Goal: Task Accomplishment & Management: Complete application form

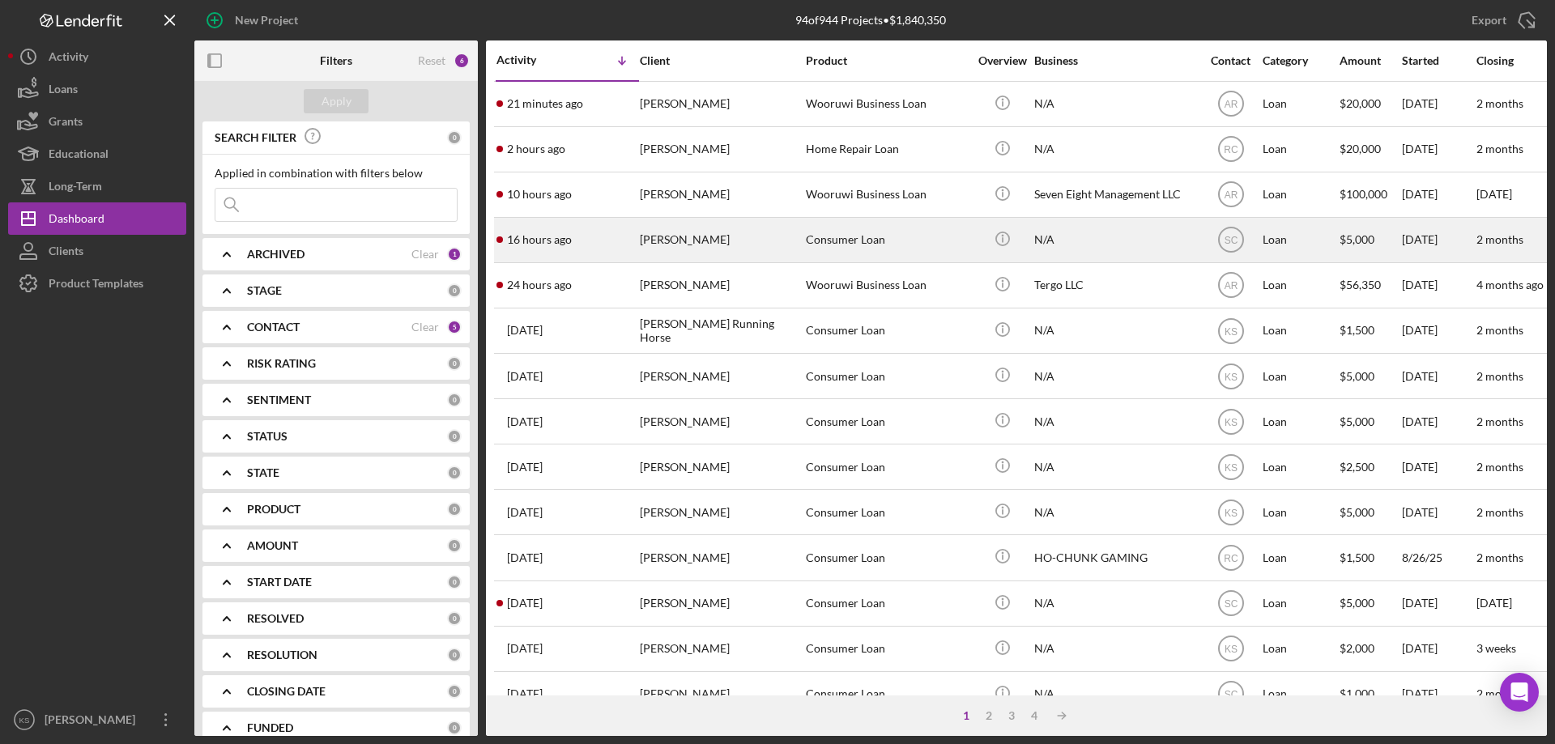
click at [729, 252] on div "[PERSON_NAME]" at bounding box center [721, 240] width 162 height 43
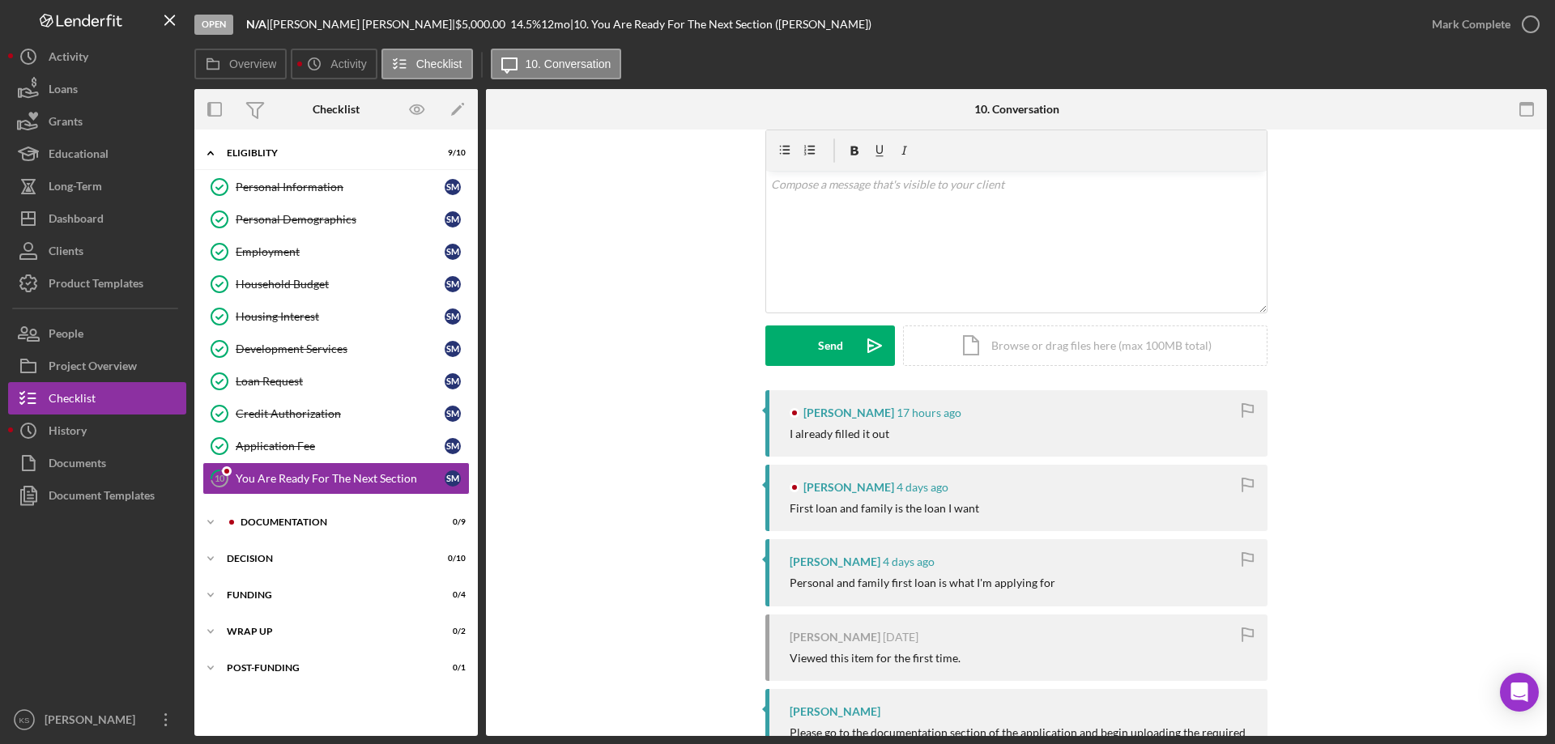
scroll to position [81, 0]
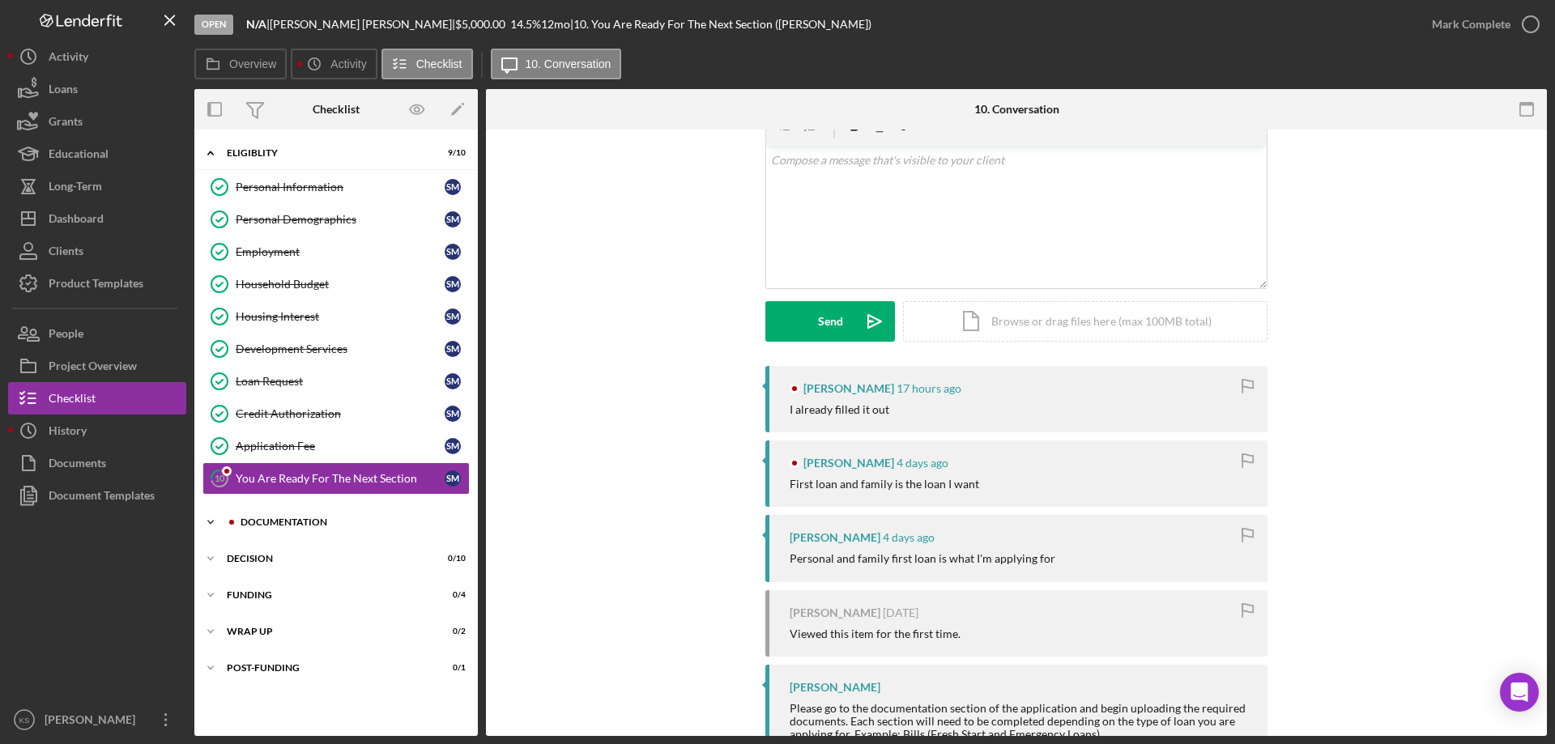
click at [291, 522] on div "Documentation" at bounding box center [348, 522] width 217 height 10
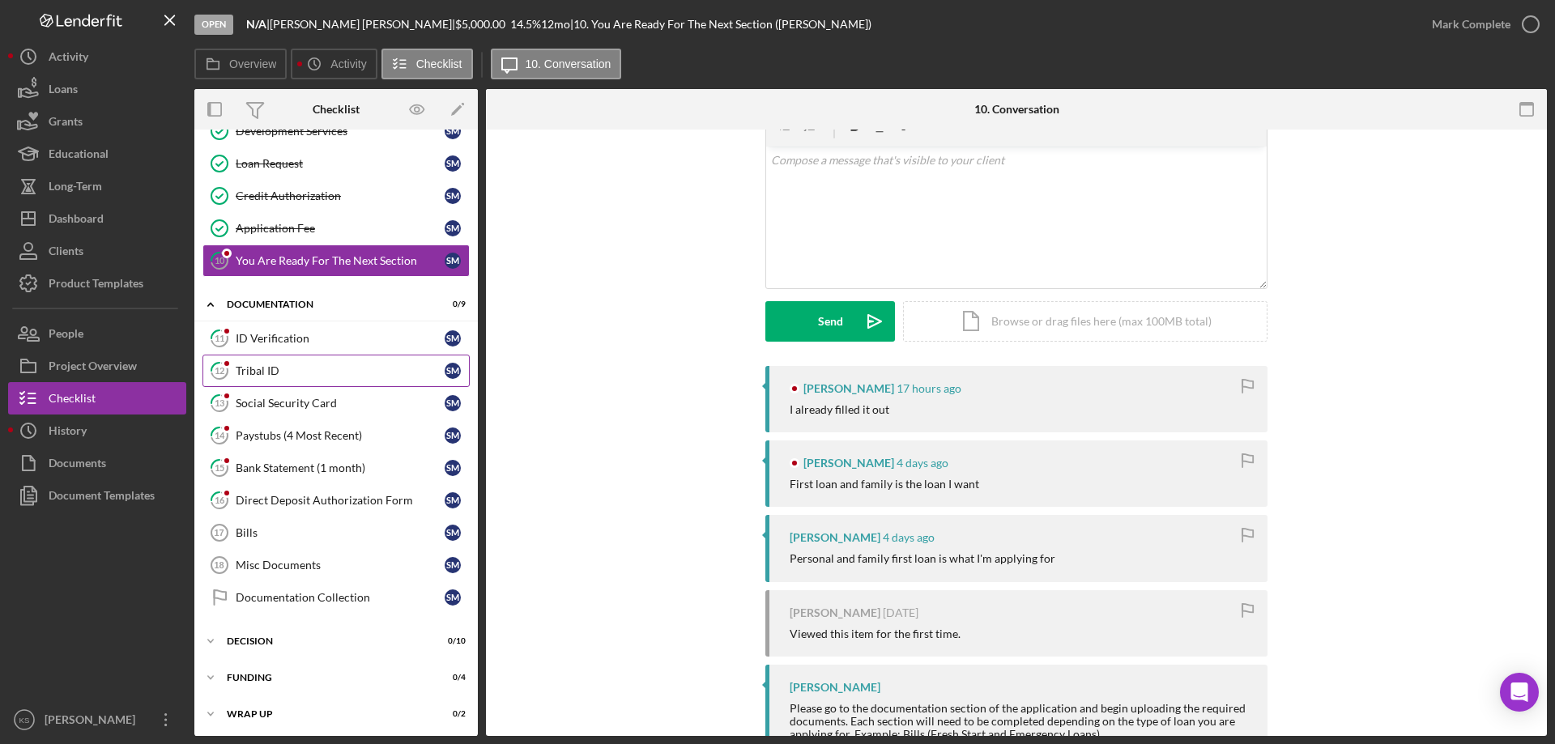
scroll to position [243, 0]
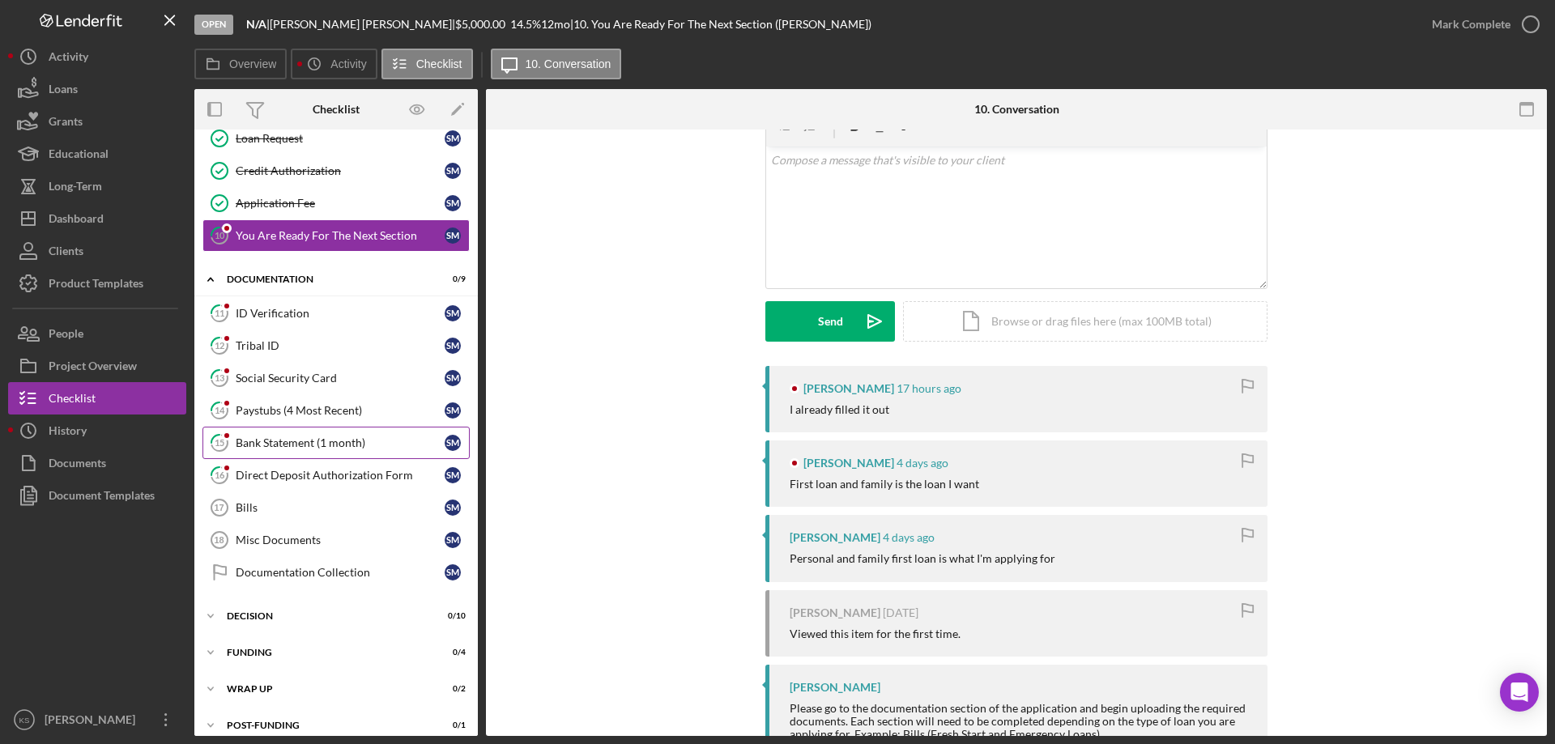
click at [317, 452] on link "15 Bank Statement (1 month) S M" at bounding box center [335, 443] width 267 height 32
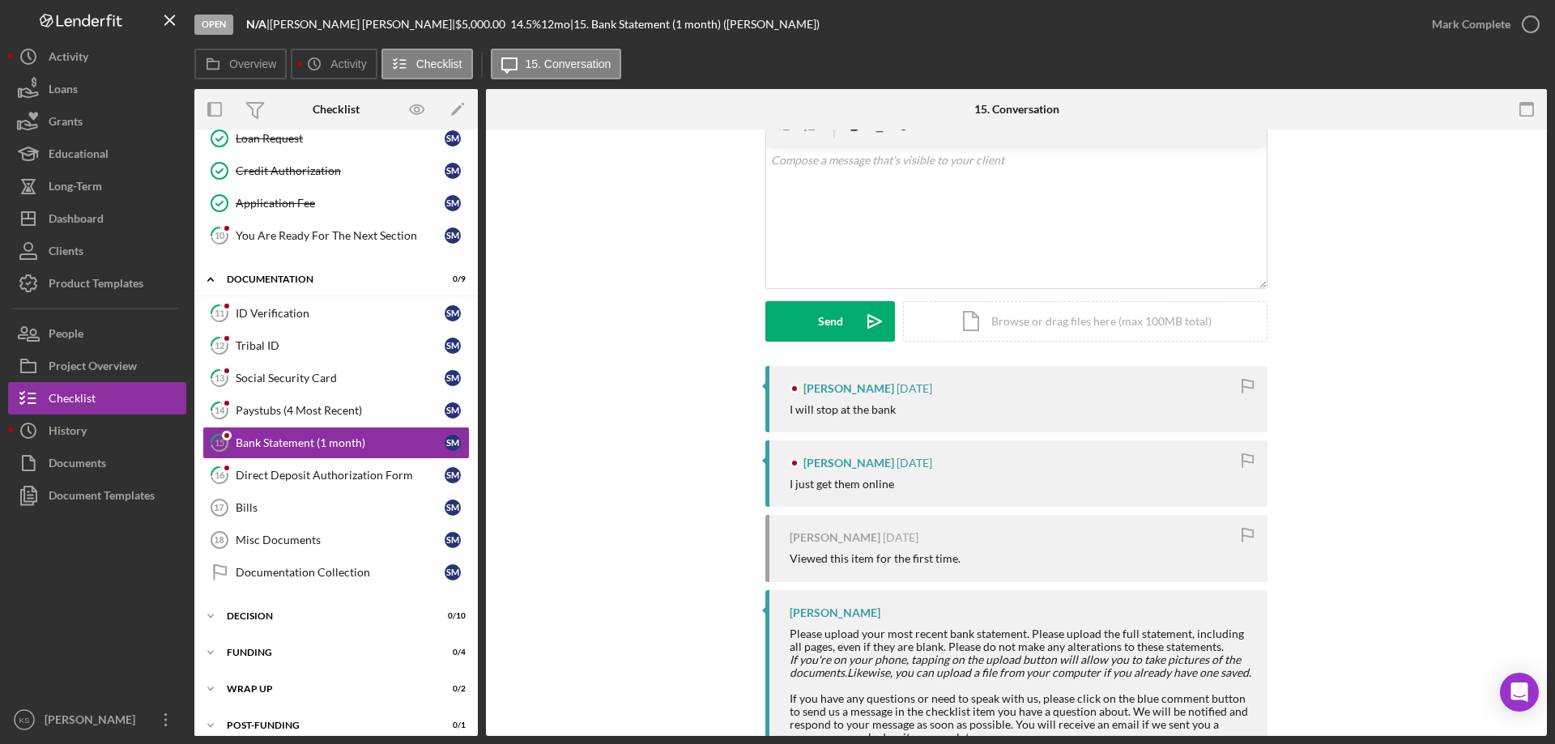
scroll to position [143, 0]
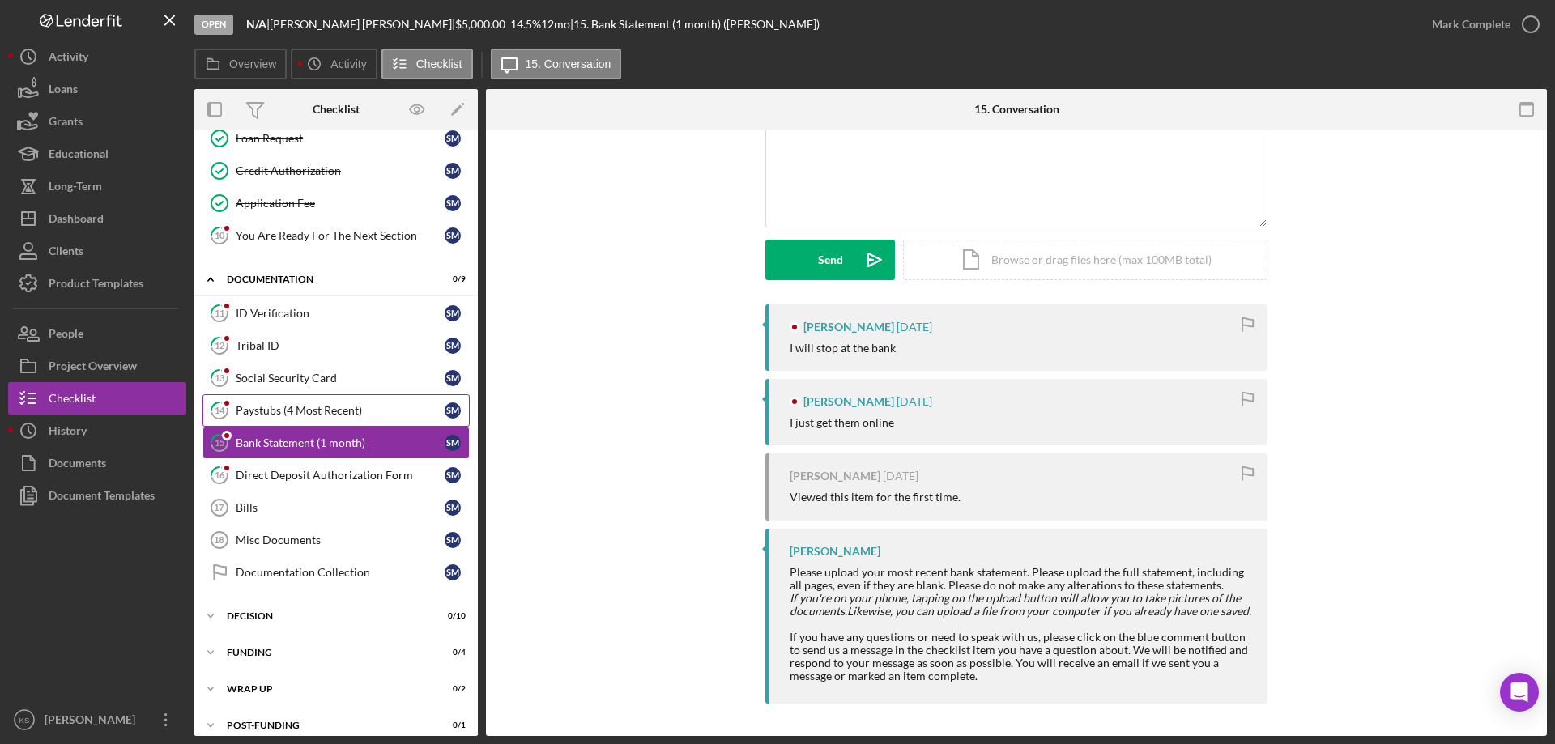
click at [345, 411] on div "Paystubs (4 Most Recent)" at bounding box center [340, 410] width 209 height 13
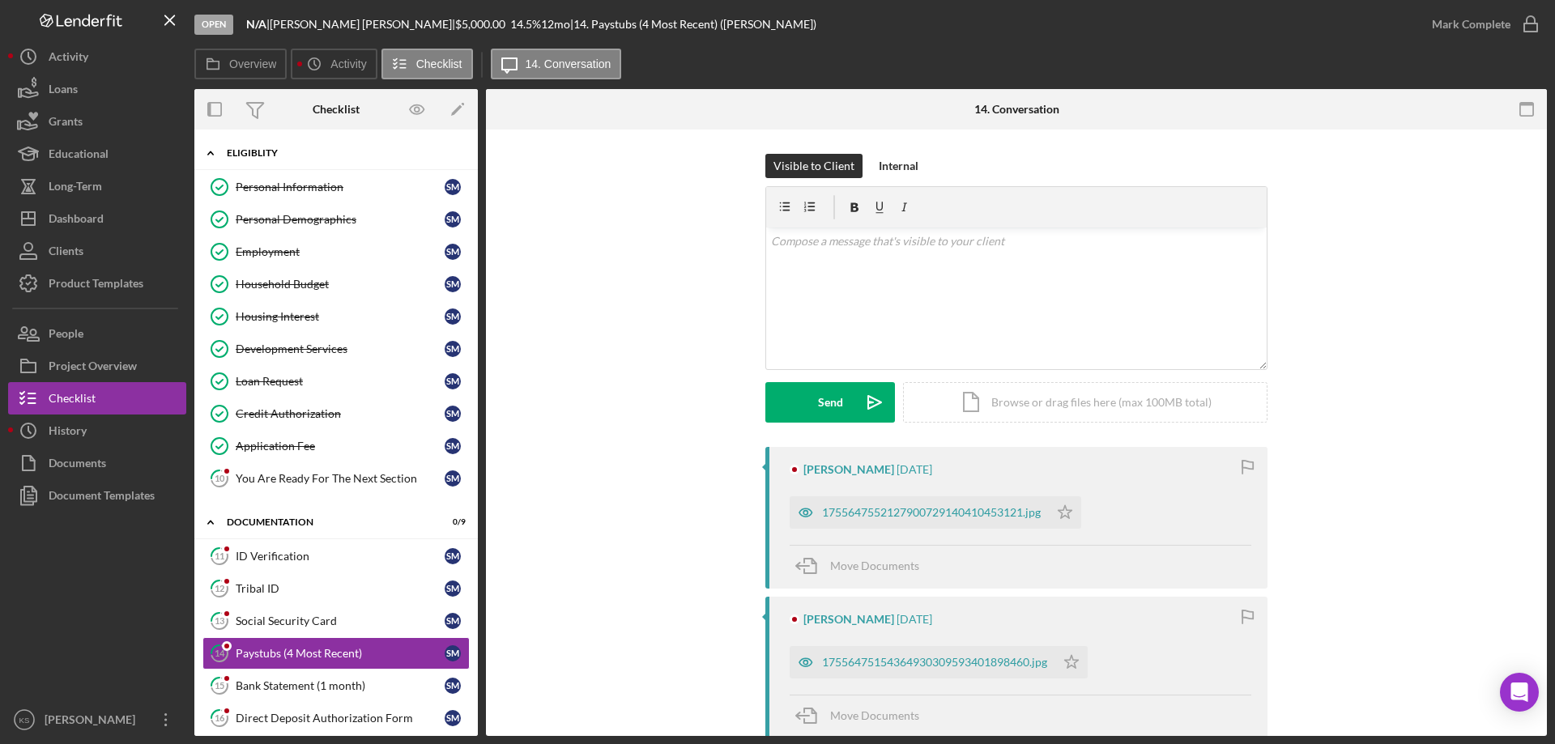
click at [211, 158] on icon "Icon/Expander" at bounding box center [210, 153] width 32 height 32
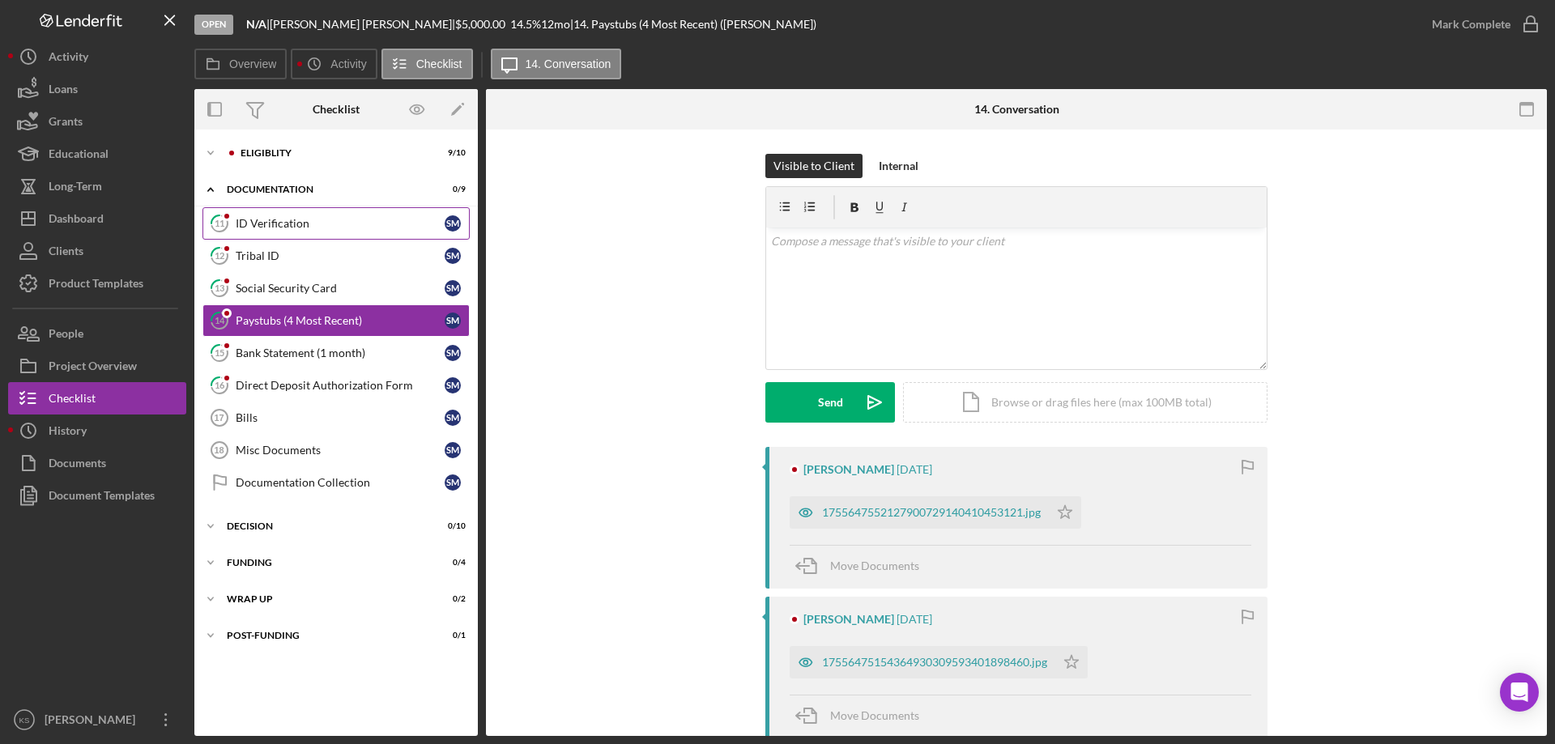
click at [267, 223] on div "ID Verification" at bounding box center [340, 223] width 209 height 13
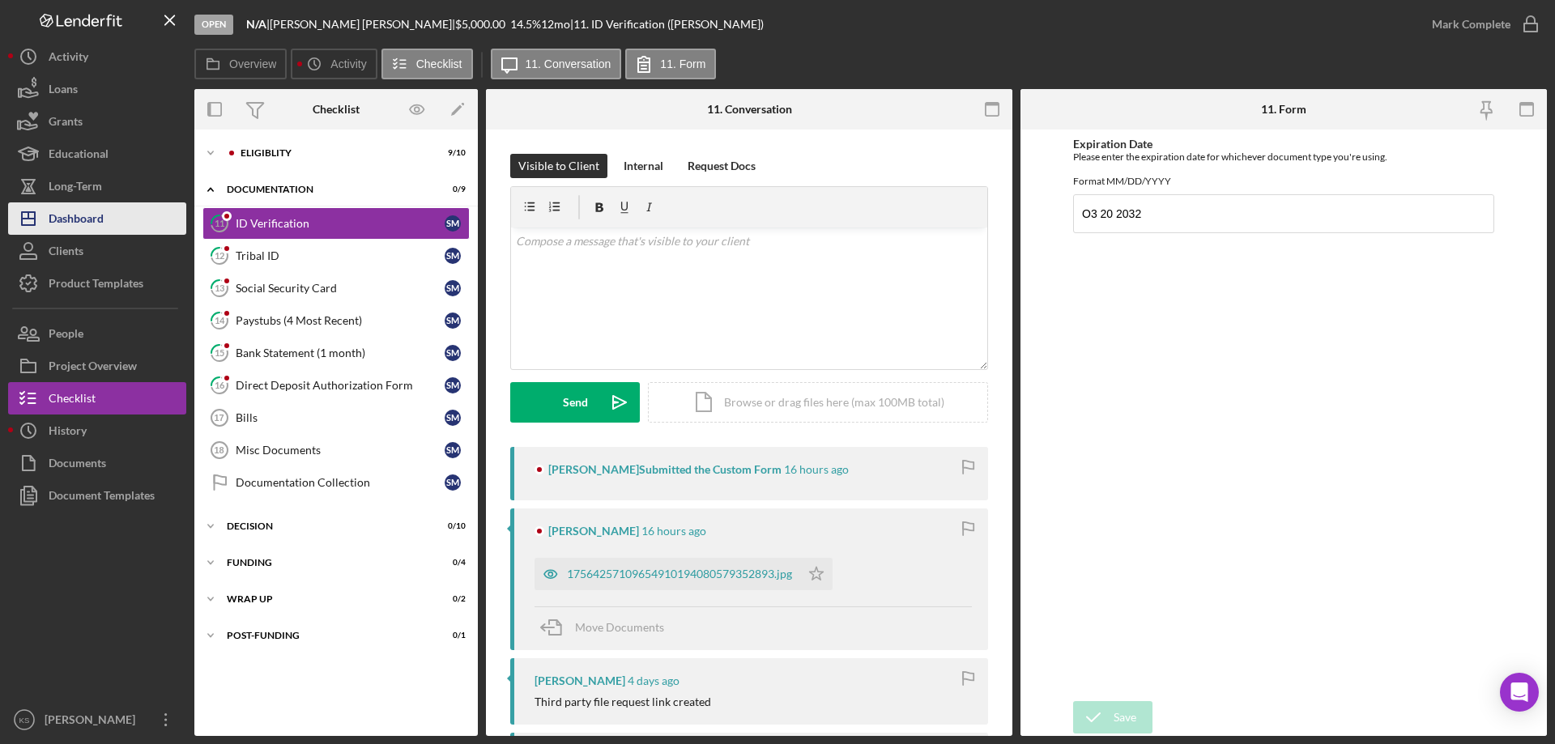
click at [100, 216] on div "Dashboard" at bounding box center [76, 220] width 55 height 36
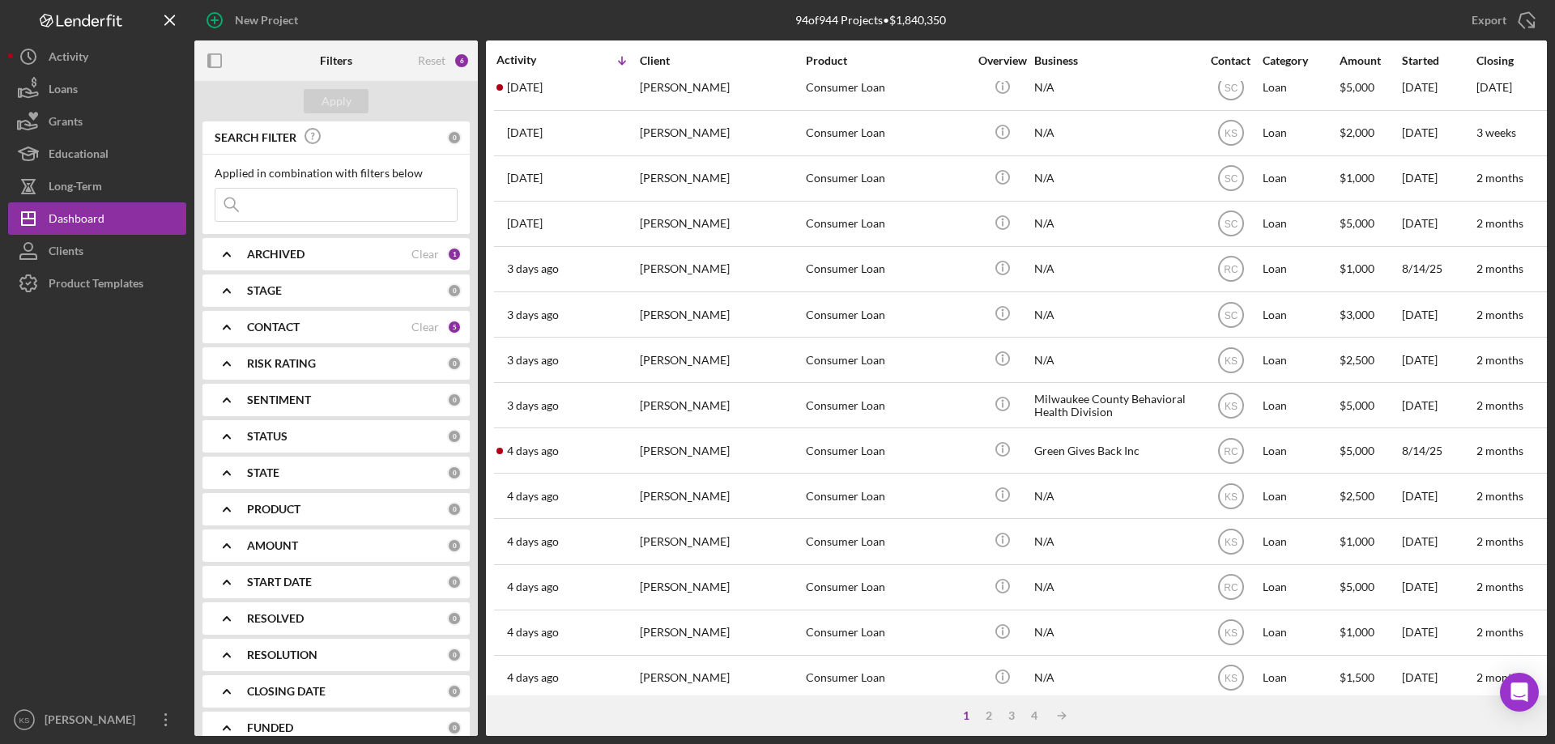
scroll to position [542, 0]
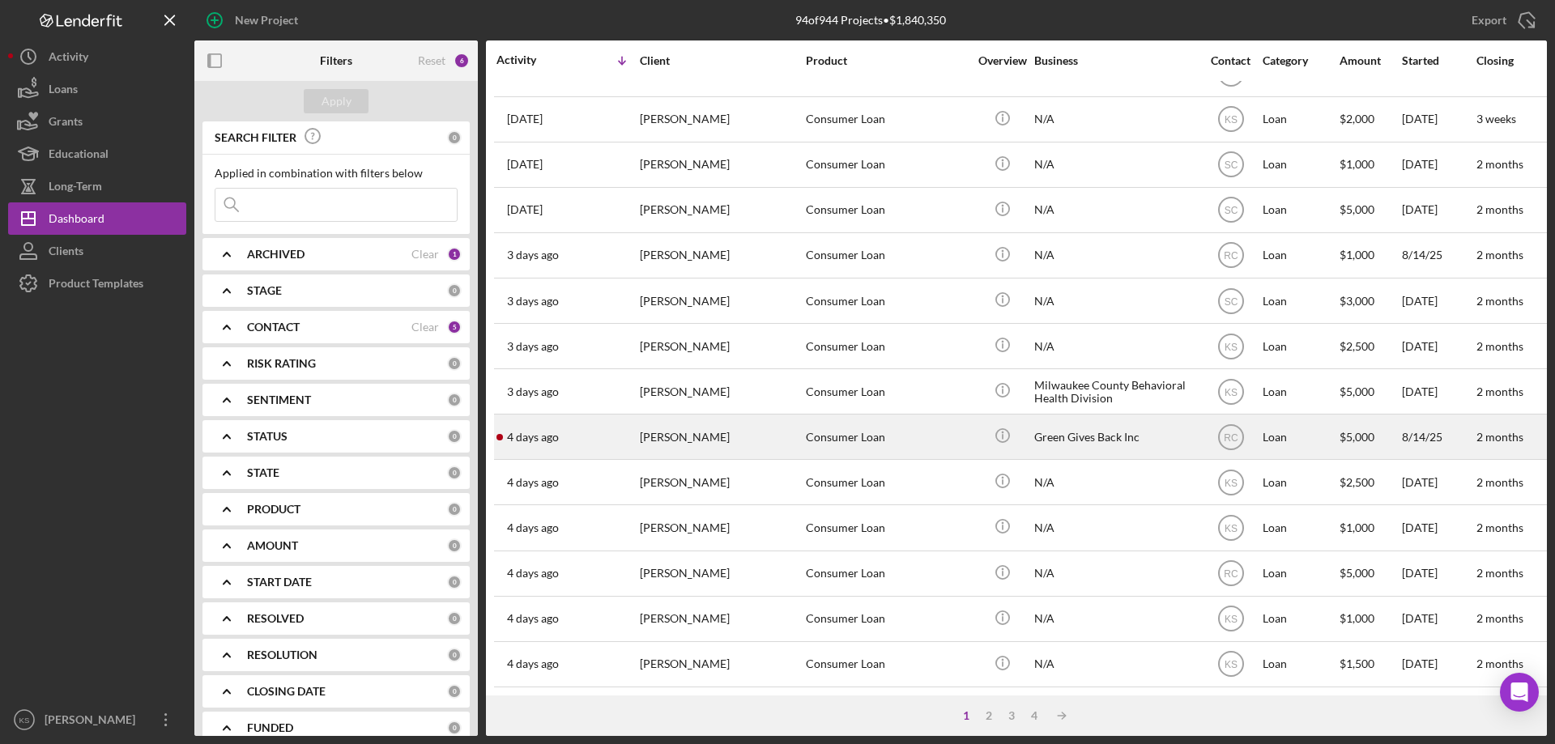
click at [716, 436] on div "[PERSON_NAME]" at bounding box center [721, 436] width 162 height 43
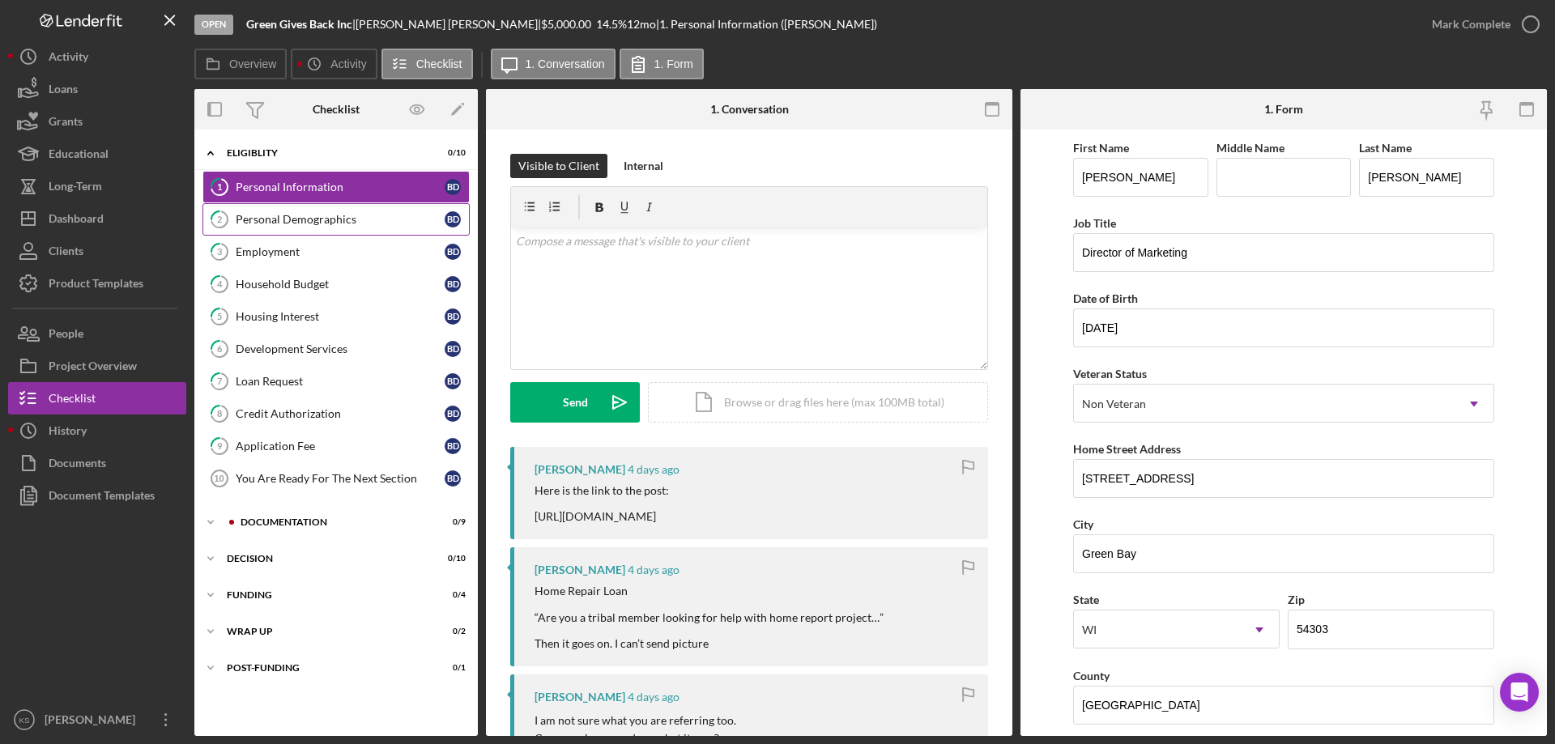
click at [361, 228] on link "2 Personal Demographics B D" at bounding box center [335, 219] width 267 height 32
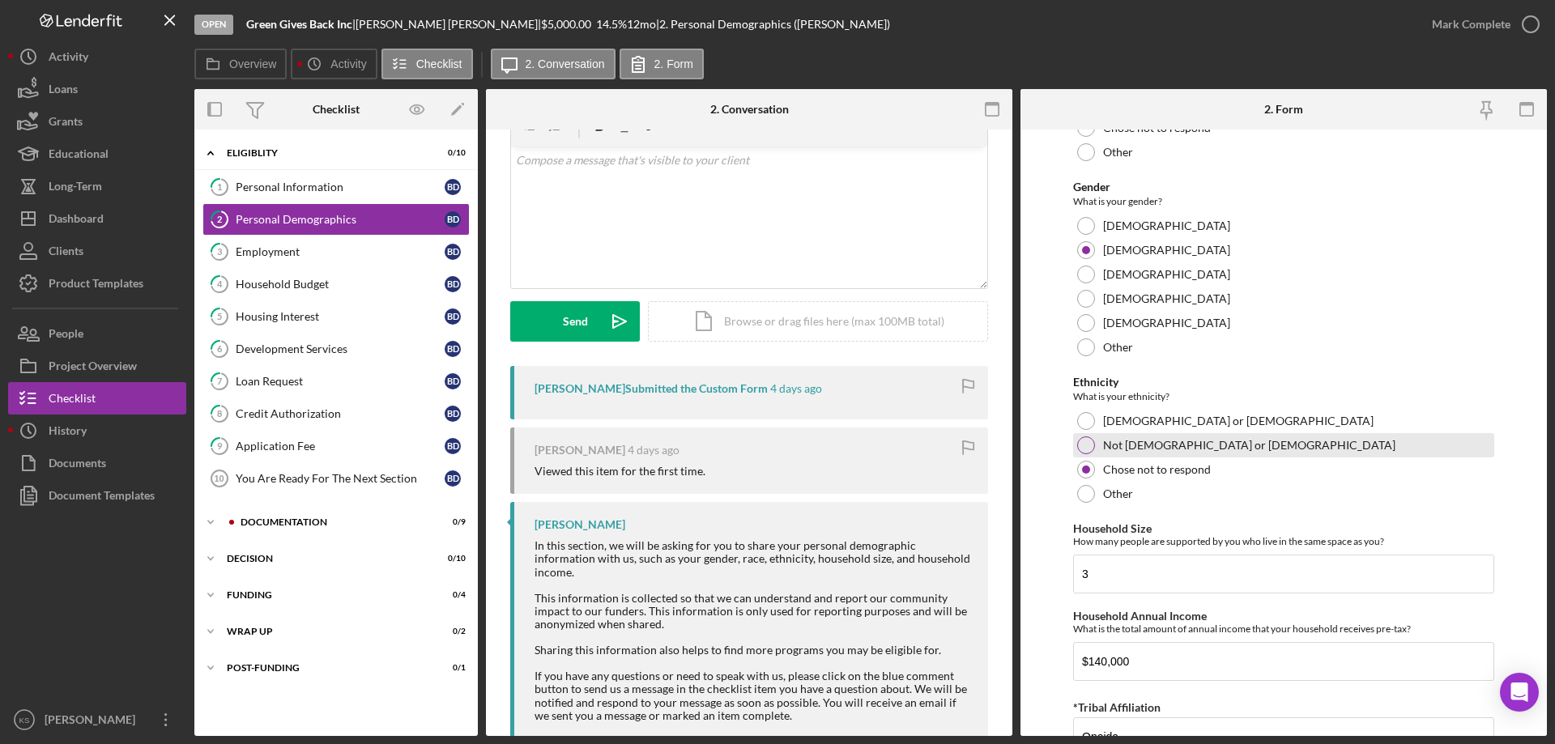
scroll to position [889, 0]
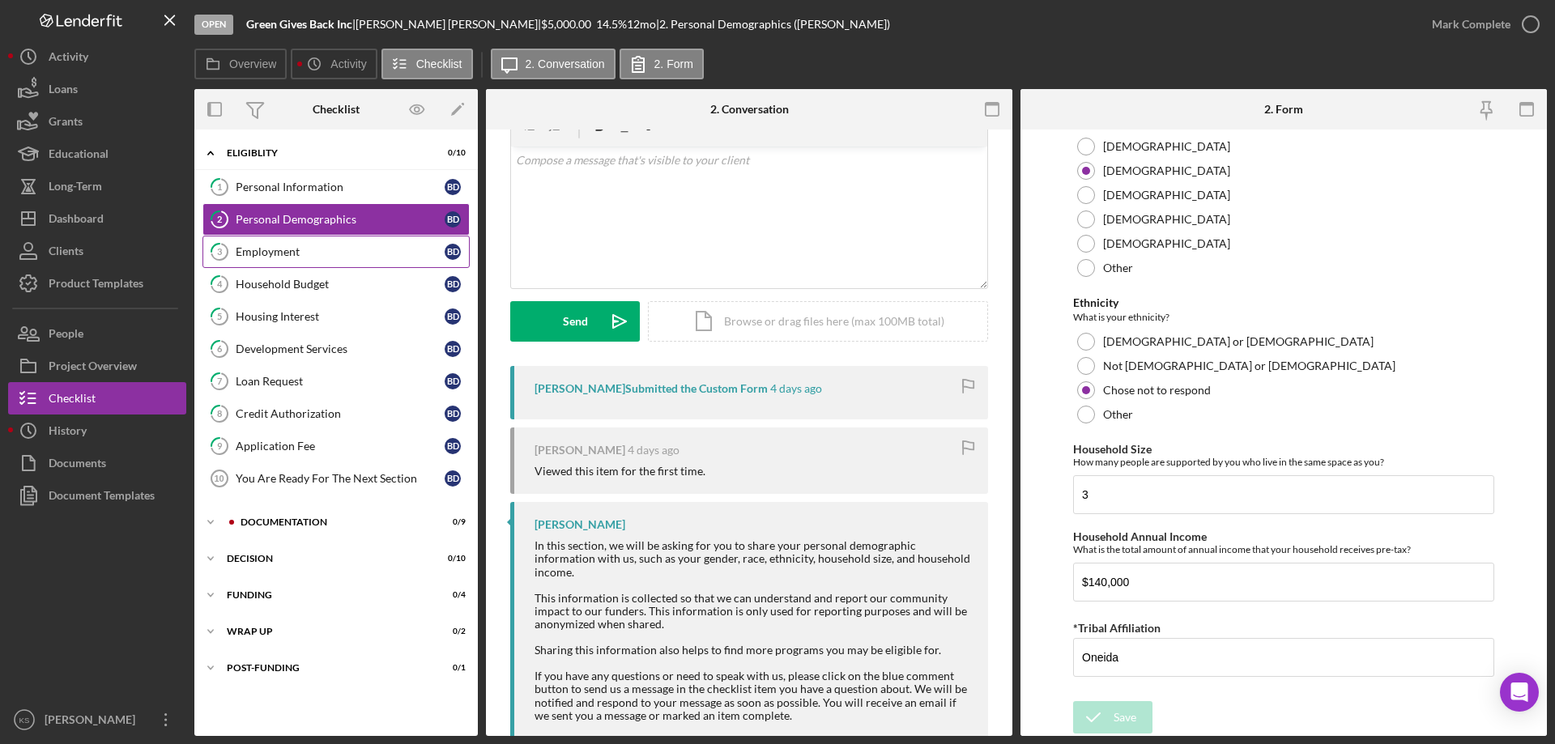
click at [317, 262] on link "3 Employment B D" at bounding box center [335, 252] width 267 height 32
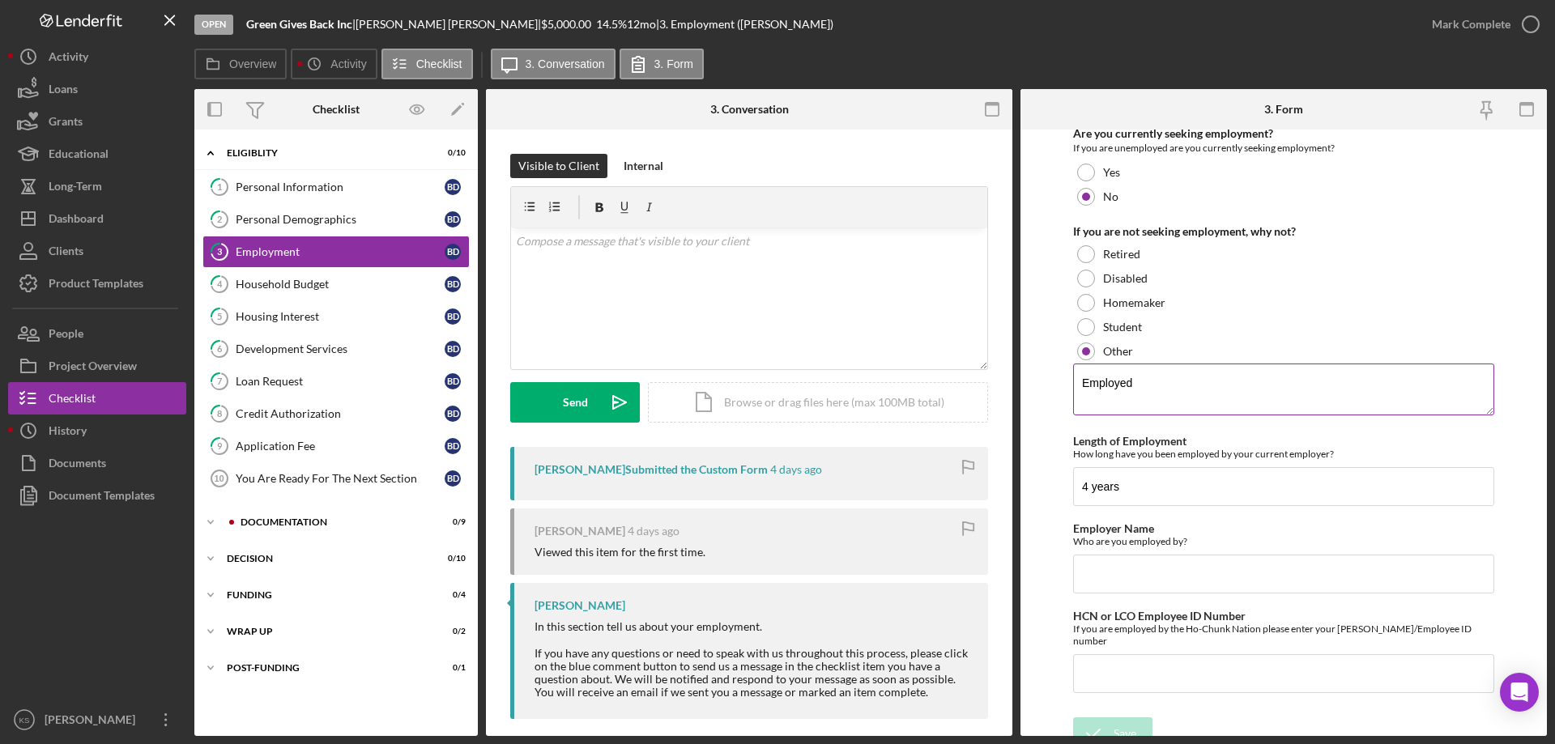
scroll to position [169, 0]
click at [355, 291] on link "4 Household Budget B D" at bounding box center [335, 284] width 267 height 32
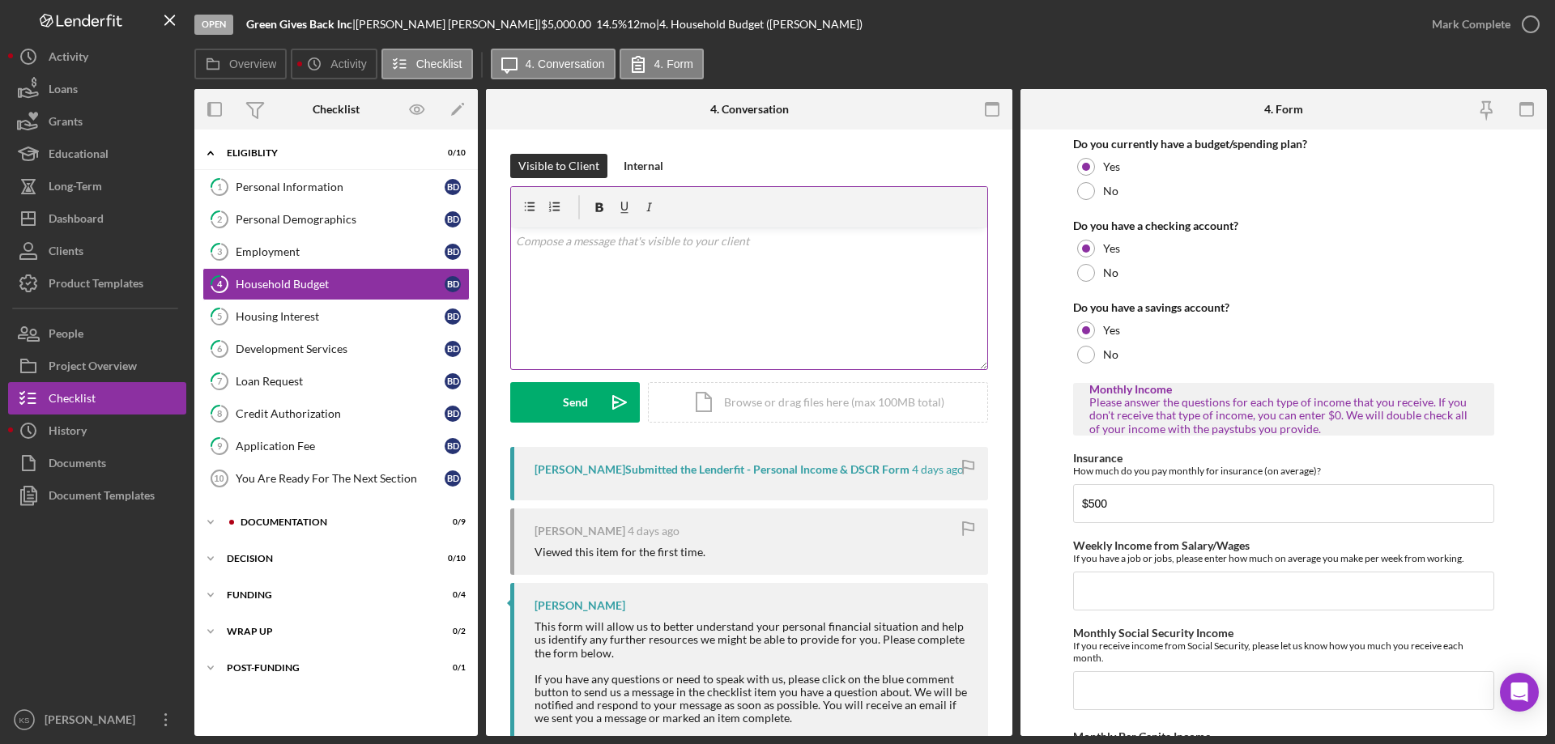
click at [794, 309] on div "v Color teal Color pink Remove color Add row above Add row below Add column bef…" at bounding box center [749, 299] width 476 height 142
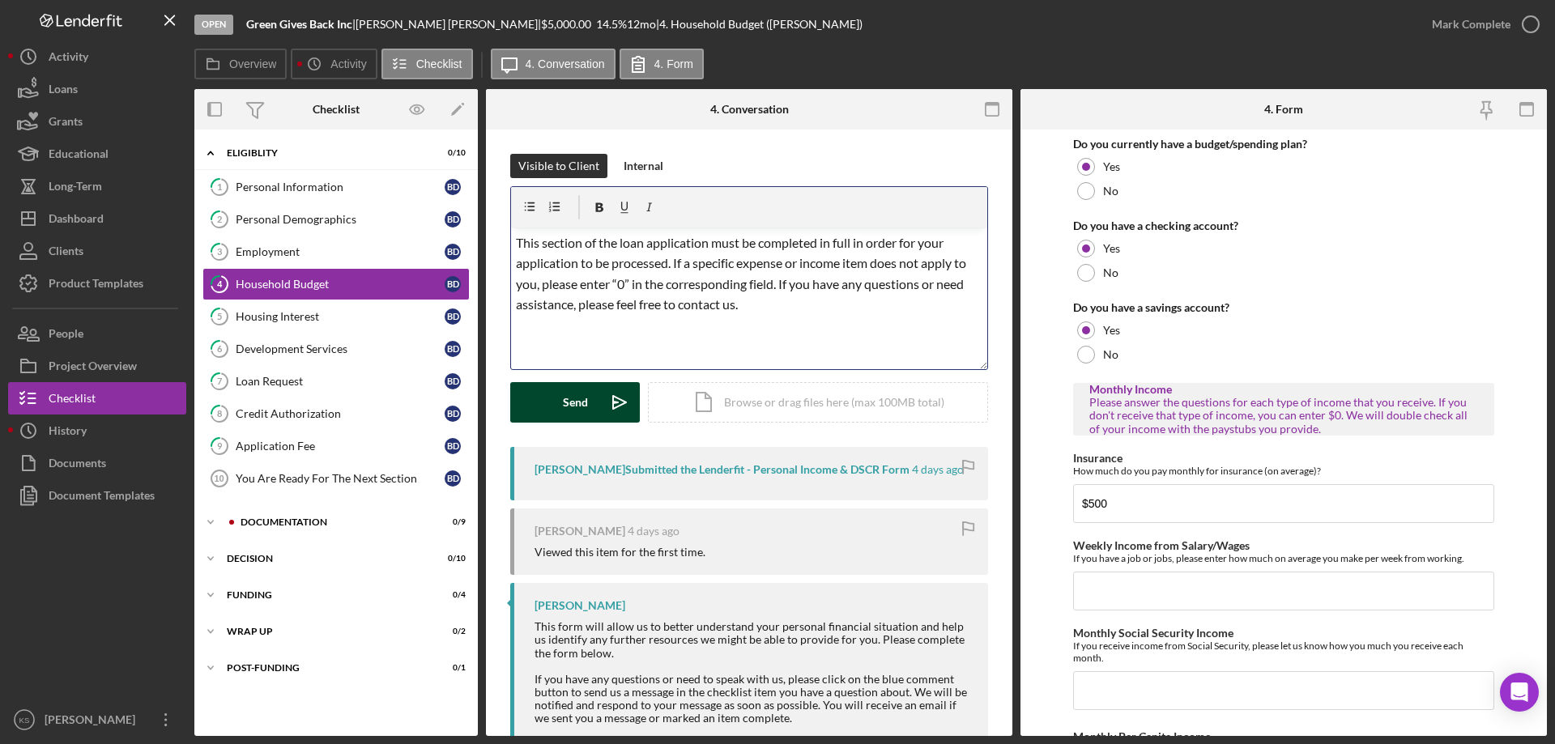
click at [553, 395] on button "Send Icon/icon-invite-send" at bounding box center [575, 402] width 130 height 40
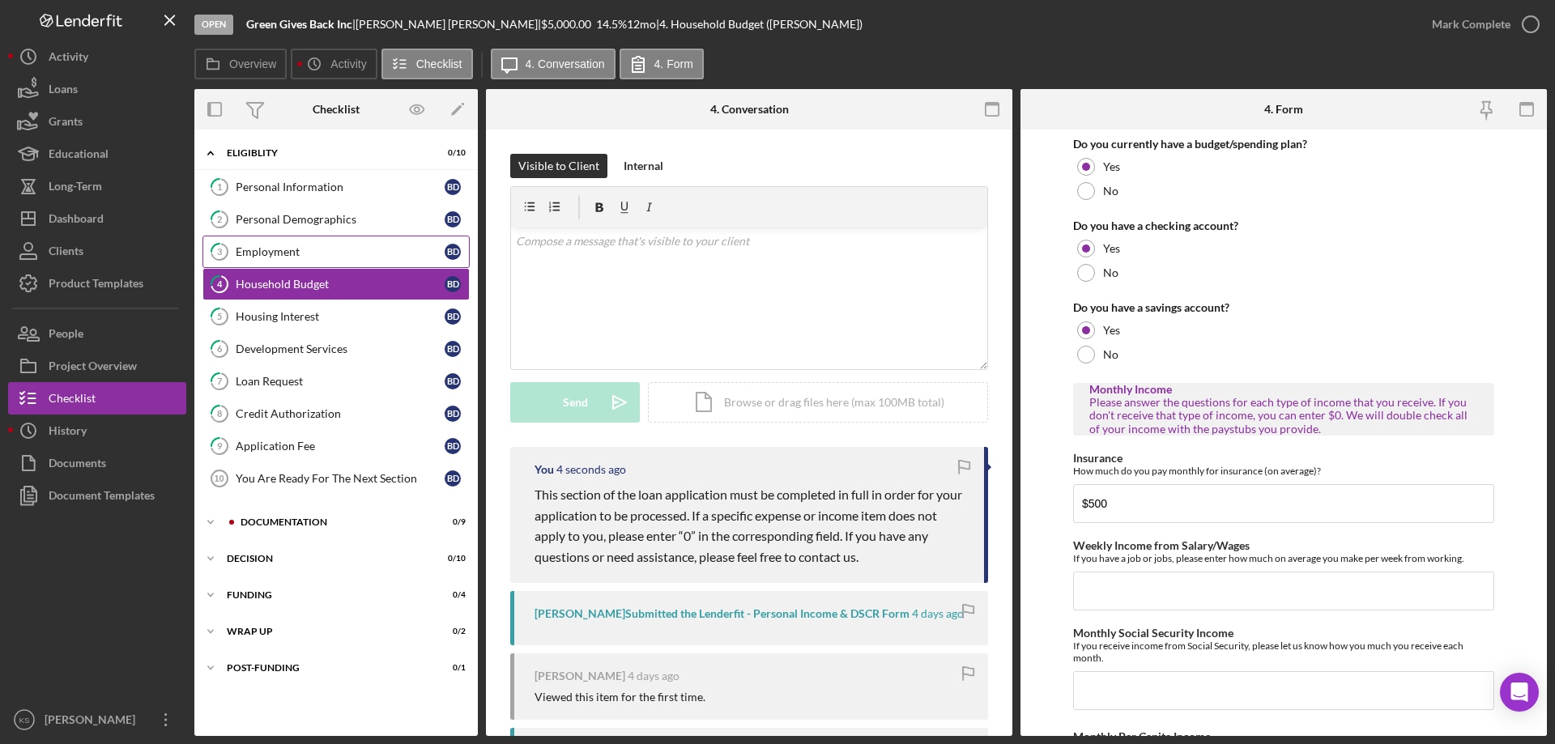
click at [315, 257] on div "Employment" at bounding box center [340, 251] width 209 height 13
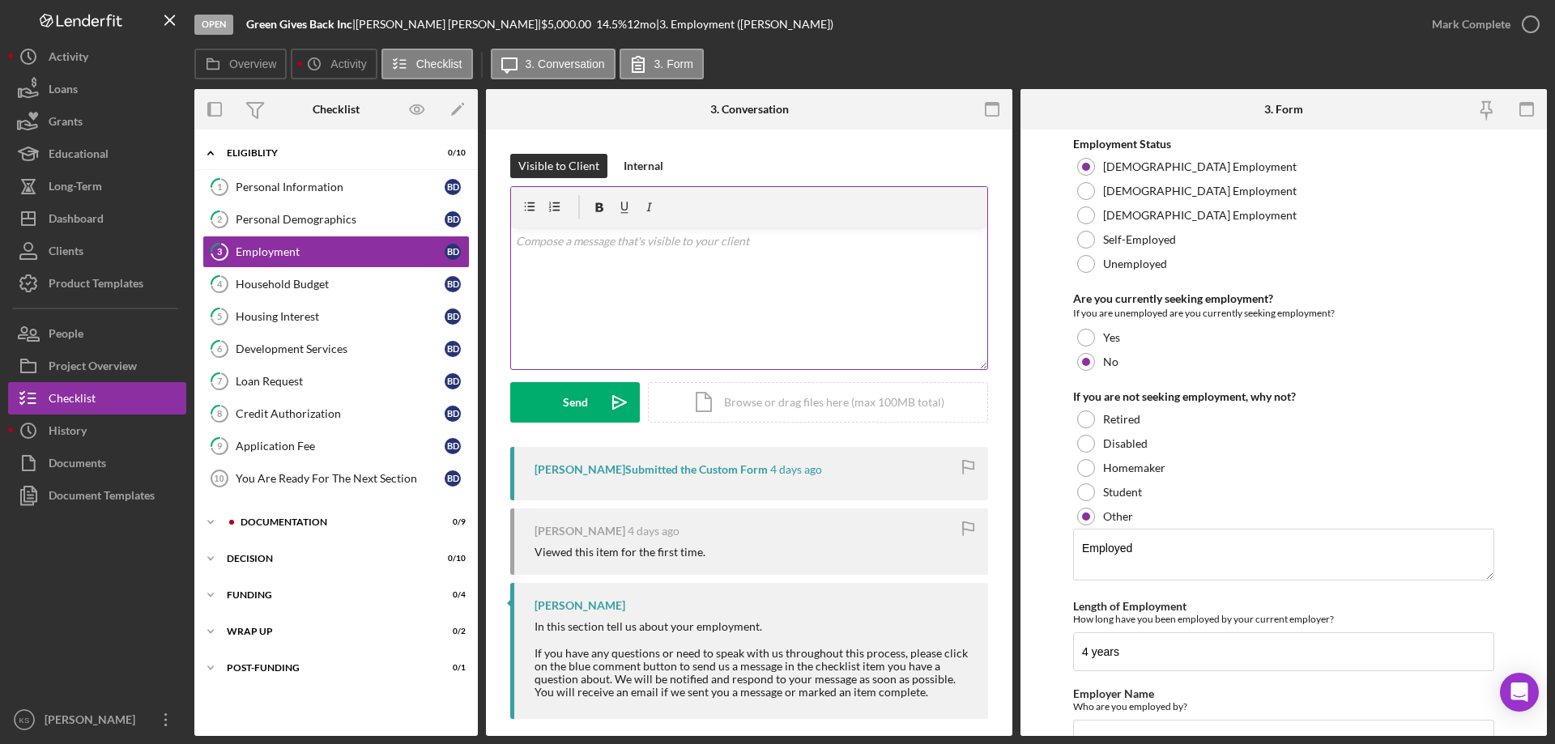
click at [689, 273] on div "v Color teal Color pink Remove color Add row above Add row below Add column bef…" at bounding box center [749, 299] width 476 height 142
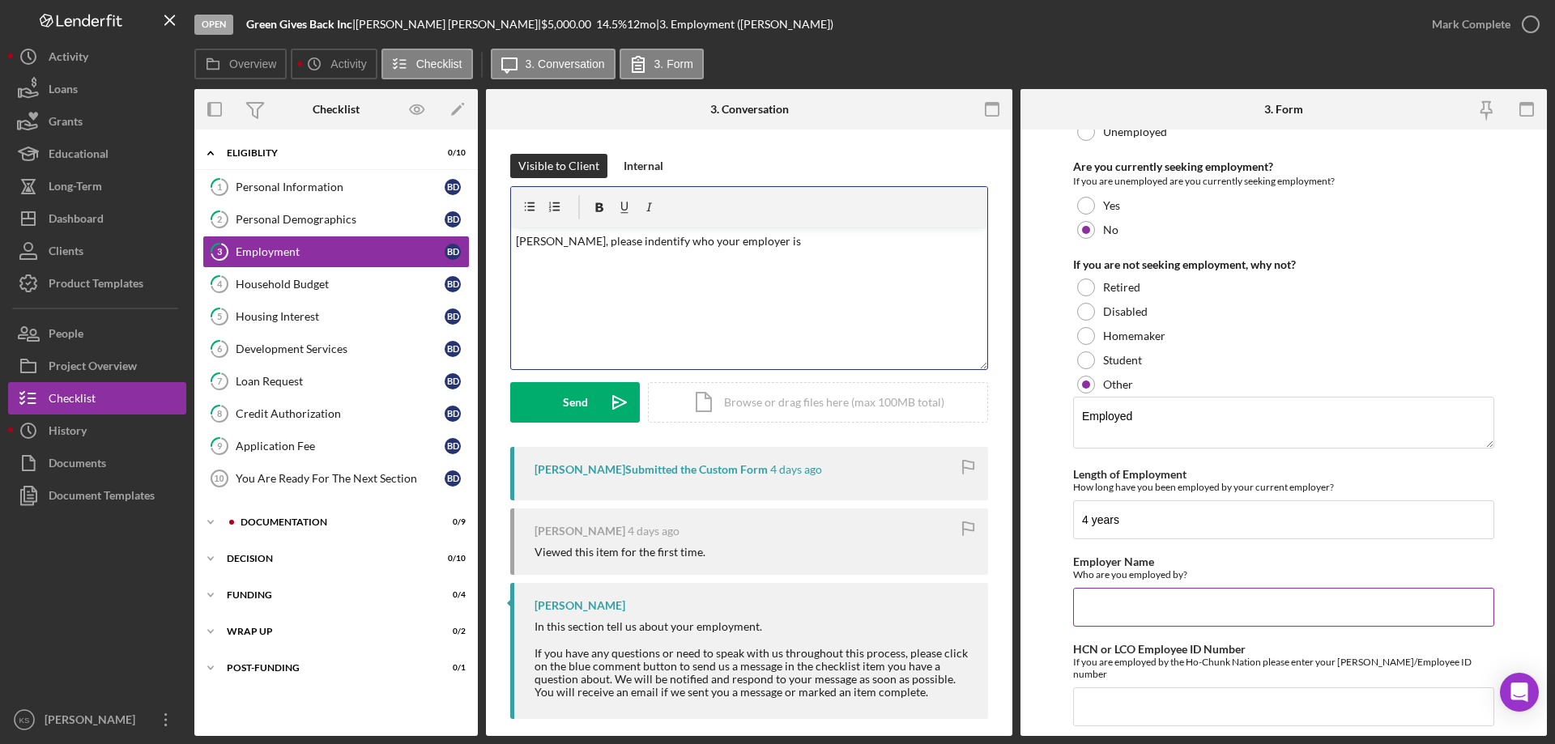
scroll to position [169, 0]
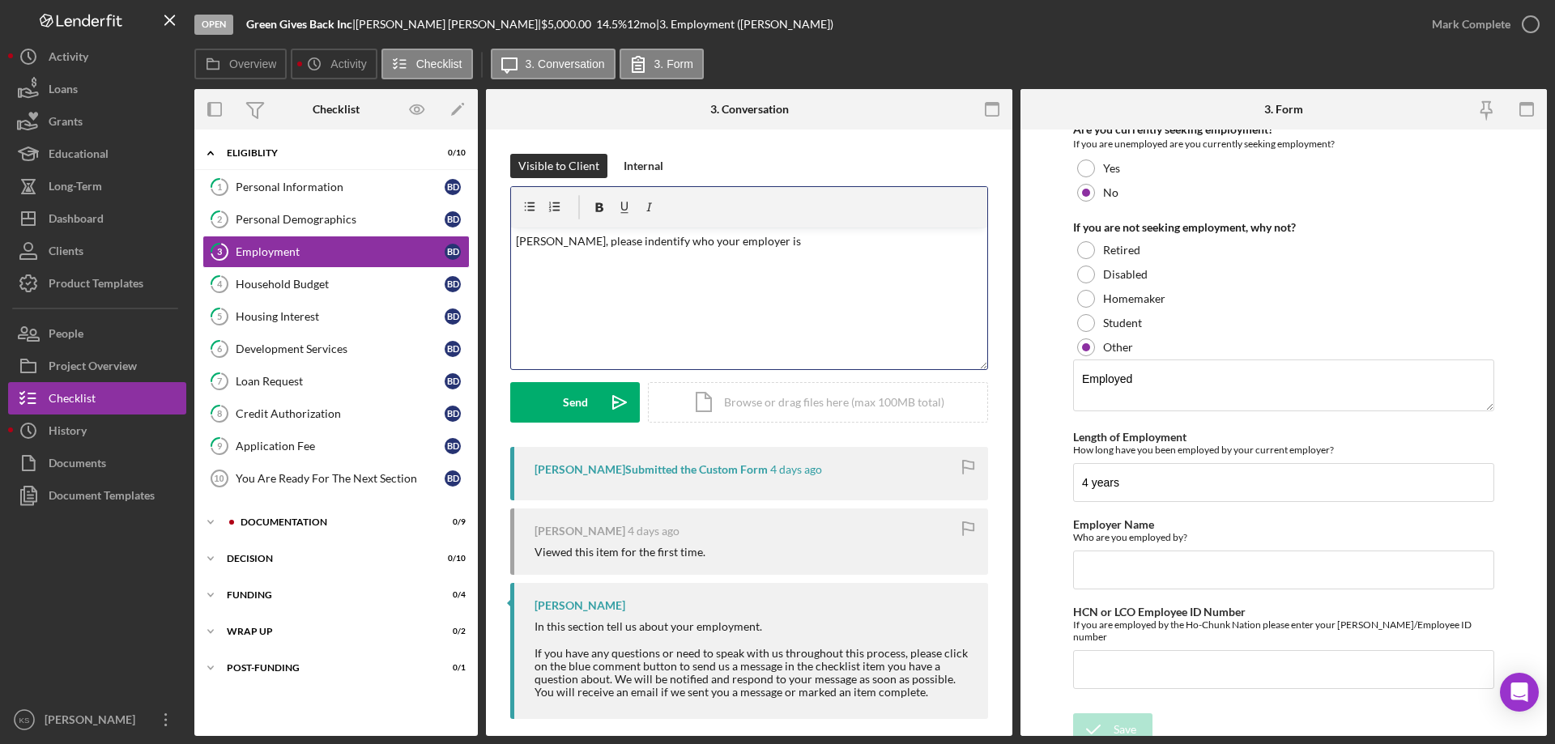
drag, startPoint x: 647, startPoint y: 240, endPoint x: 605, endPoint y: 275, distance: 55.2
click at [583, 274] on div "v Color teal Color pink Remove color Add row above Add row below Add column bef…" at bounding box center [749, 299] width 476 height 142
click at [0, 0] on span "identify" at bounding box center [0, 0] width 0 height 0
click at [802, 244] on p "[PERSON_NAME], please identify who your employer is" at bounding box center [749, 241] width 467 height 18
click at [762, 258] on div "v Color teal Color pink Remove color Add row above Add row below Add column bef…" at bounding box center [749, 299] width 476 height 142
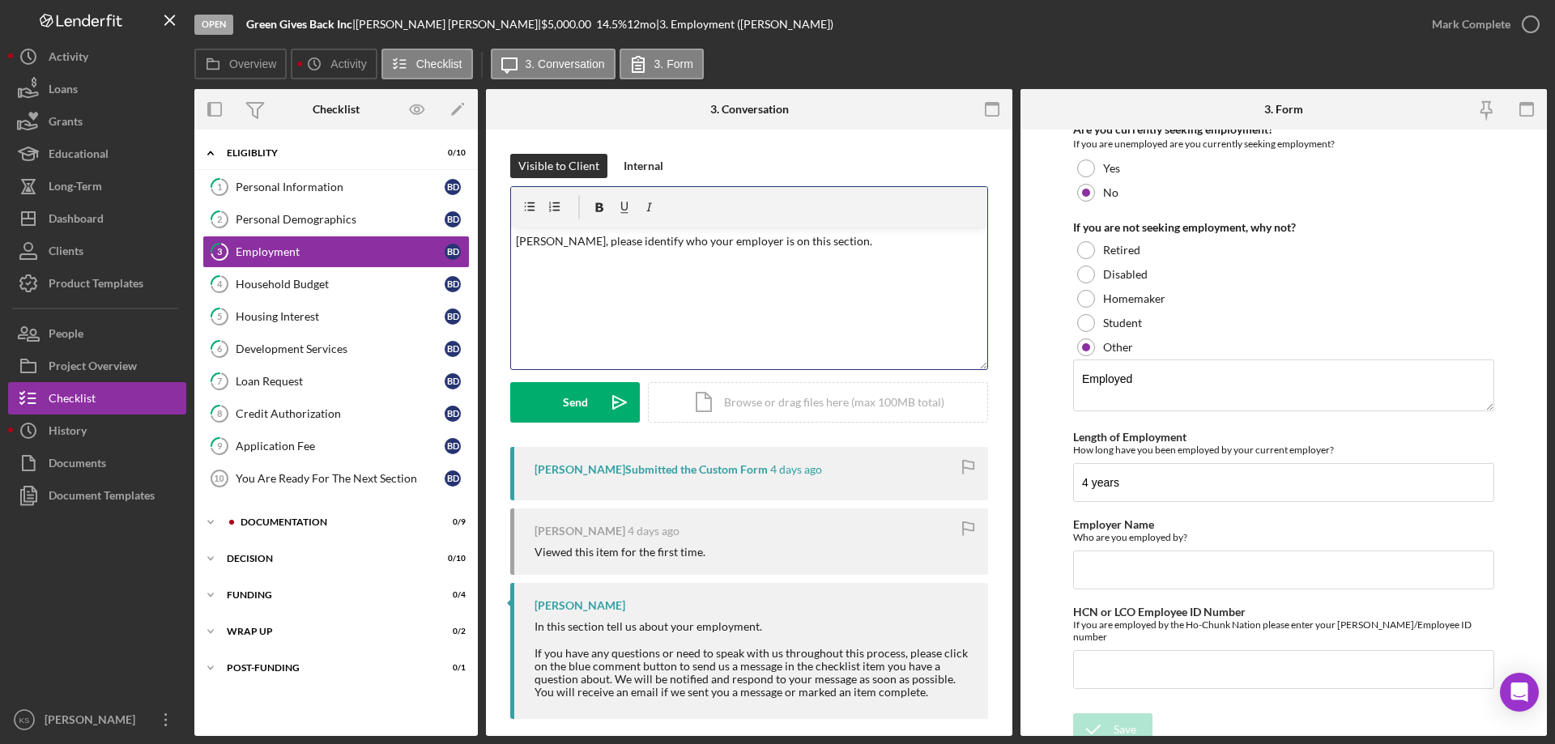
click at [776, 244] on p "[PERSON_NAME], please identify who your employer is on this section." at bounding box center [749, 241] width 467 height 18
click at [0, 0] on div "in" at bounding box center [0, 0] width 0 height 0
click at [759, 297] on div "v Color teal Color pink Remove color Add row above Add row below Add column bef…" at bounding box center [749, 299] width 476 height 142
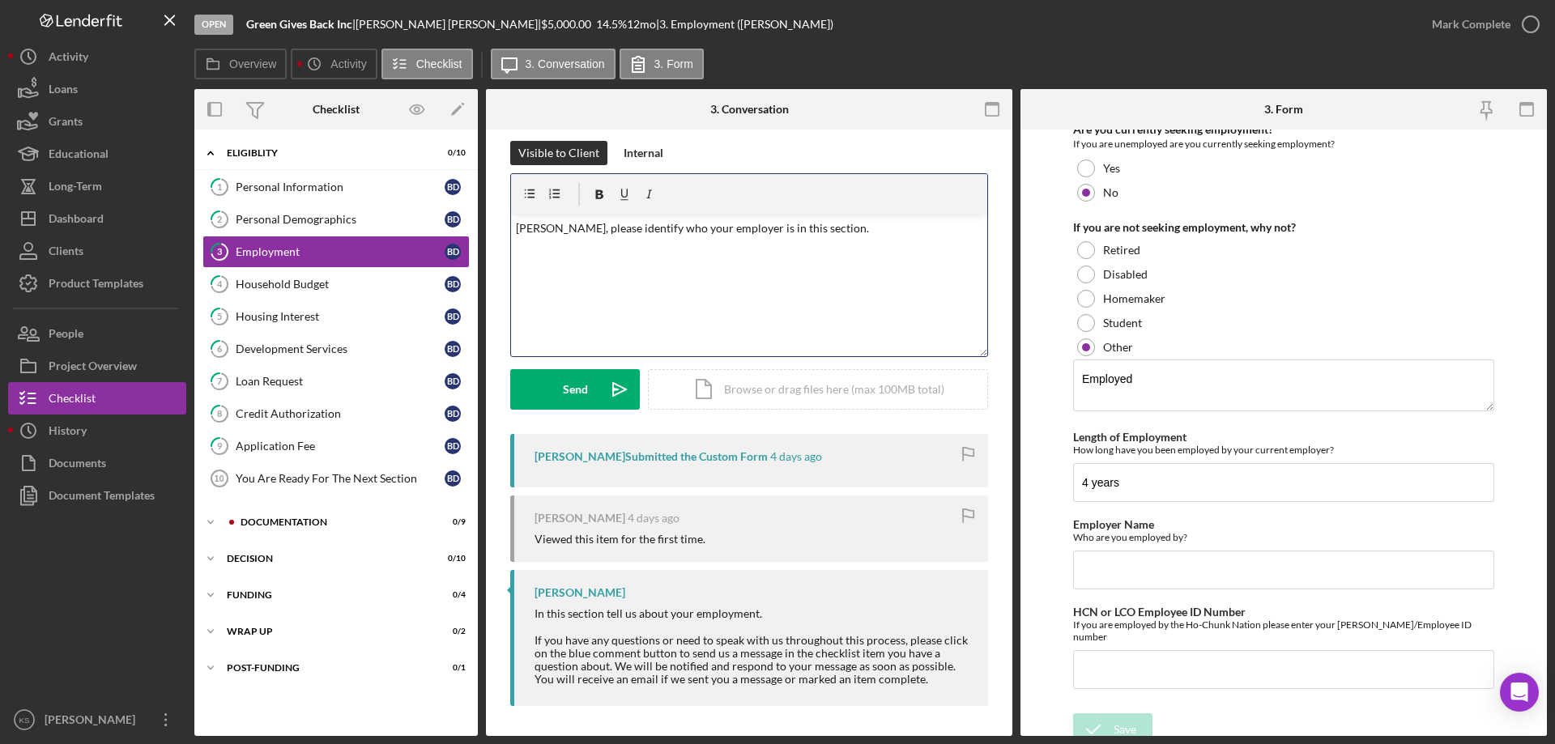
scroll to position [15, 0]
drag, startPoint x: 585, startPoint y: 228, endPoint x: 653, endPoint y: 228, distance: 68.0
click at [586, 228] on p "[PERSON_NAME], please identify who your employer is in this section." at bounding box center [749, 226] width 467 height 18
click at [674, 266] on div "v Color teal Color pink Remove color Add row above Add row below Add column bef…" at bounding box center [749, 283] width 476 height 142
click at [582, 388] on div "Send" at bounding box center [575, 387] width 25 height 40
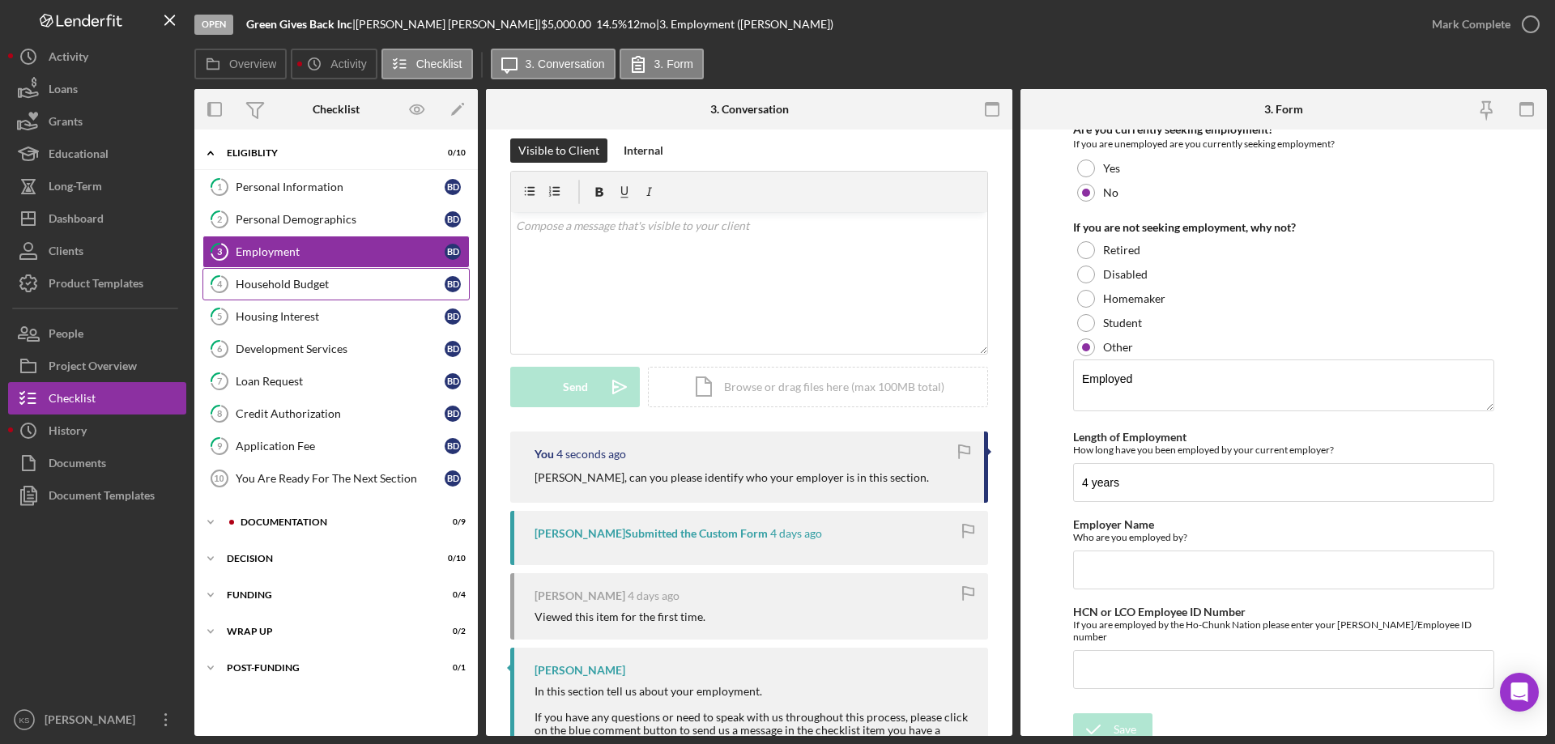
click at [308, 288] on div "Household Budget" at bounding box center [340, 284] width 209 height 13
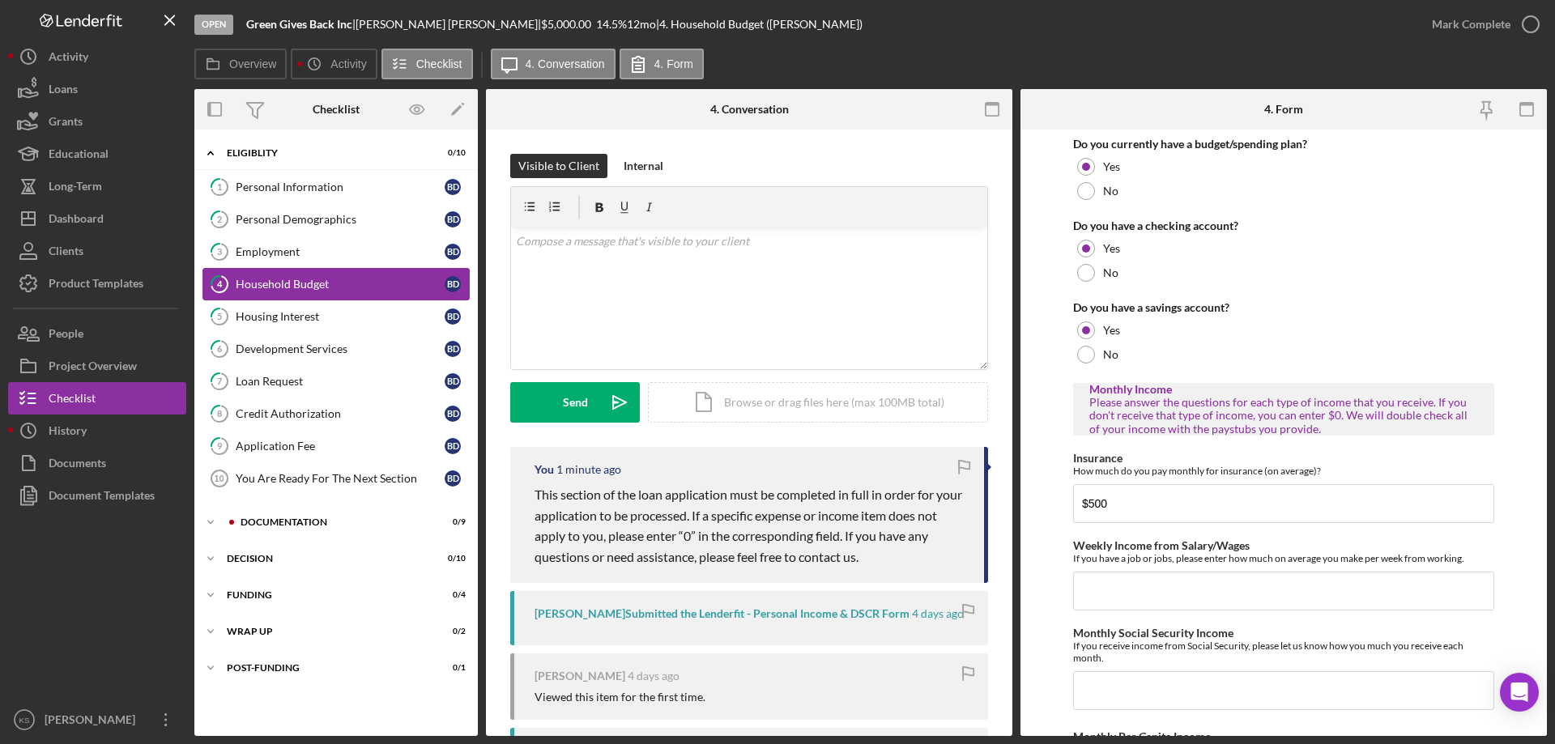
type input "$1,400"
type input "$0"
type input "$100"
type input "$0"
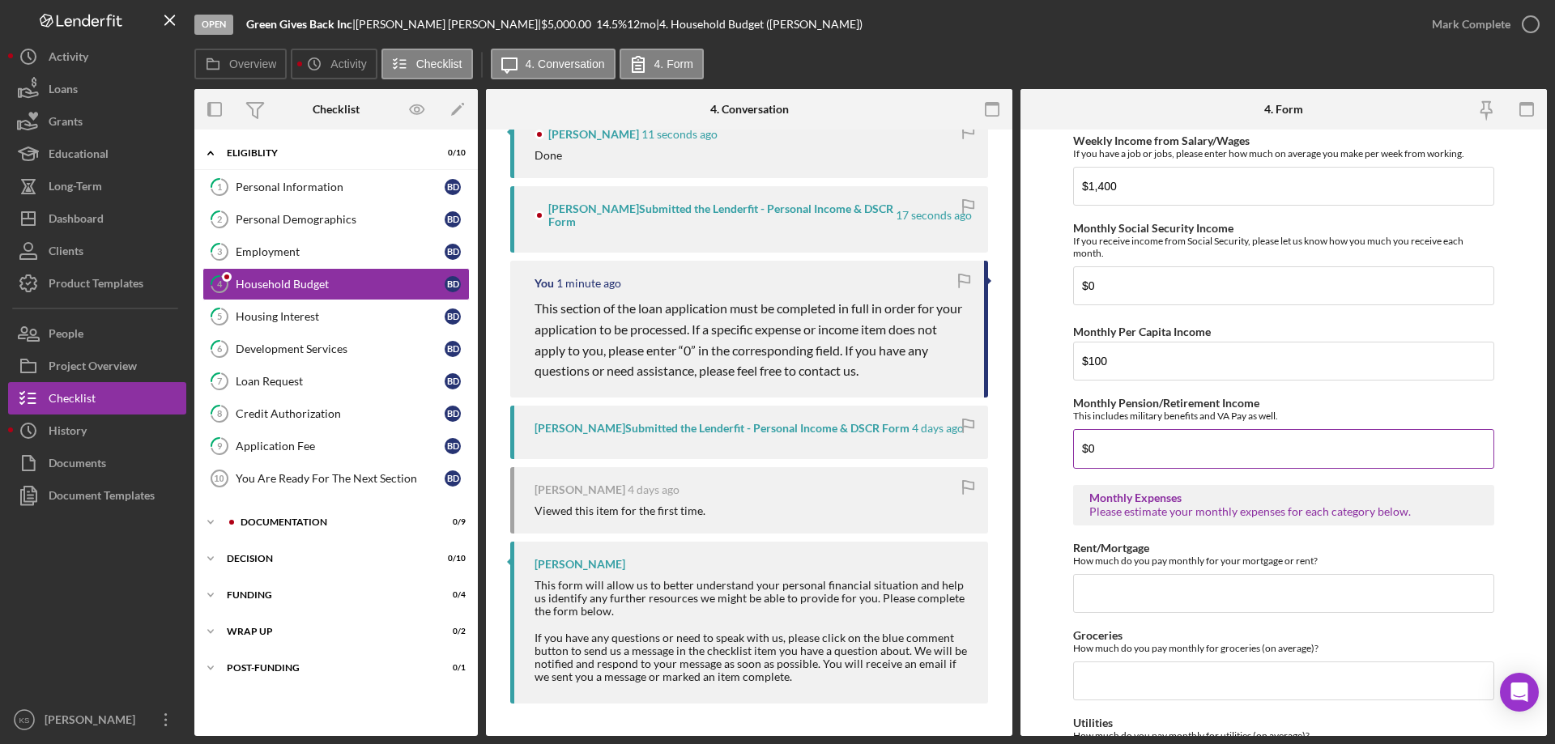
scroll to position [486, 0]
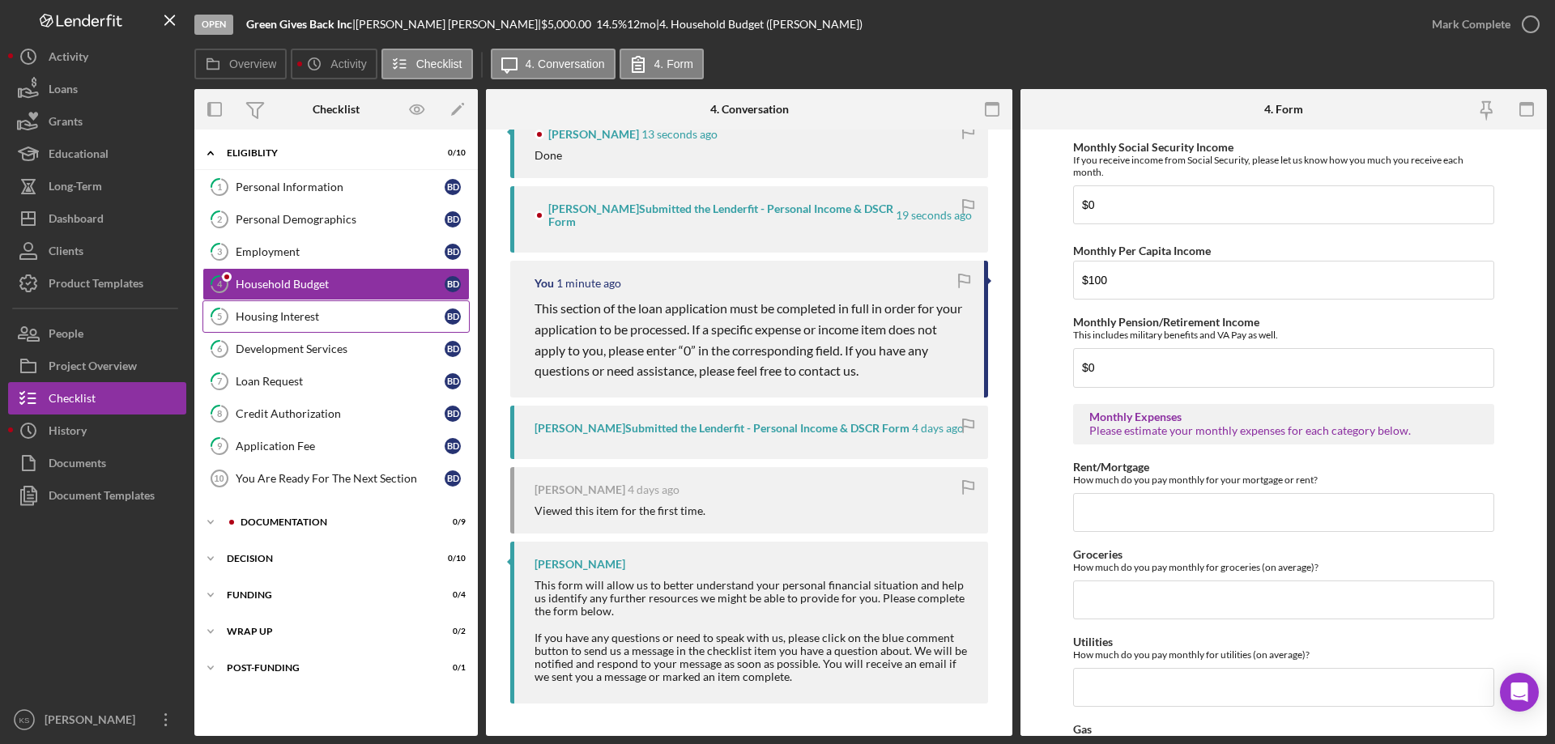
click at [293, 317] on div "Housing Interest" at bounding box center [340, 316] width 209 height 13
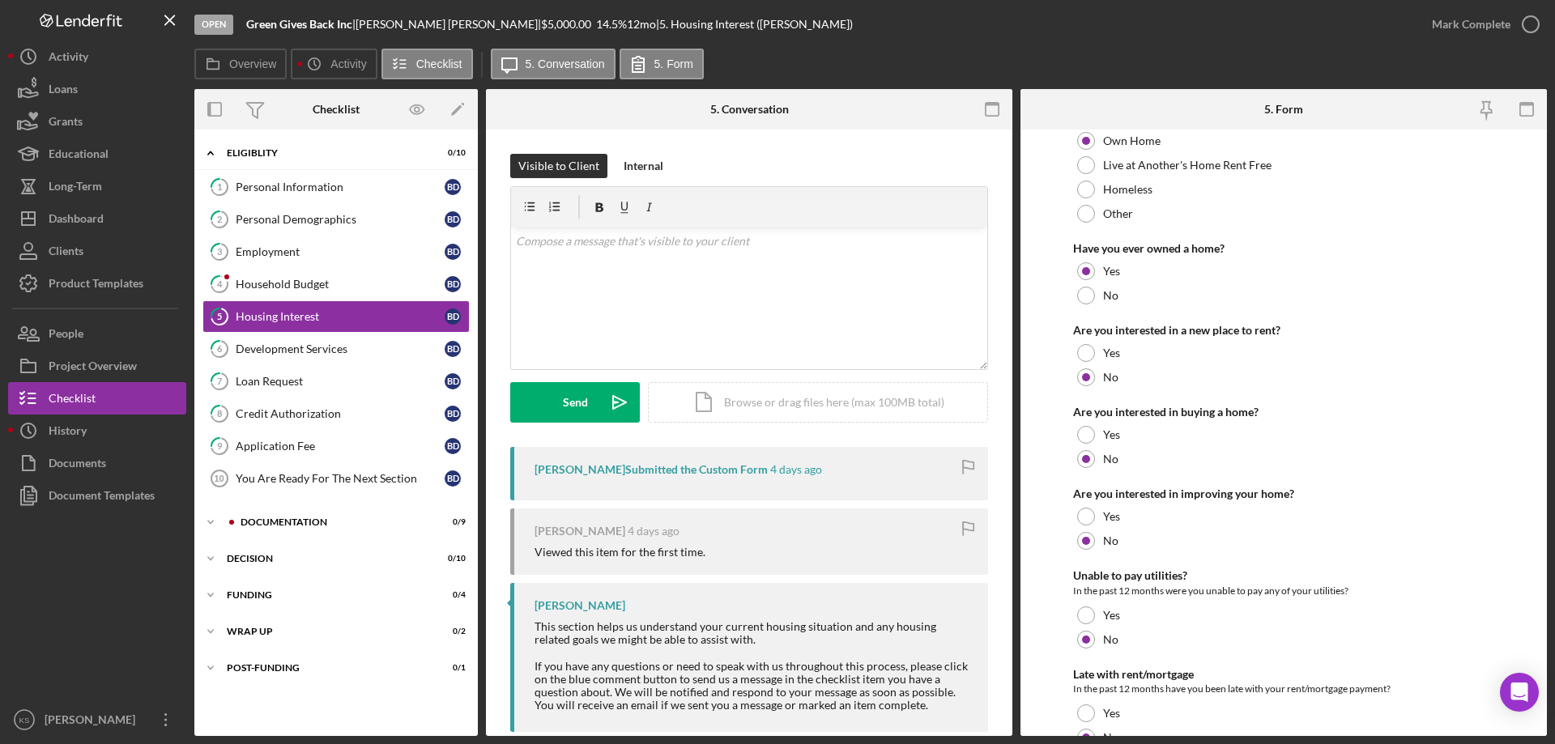
scroll to position [221, 0]
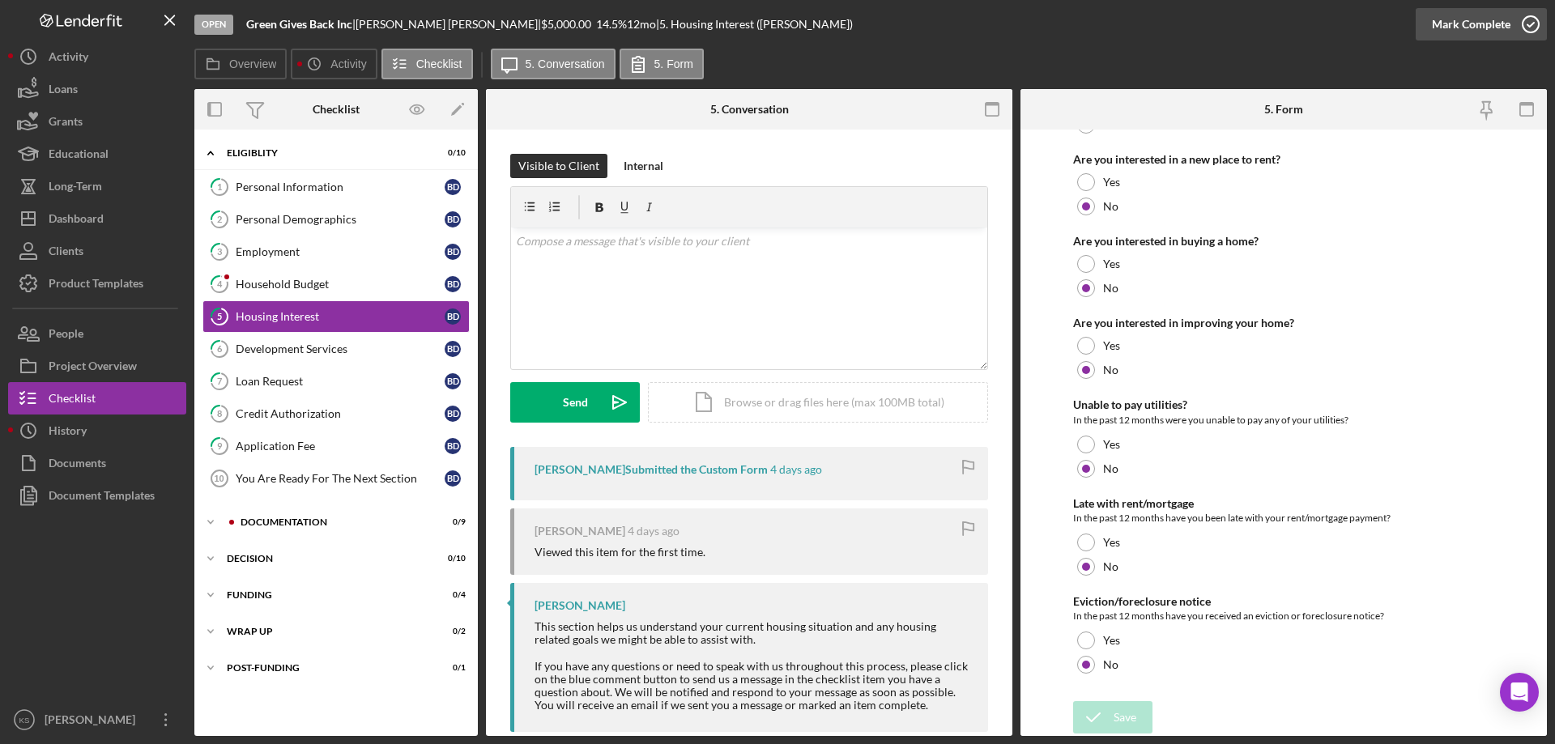
click at [1485, 23] on div "Mark Complete" at bounding box center [1471, 24] width 79 height 32
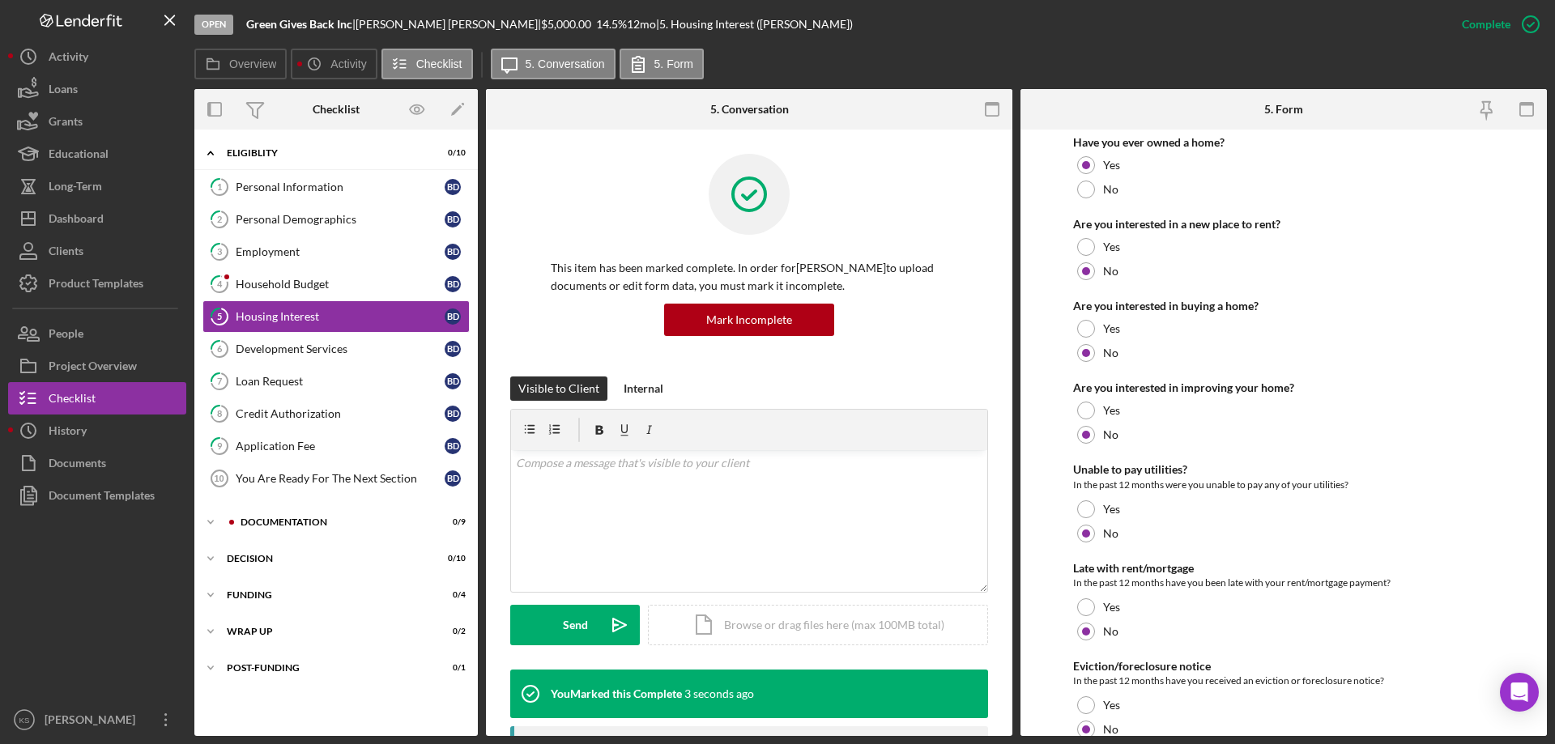
scroll to position [286, 0]
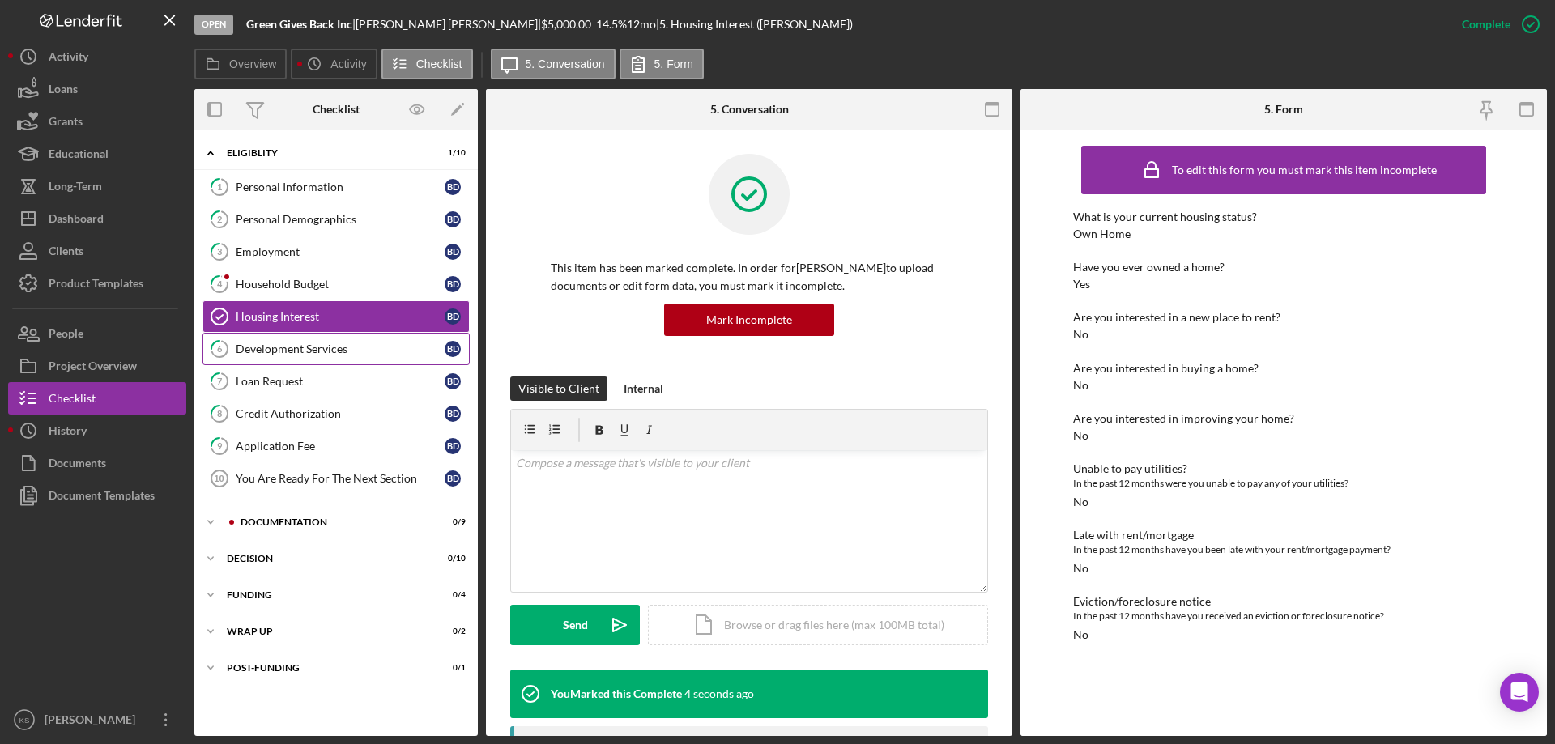
click at [308, 342] on div "Development Services" at bounding box center [340, 348] width 209 height 13
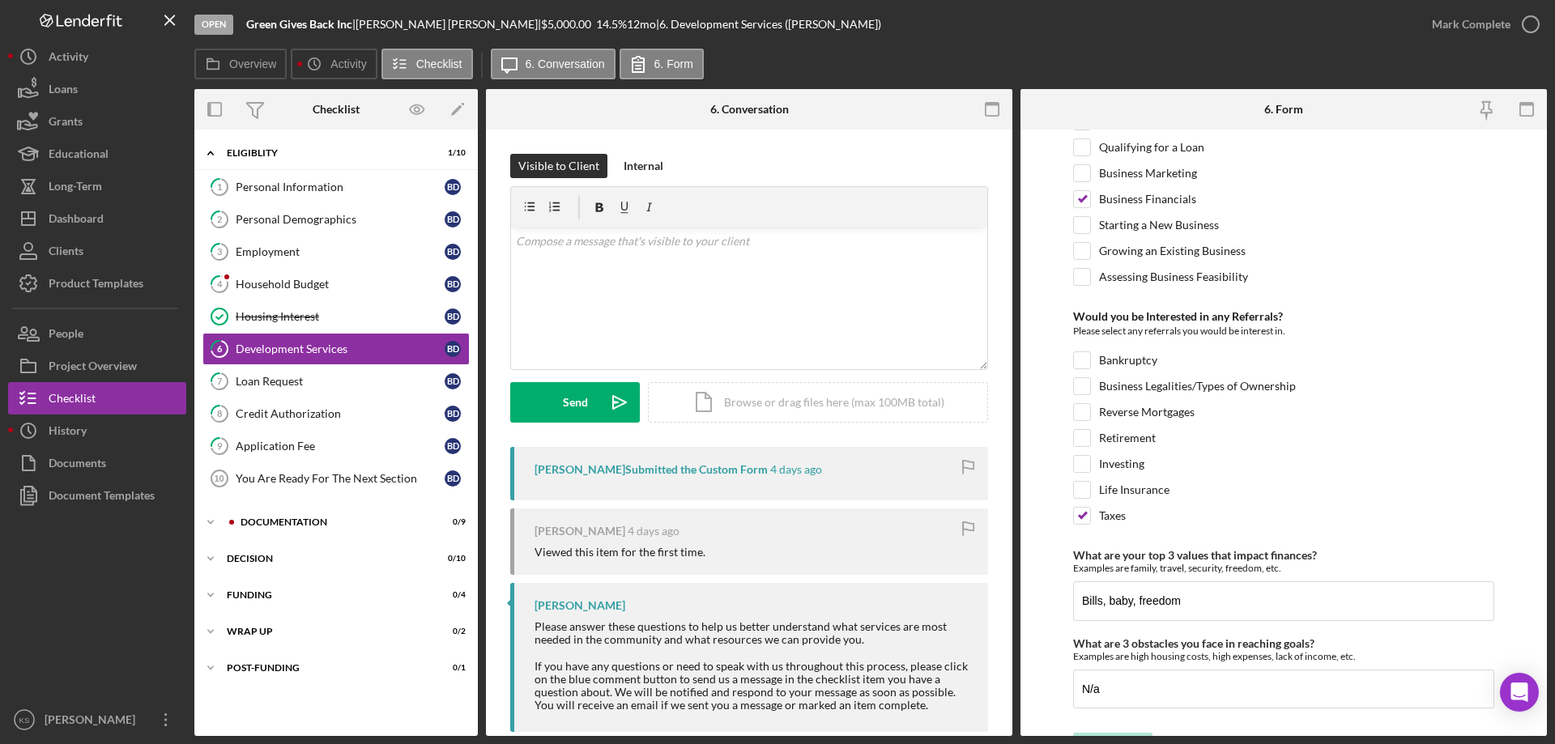
scroll to position [679, 0]
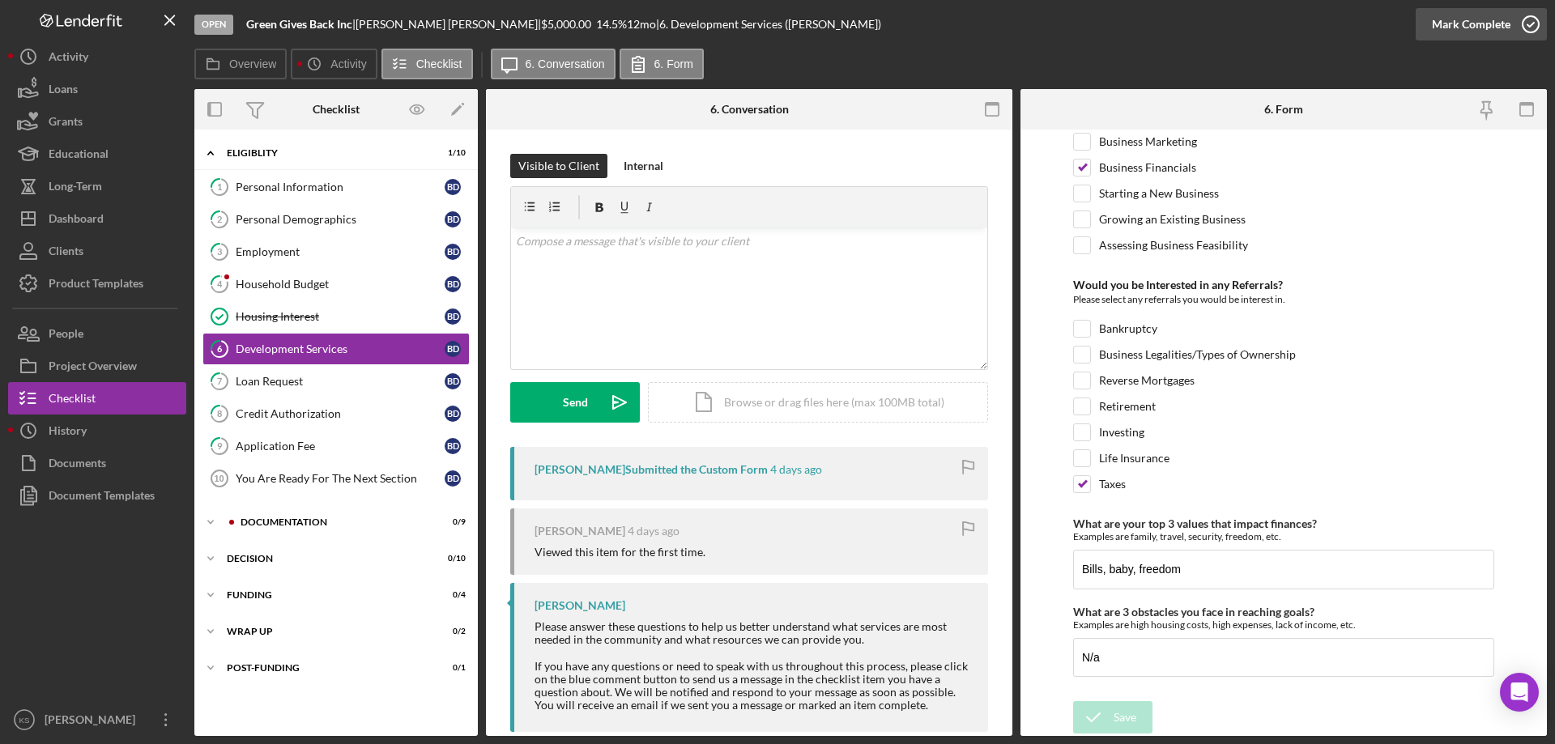
click at [1469, 30] on div "Mark Complete" at bounding box center [1471, 24] width 79 height 32
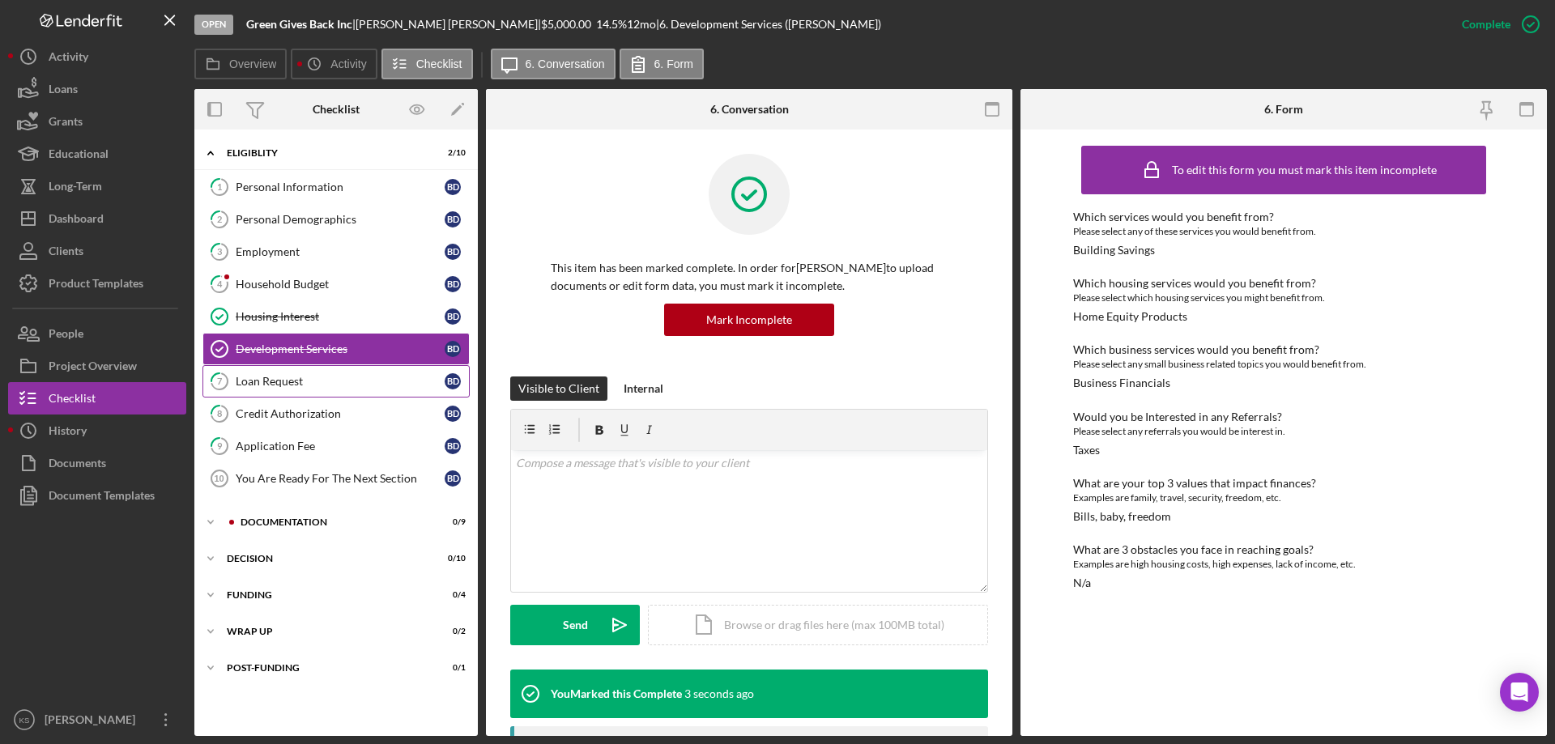
click at [293, 383] on div "Loan Request" at bounding box center [340, 381] width 209 height 13
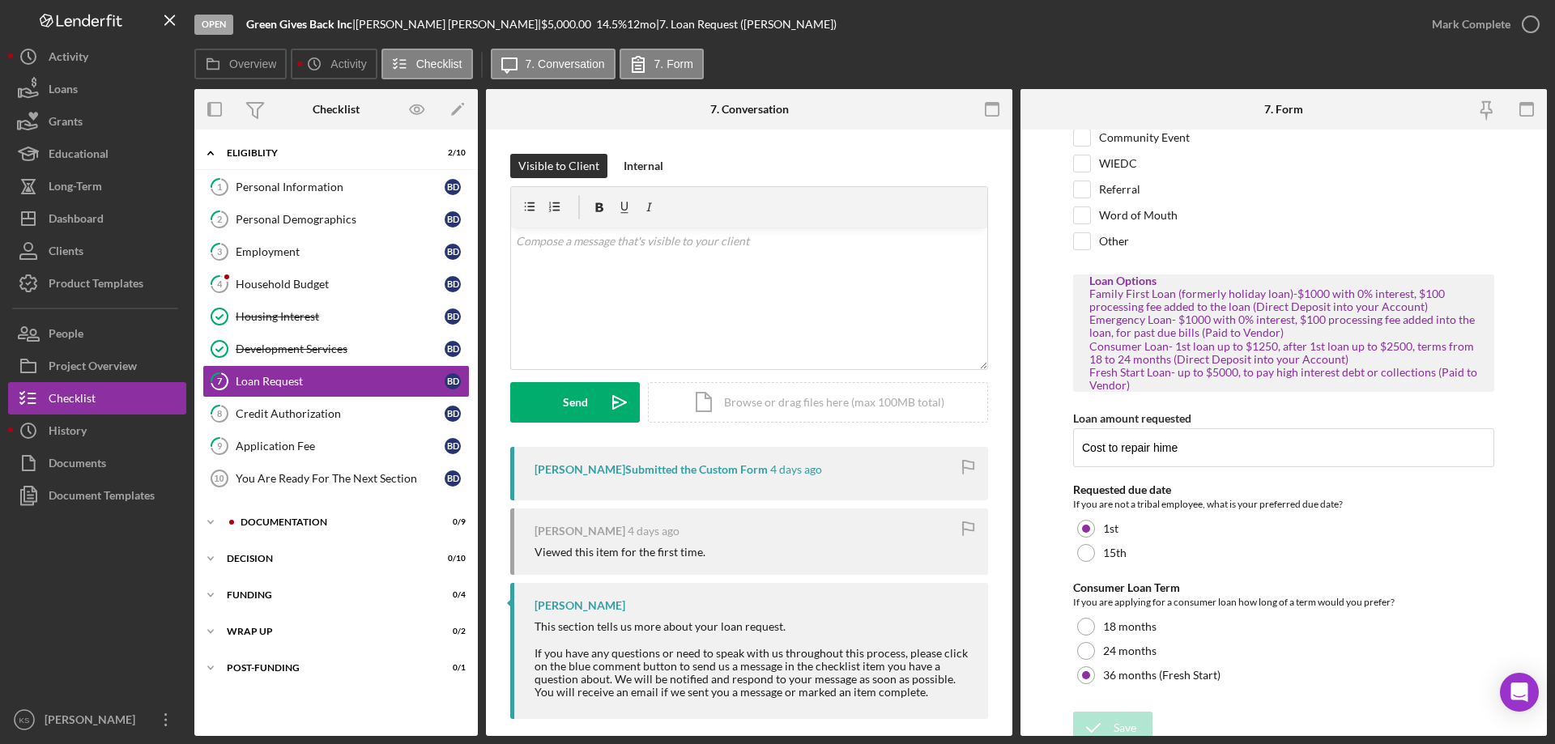
scroll to position [144, 0]
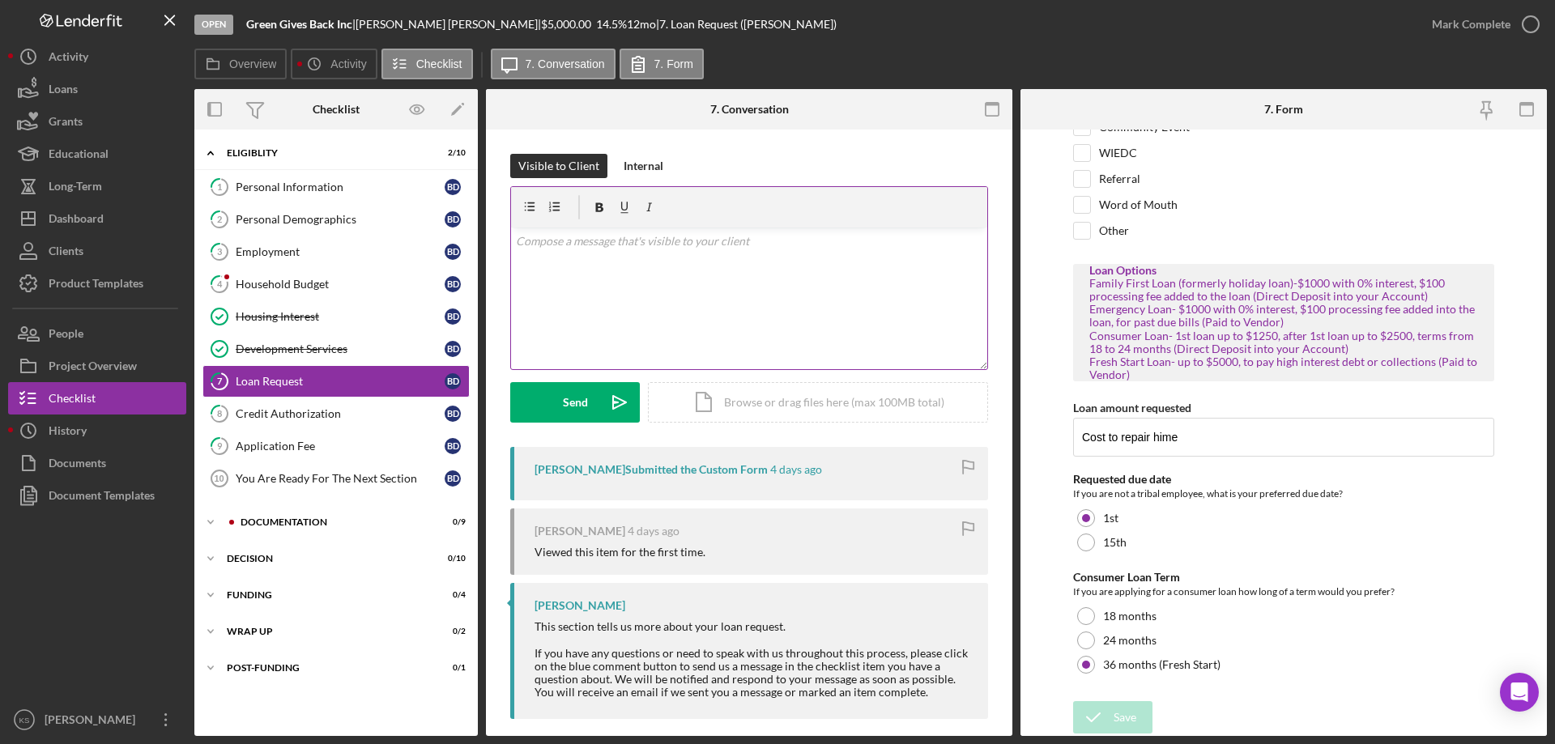
click at [859, 276] on div "v Color teal Color pink Remove color Add row above Add row below Add column bef…" at bounding box center [749, 299] width 476 height 142
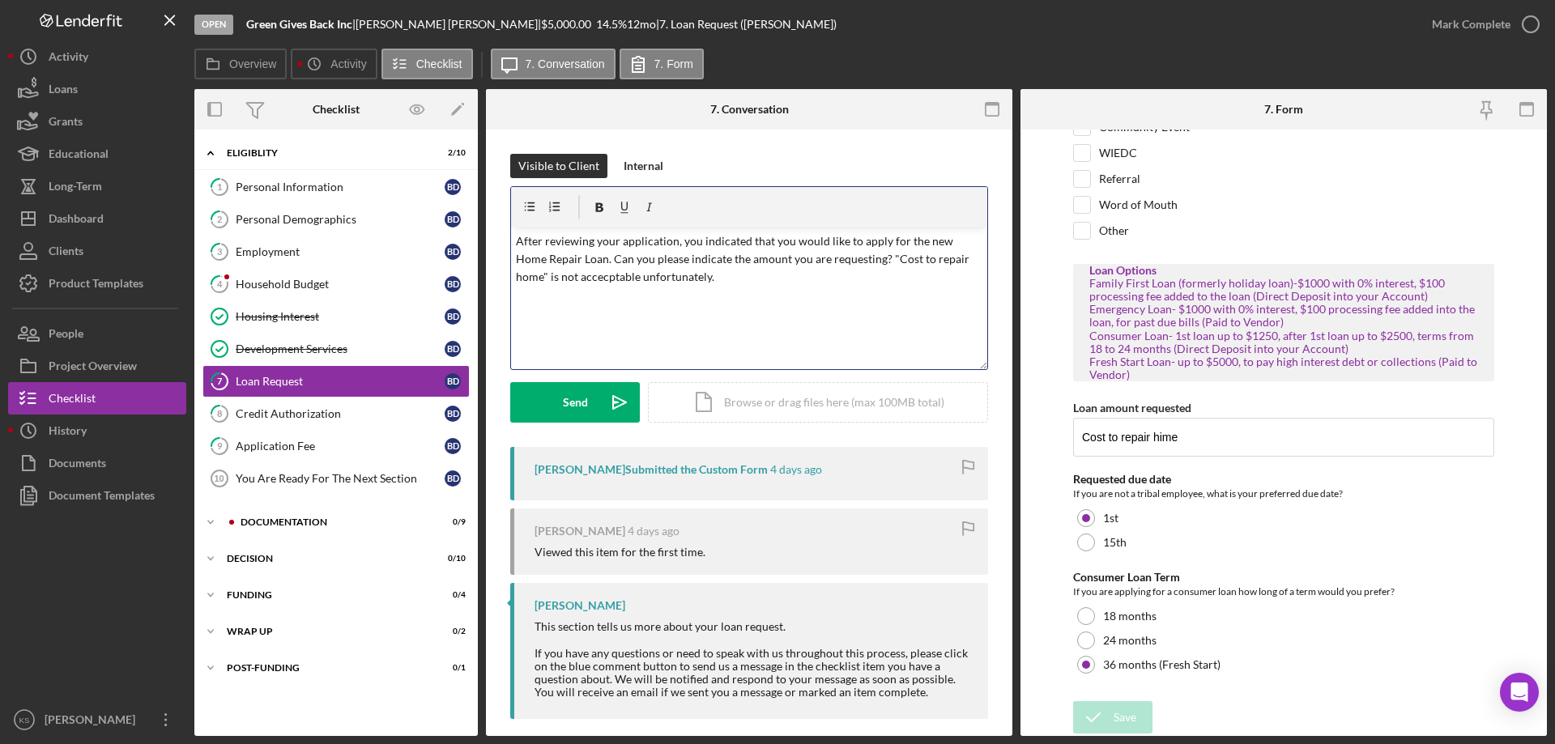
click at [692, 287] on div "v Color teal Color pink Remove color Add row above Add row below Add column bef…" at bounding box center [749, 299] width 476 height 142
click at [596, 270] on p "After reviewing your application, you indicated that you would like to apply fo…" at bounding box center [749, 259] width 467 height 54
click at [600, 274] on p "After reviewing your application, you indicated that you would like to apply fo…" at bounding box center [749, 259] width 467 height 54
click at [0, 0] on span "acceptable," at bounding box center [0, 0] width 0 height 0
click at [747, 279] on p "After reviewing your application, you indicated that you would like to apply fo…" at bounding box center [749, 259] width 467 height 54
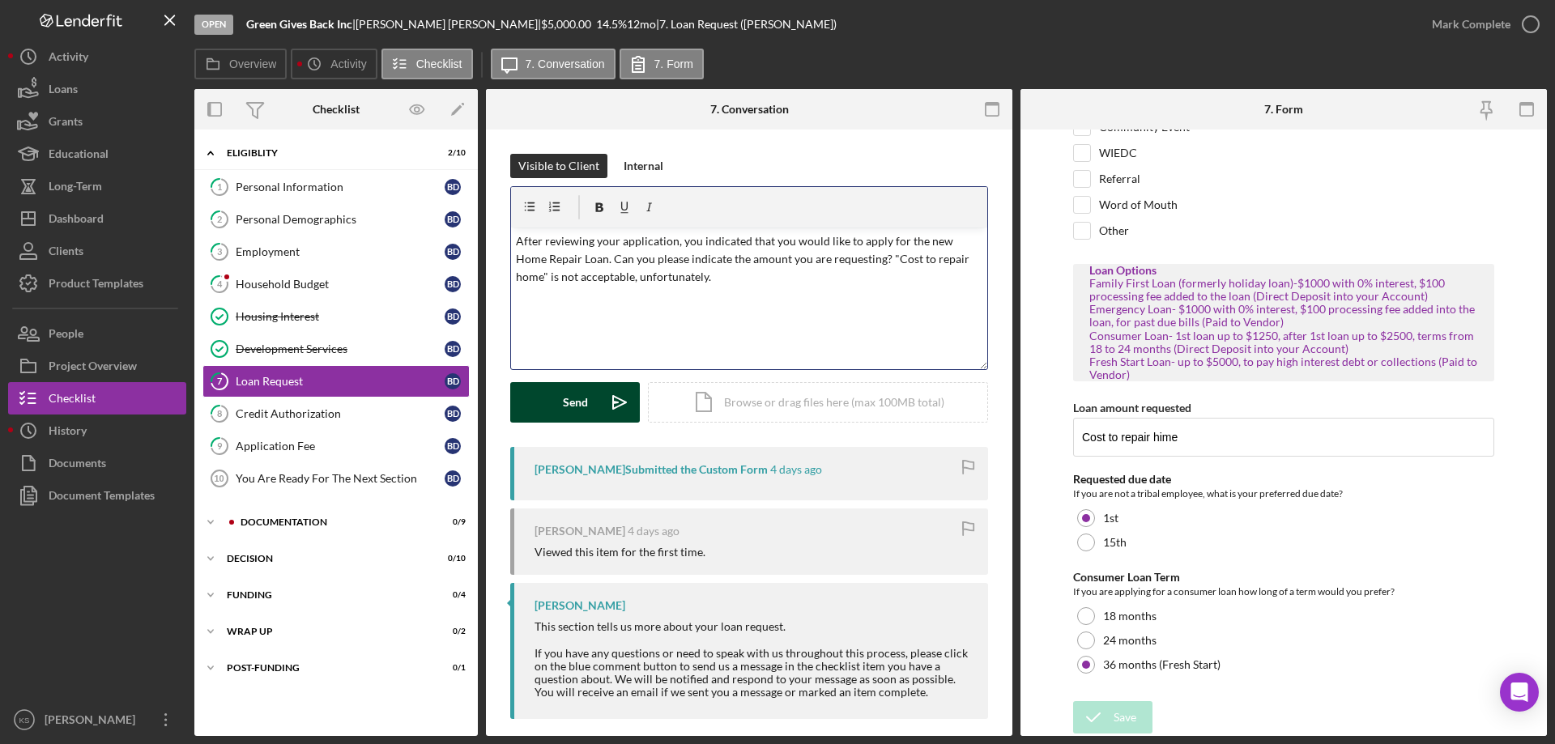
click at [602, 400] on icon "Icon/icon-invite-send" at bounding box center [619, 402] width 40 height 40
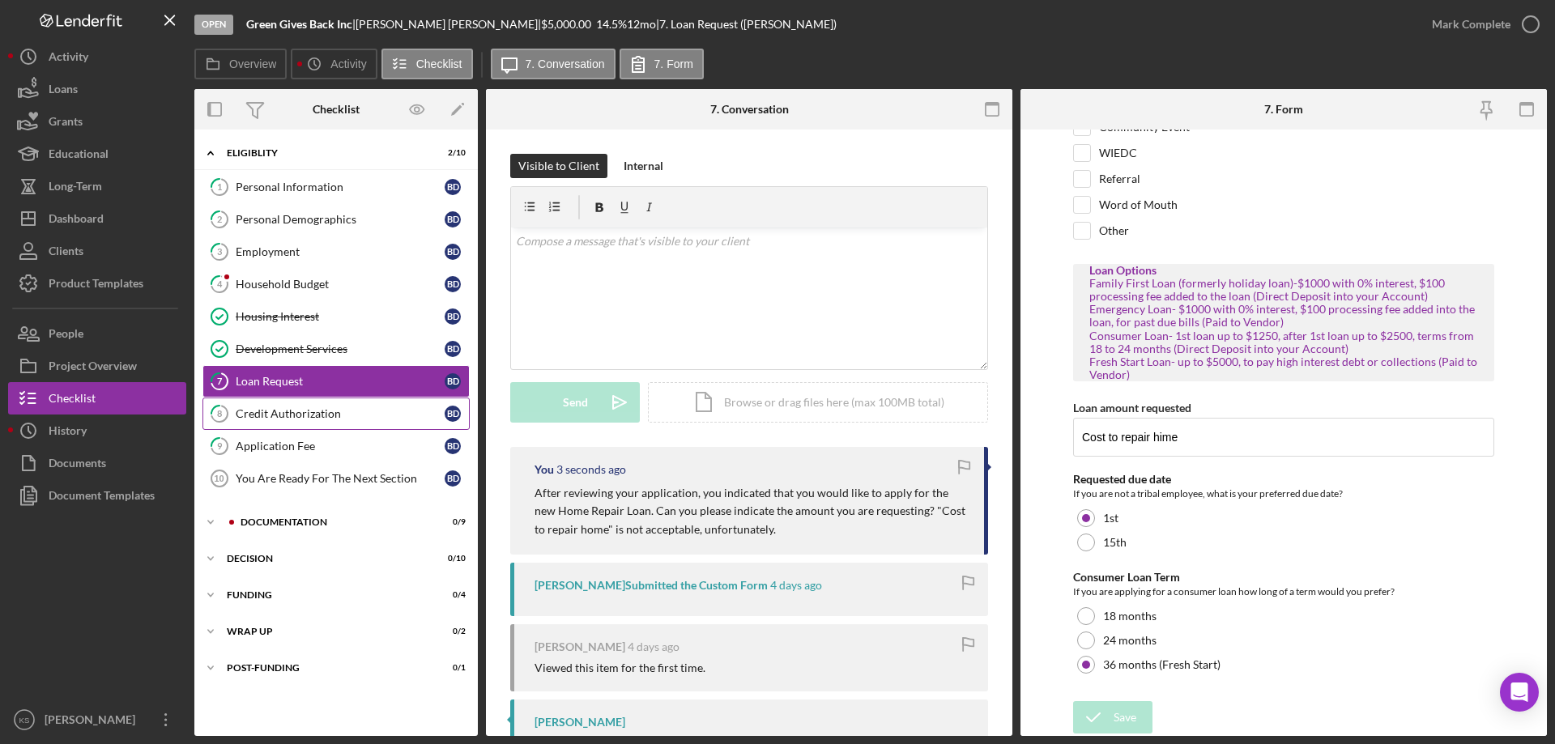
click at [290, 415] on div "Credit Authorization" at bounding box center [340, 413] width 209 height 13
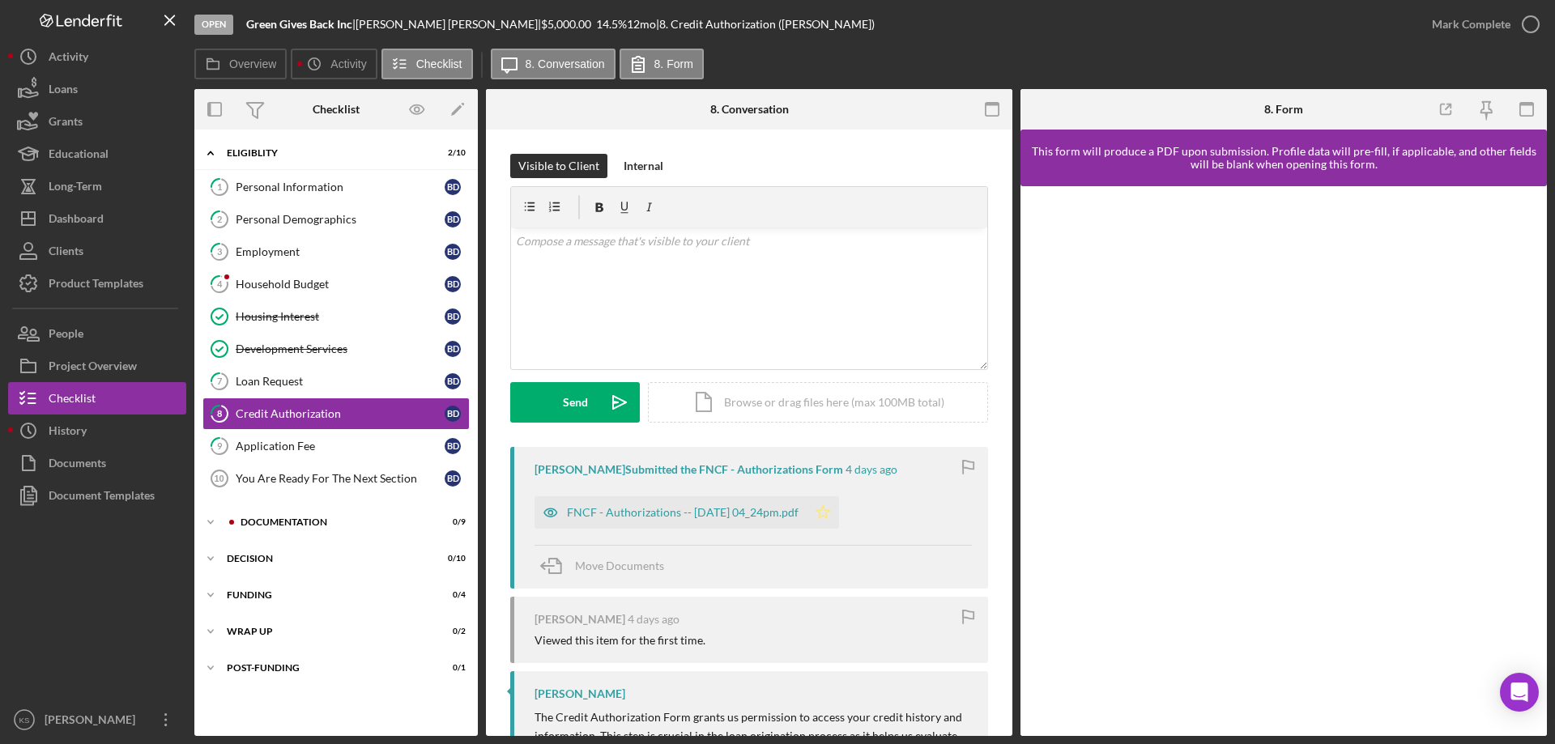
click at [830, 517] on polygon "button" at bounding box center [823, 511] width 14 height 13
click at [1469, 13] on div "Mark Complete" at bounding box center [1471, 24] width 79 height 32
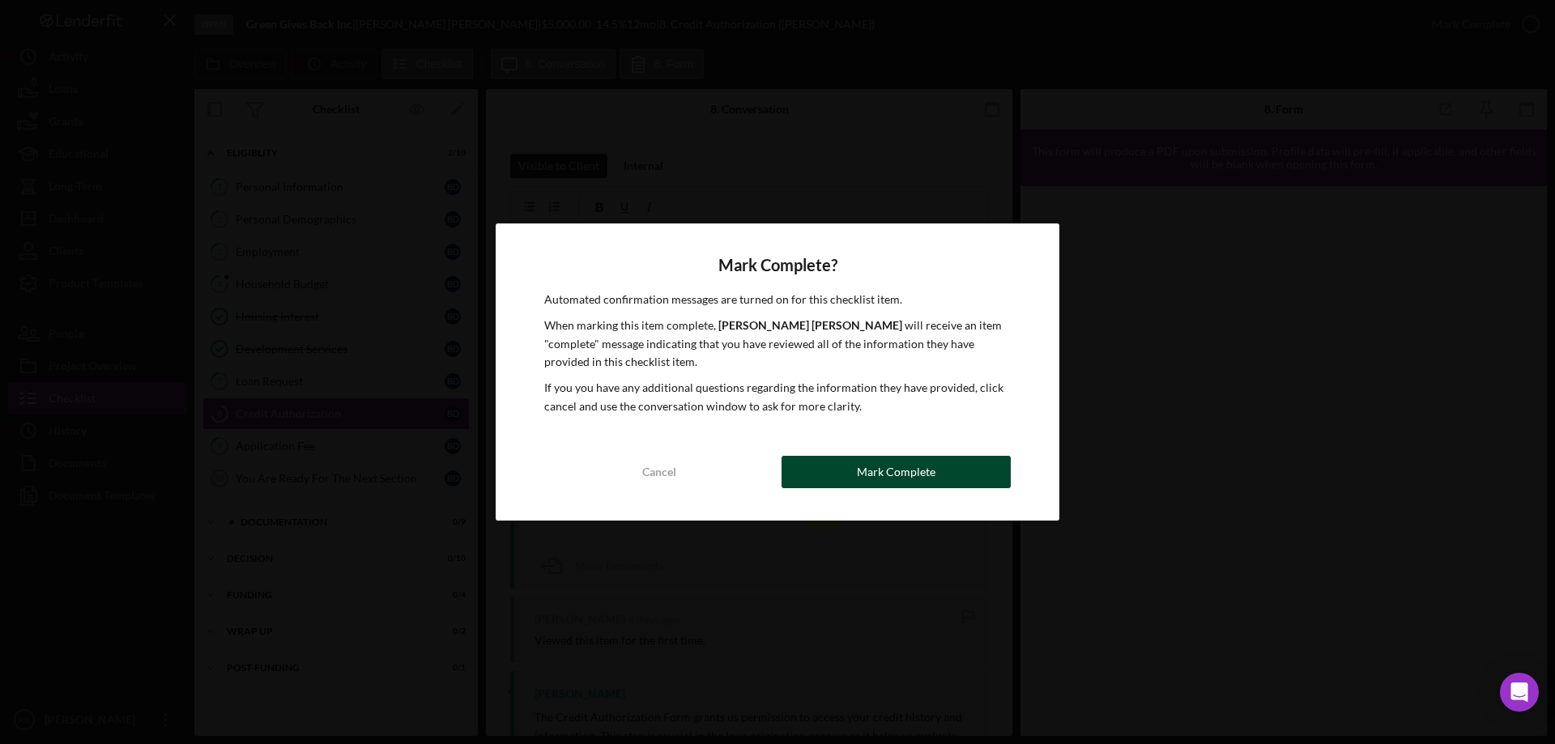
click at [928, 470] on div "Mark Complete" at bounding box center [896, 472] width 79 height 32
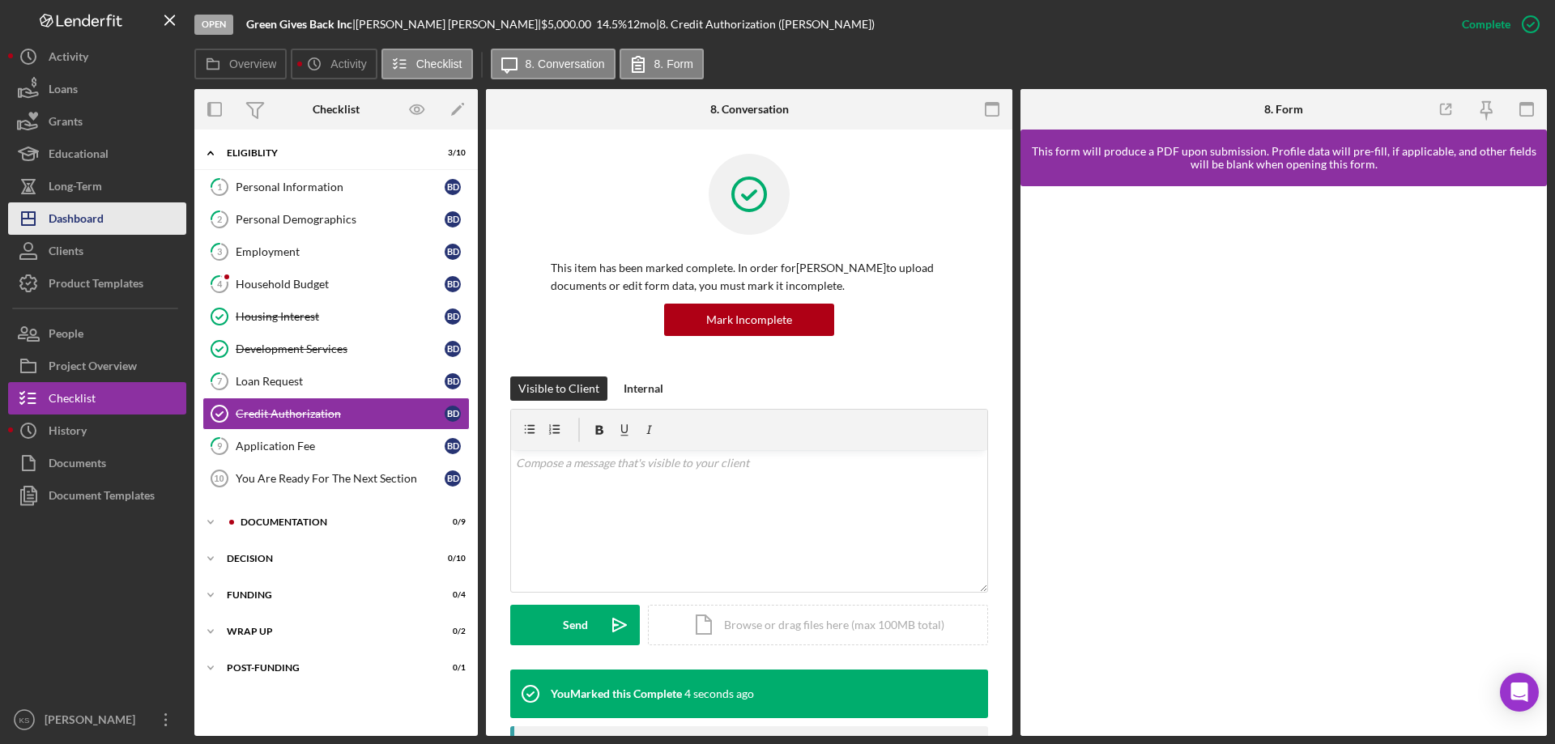
click at [118, 212] on button "Icon/Dashboard Dashboard" at bounding box center [97, 218] width 178 height 32
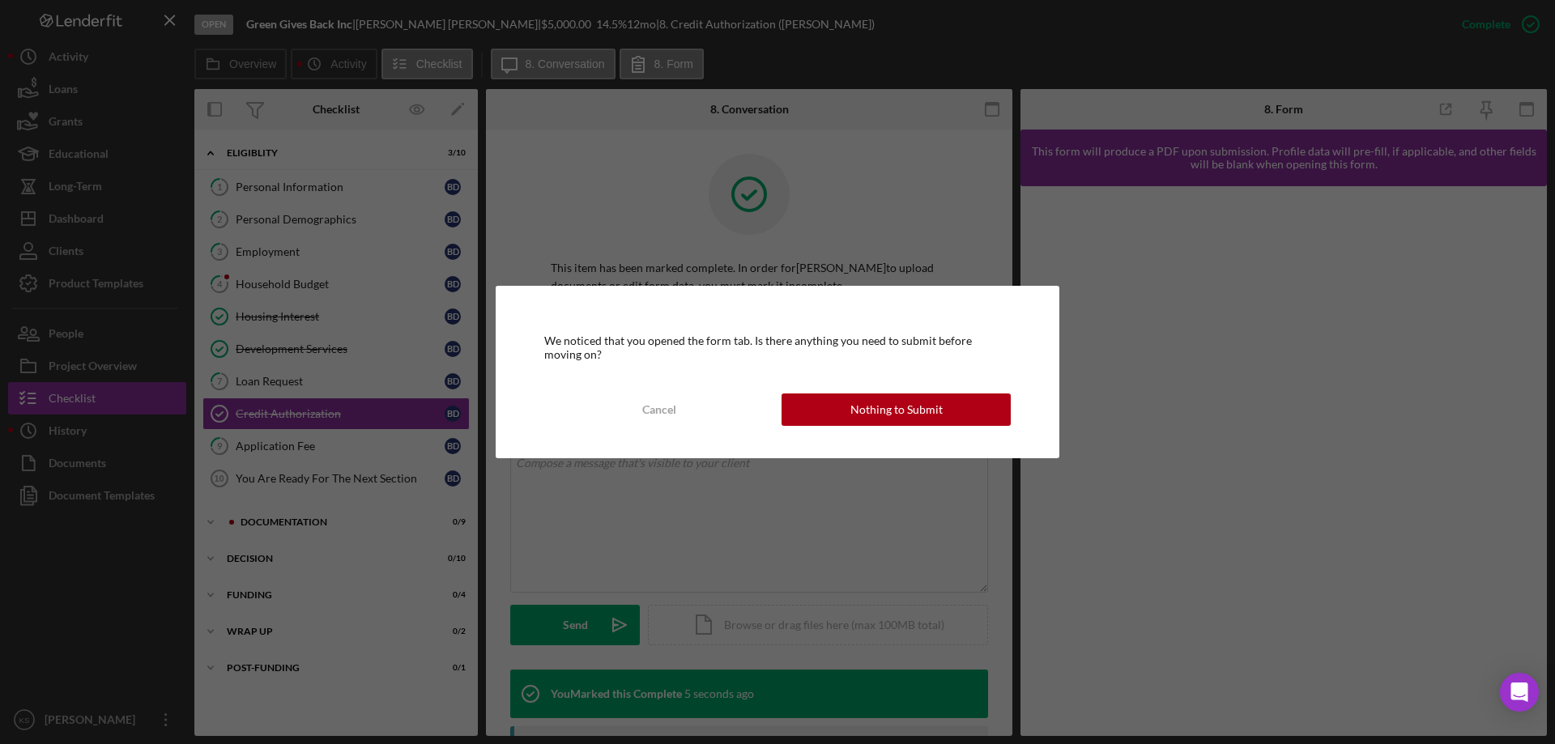
click at [939, 402] on button "Nothing to Submit" at bounding box center [895, 410] width 229 height 32
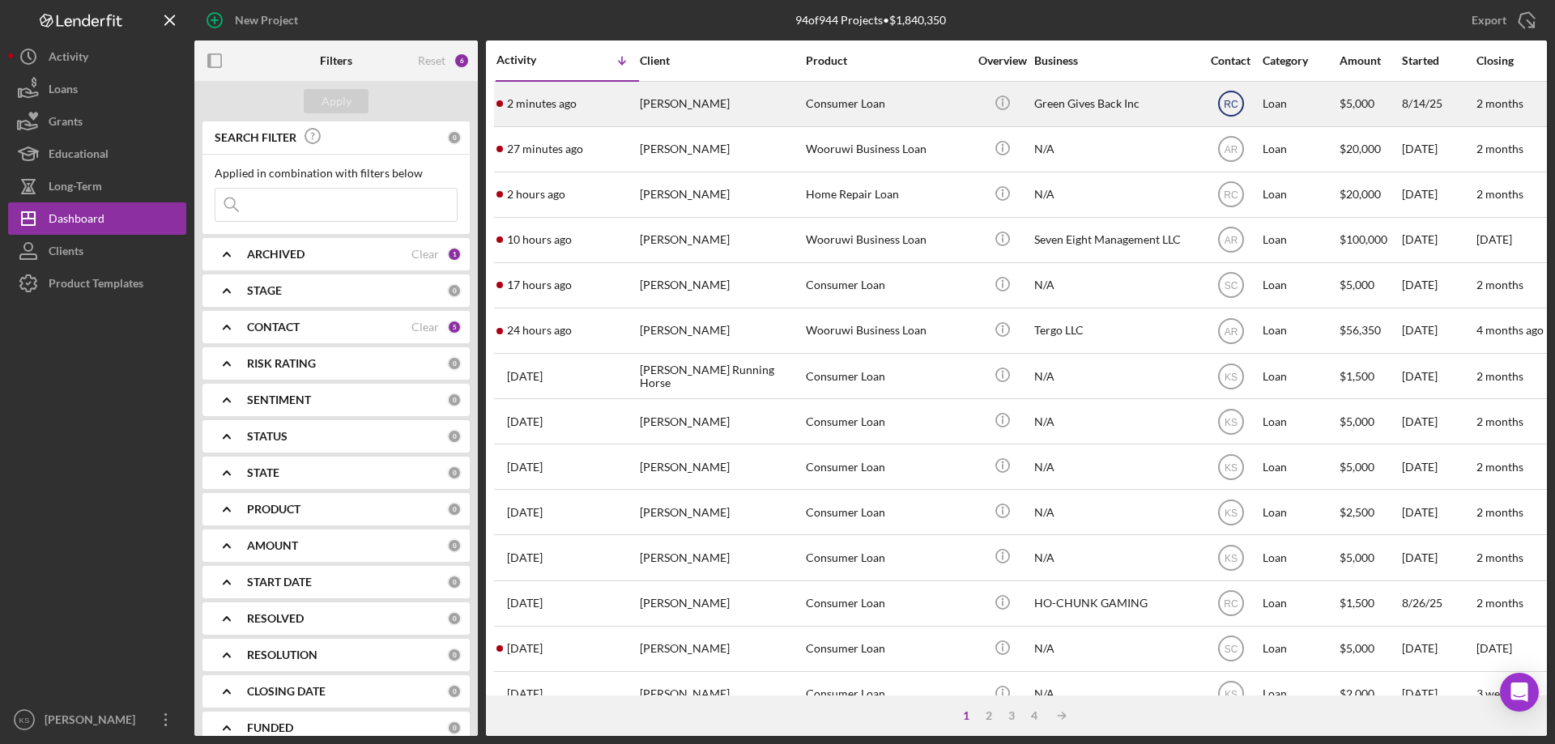
click at [1236, 103] on text "RC" at bounding box center [1230, 104] width 15 height 11
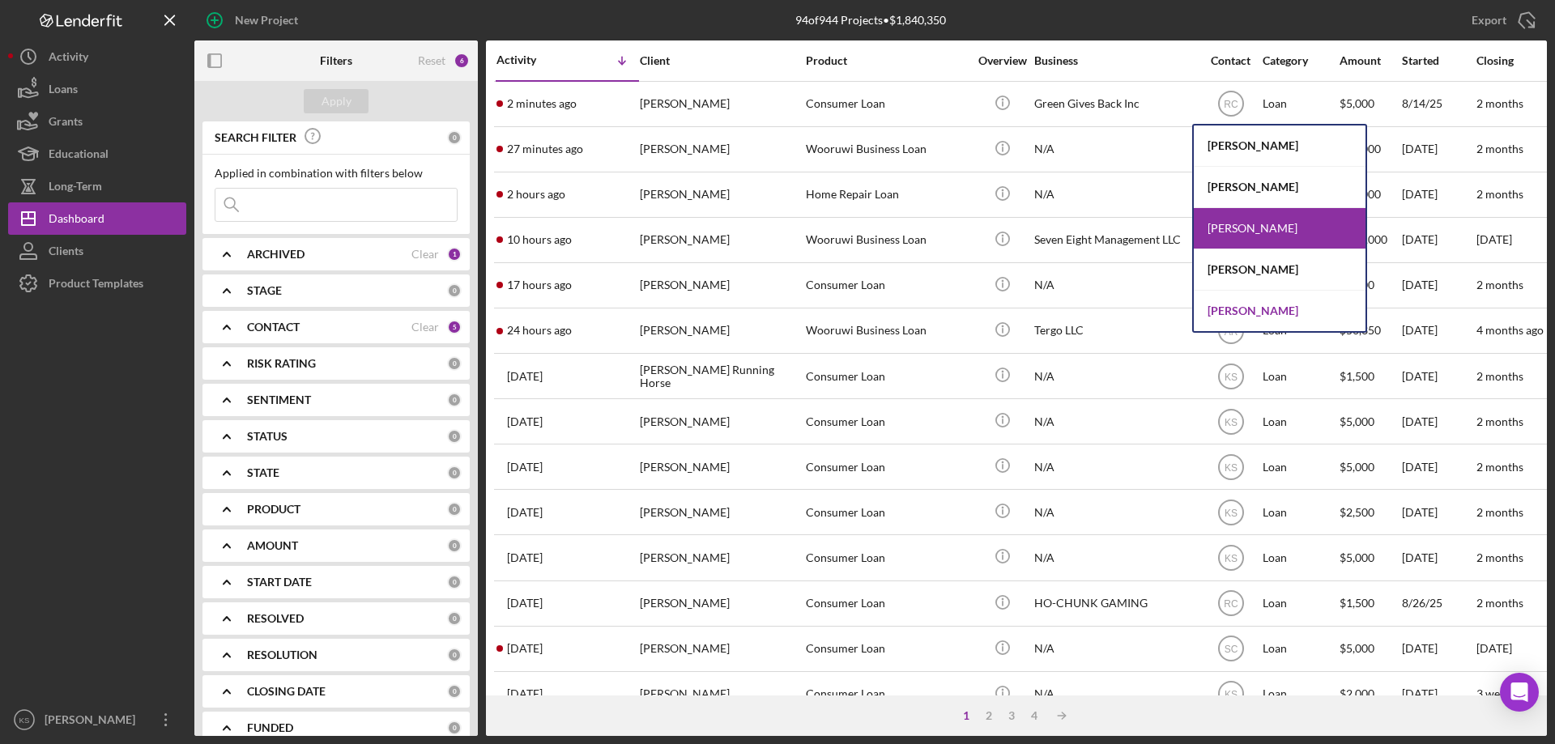
click at [1224, 304] on div "[PERSON_NAME]" at bounding box center [1279, 311] width 172 height 40
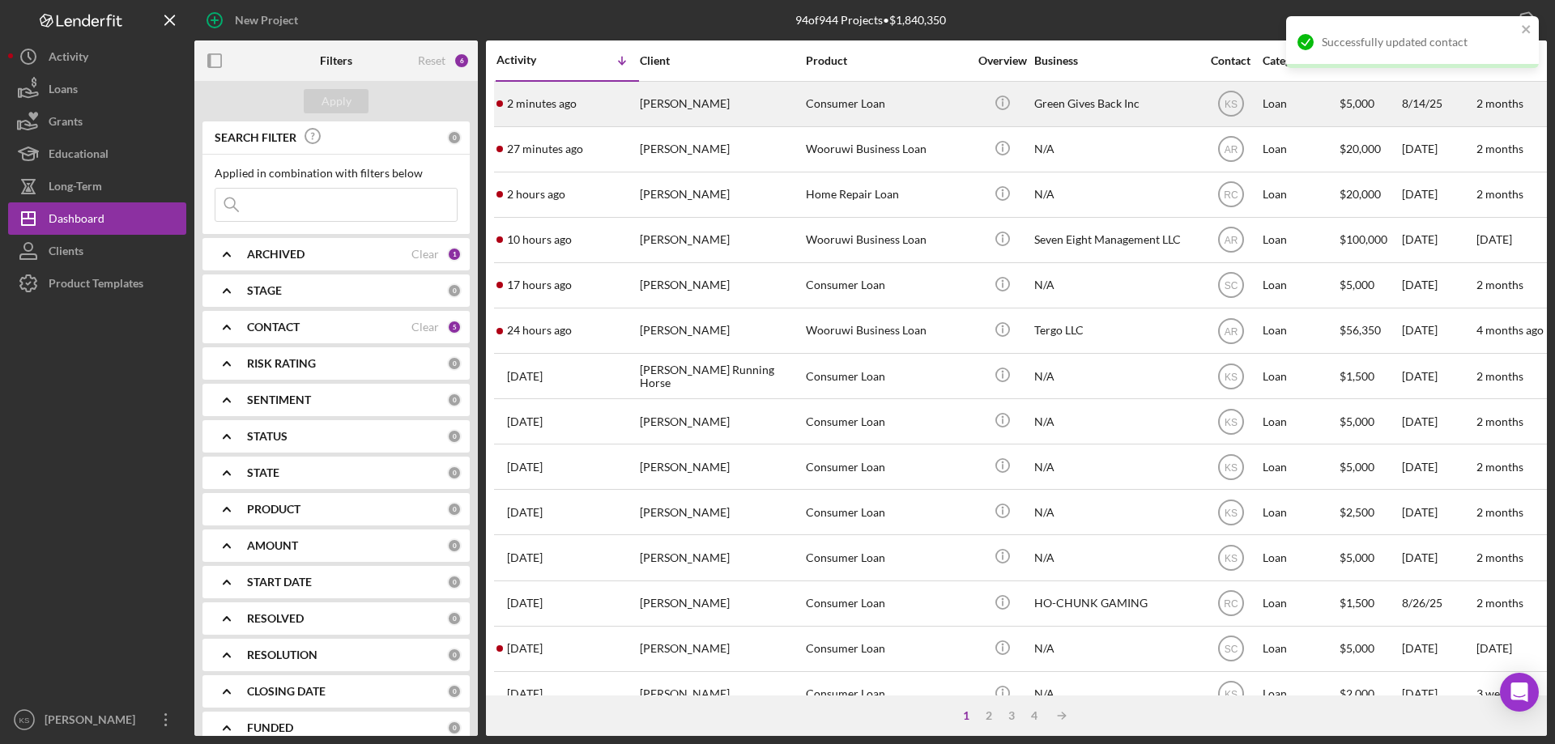
click at [831, 107] on div "Consumer Loan" at bounding box center [887, 104] width 162 height 43
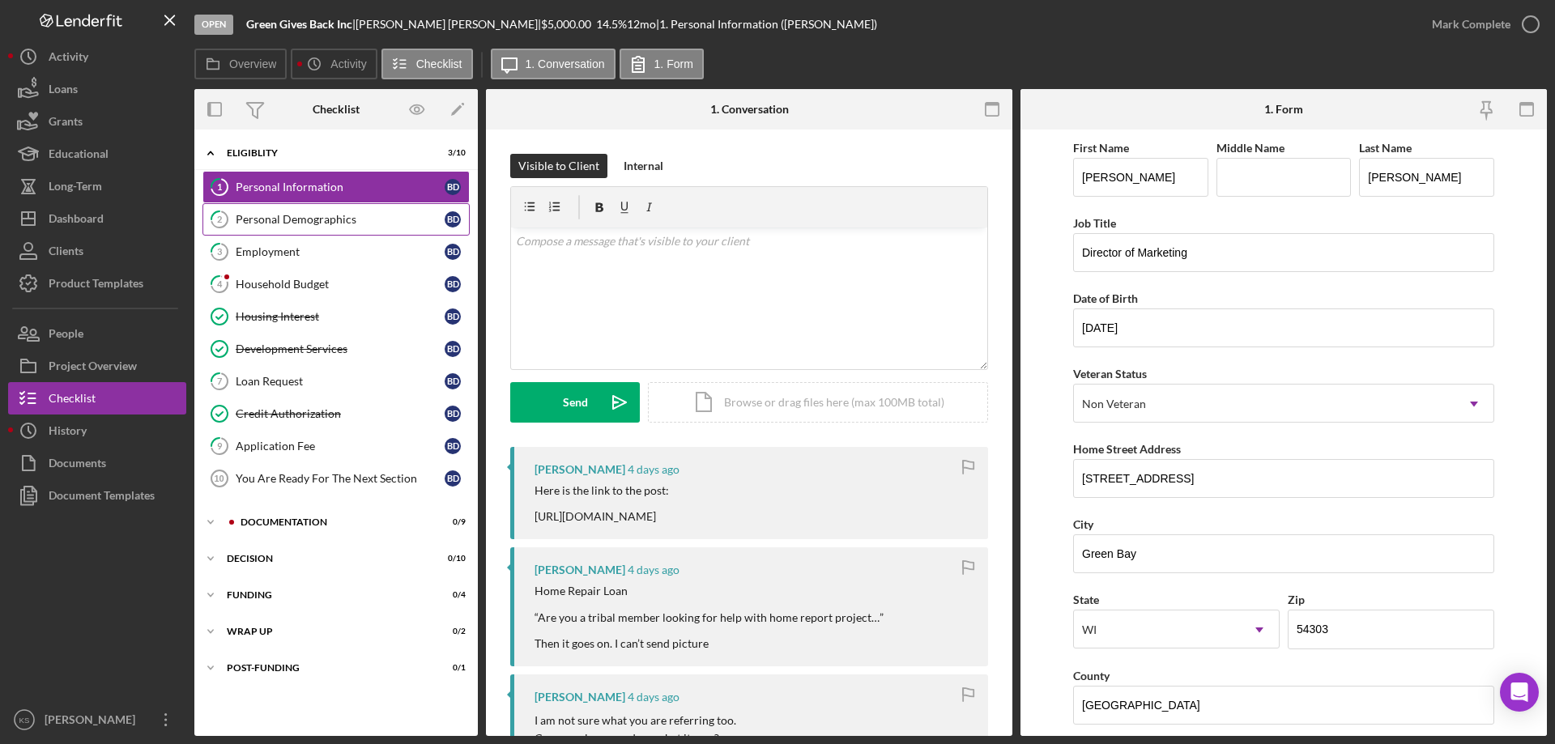
click at [334, 206] on link "2 Personal Demographics B D" at bounding box center [335, 219] width 267 height 32
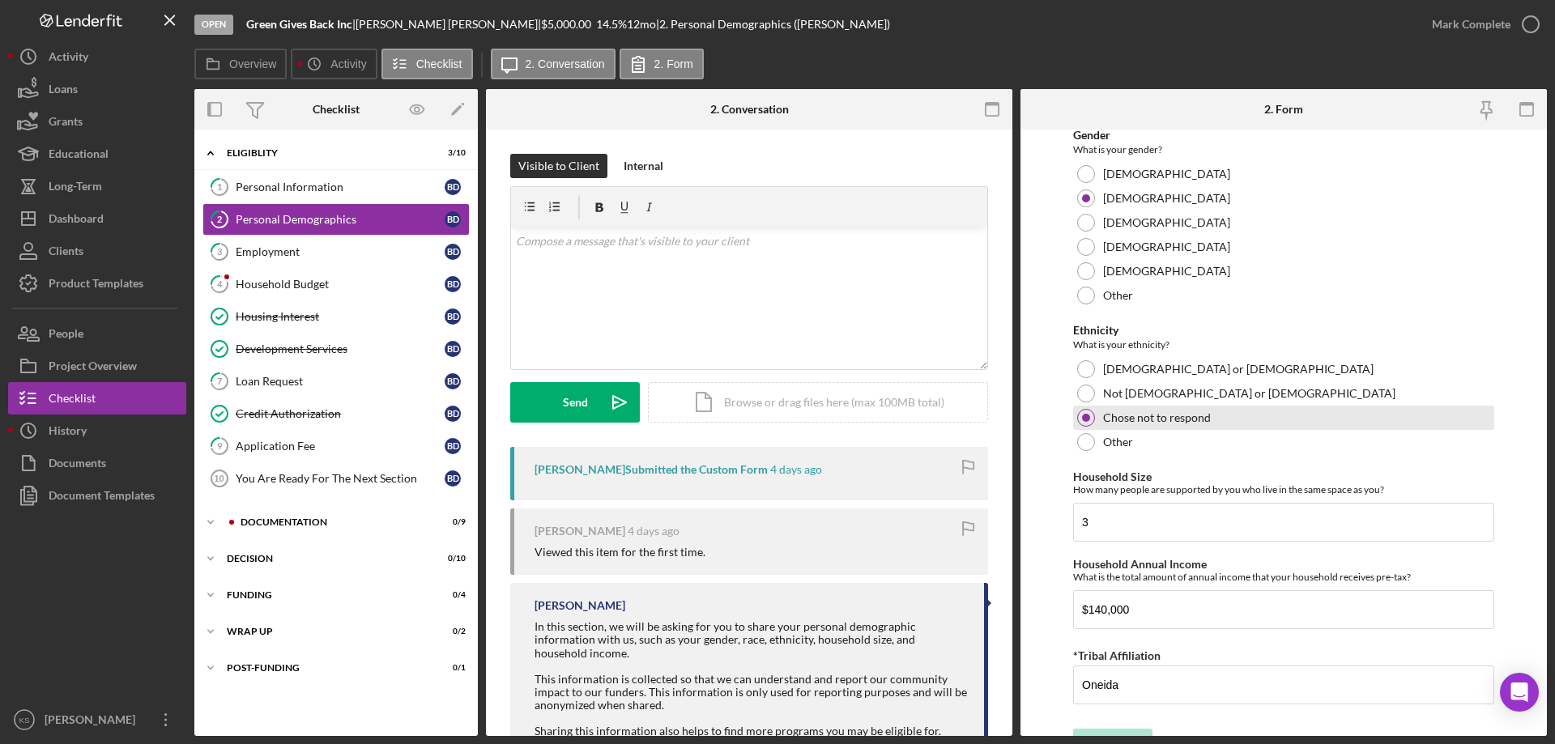
scroll to position [889, 0]
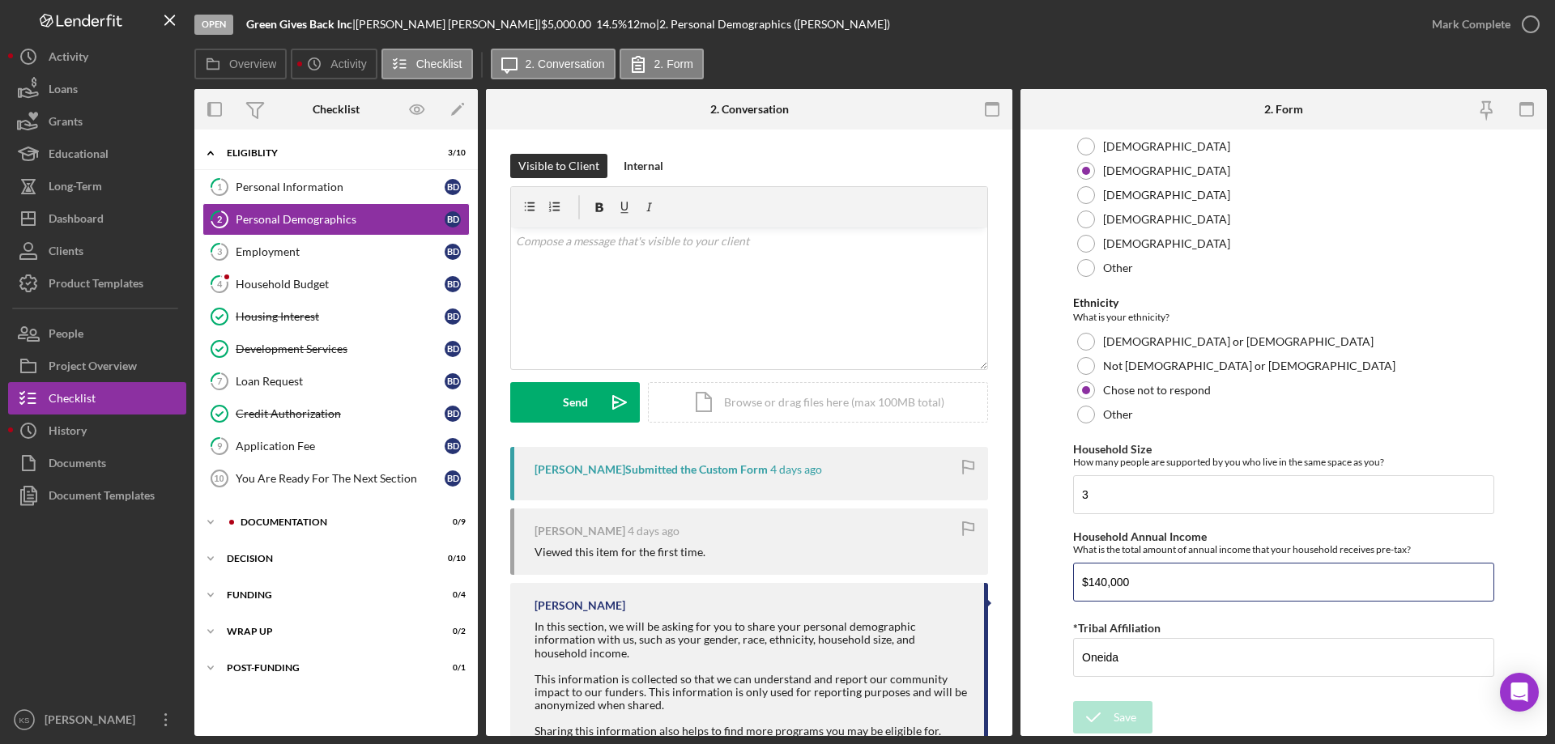
drag, startPoint x: 1169, startPoint y: 582, endPoint x: 1023, endPoint y: 586, distance: 145.8
click at [1023, 586] on form "Demographic Information Marital Status Please select your marital status from t…" at bounding box center [1283, 433] width 526 height 606
click at [394, 190] on div "Personal Information" at bounding box center [340, 187] width 209 height 13
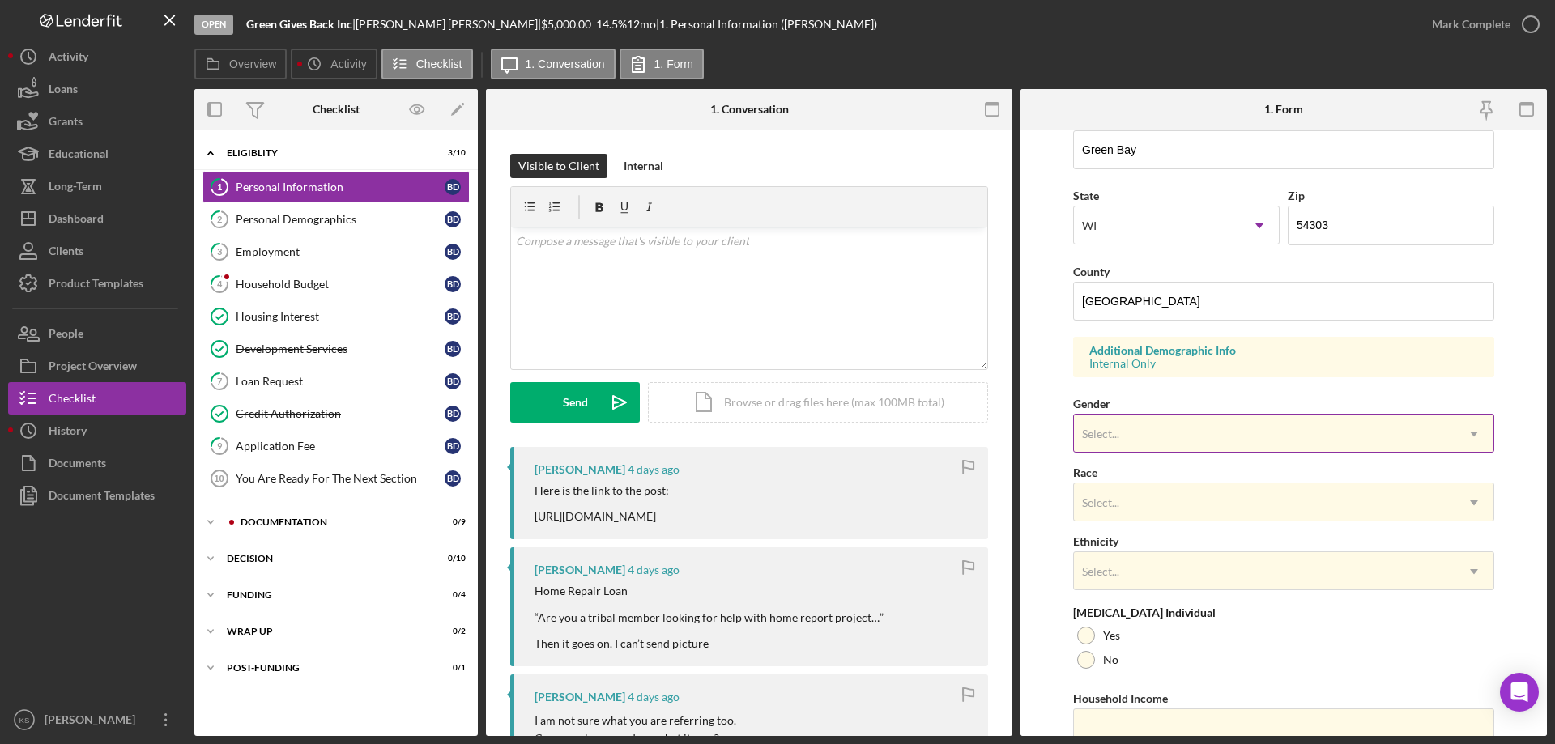
scroll to position [405, 0]
click at [1185, 424] on div "Select..." at bounding box center [1264, 433] width 381 height 37
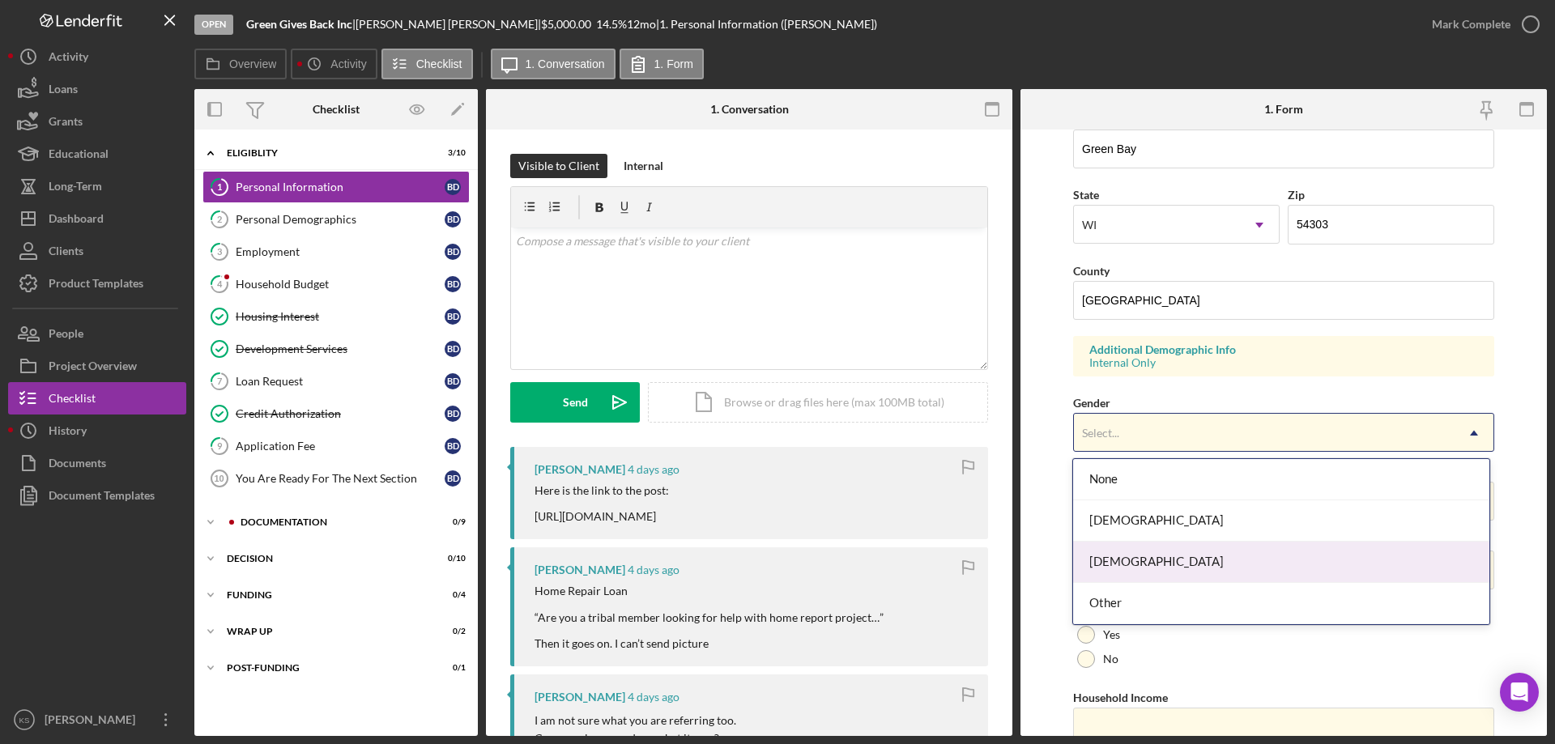
click at [1121, 551] on div "[DEMOGRAPHIC_DATA]" at bounding box center [1280, 562] width 415 height 41
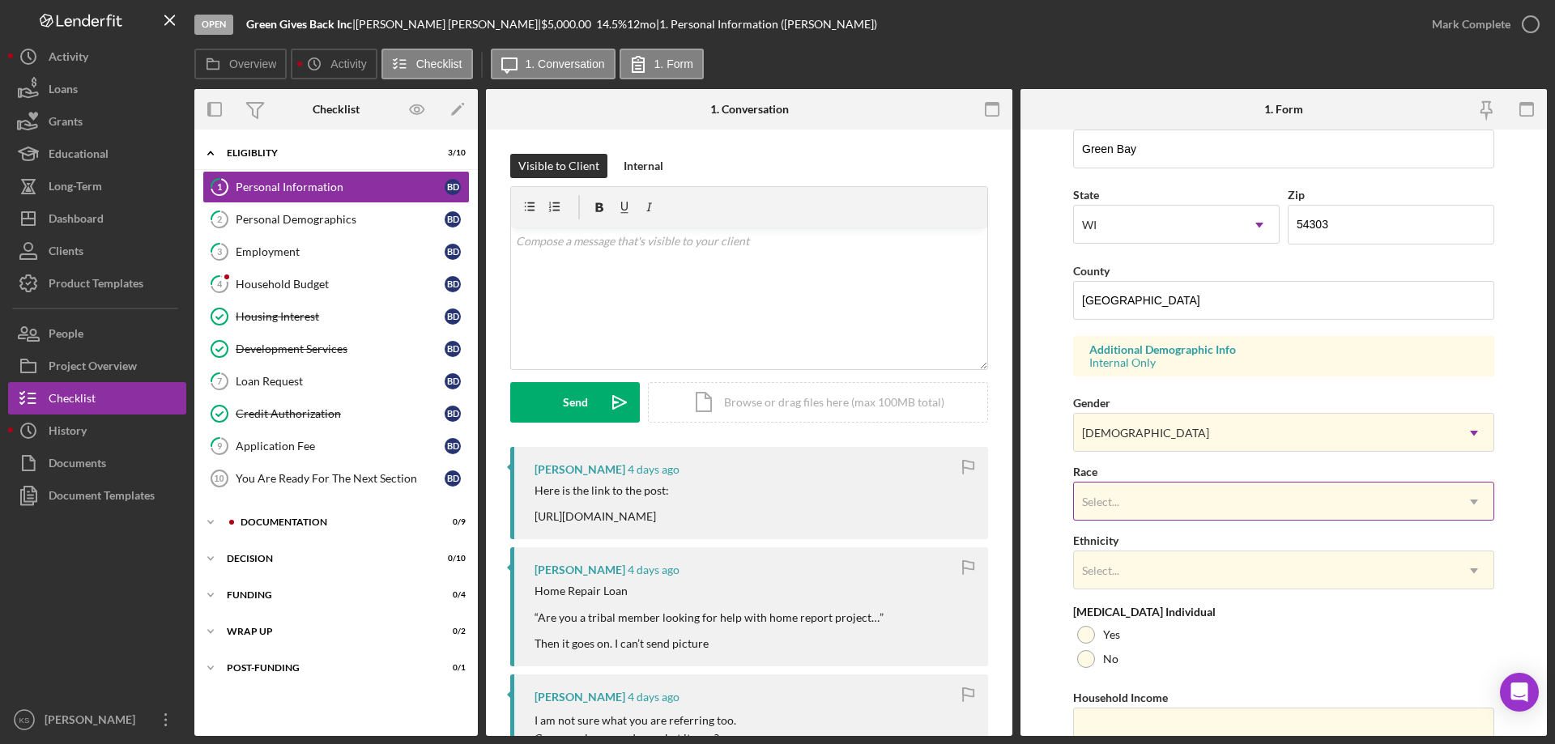
click at [1169, 482] on div "Select... Icon/Dropdown Arrow" at bounding box center [1283, 501] width 421 height 39
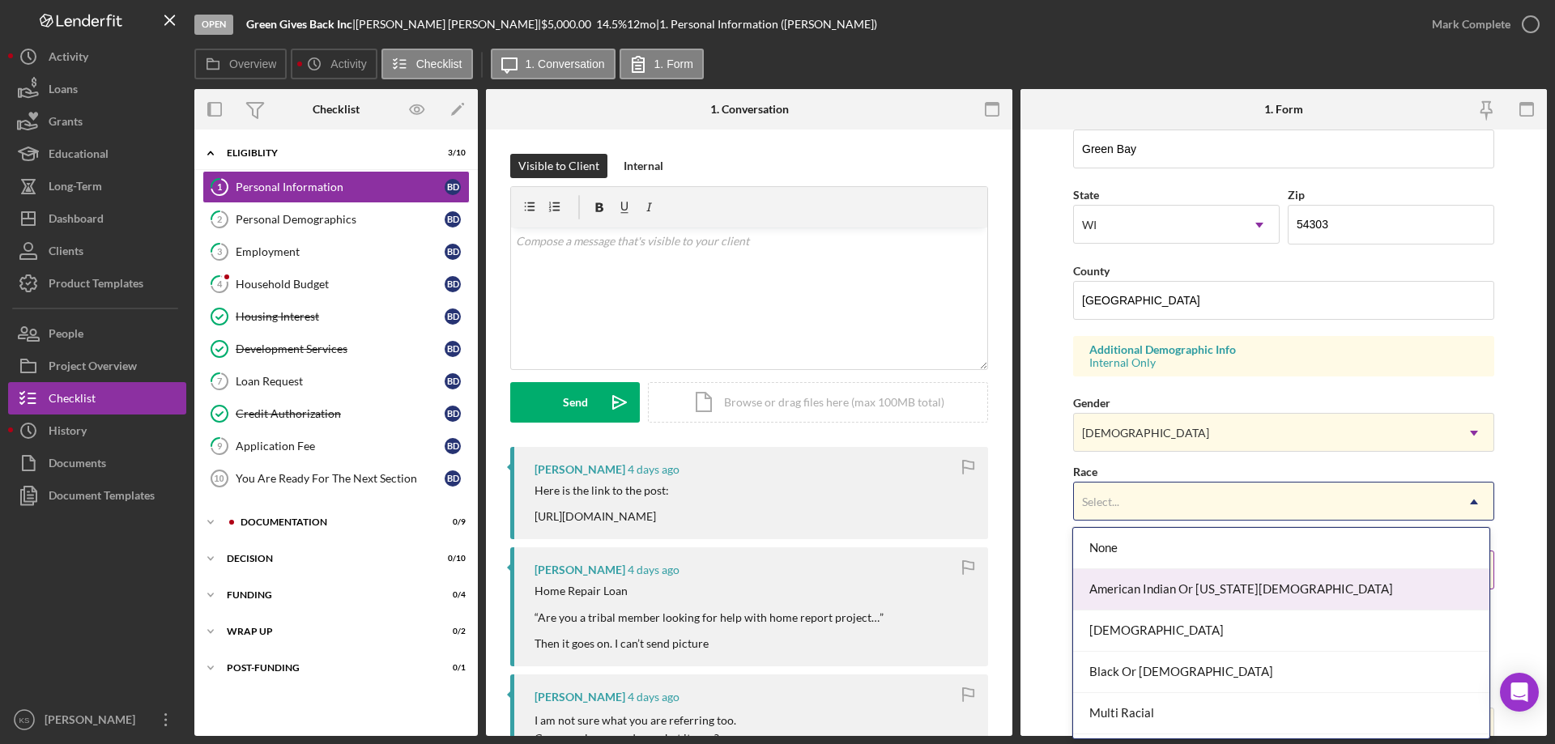
click at [1180, 580] on div "American Indian Or [US_STATE][DEMOGRAPHIC_DATA]" at bounding box center [1280, 589] width 415 height 41
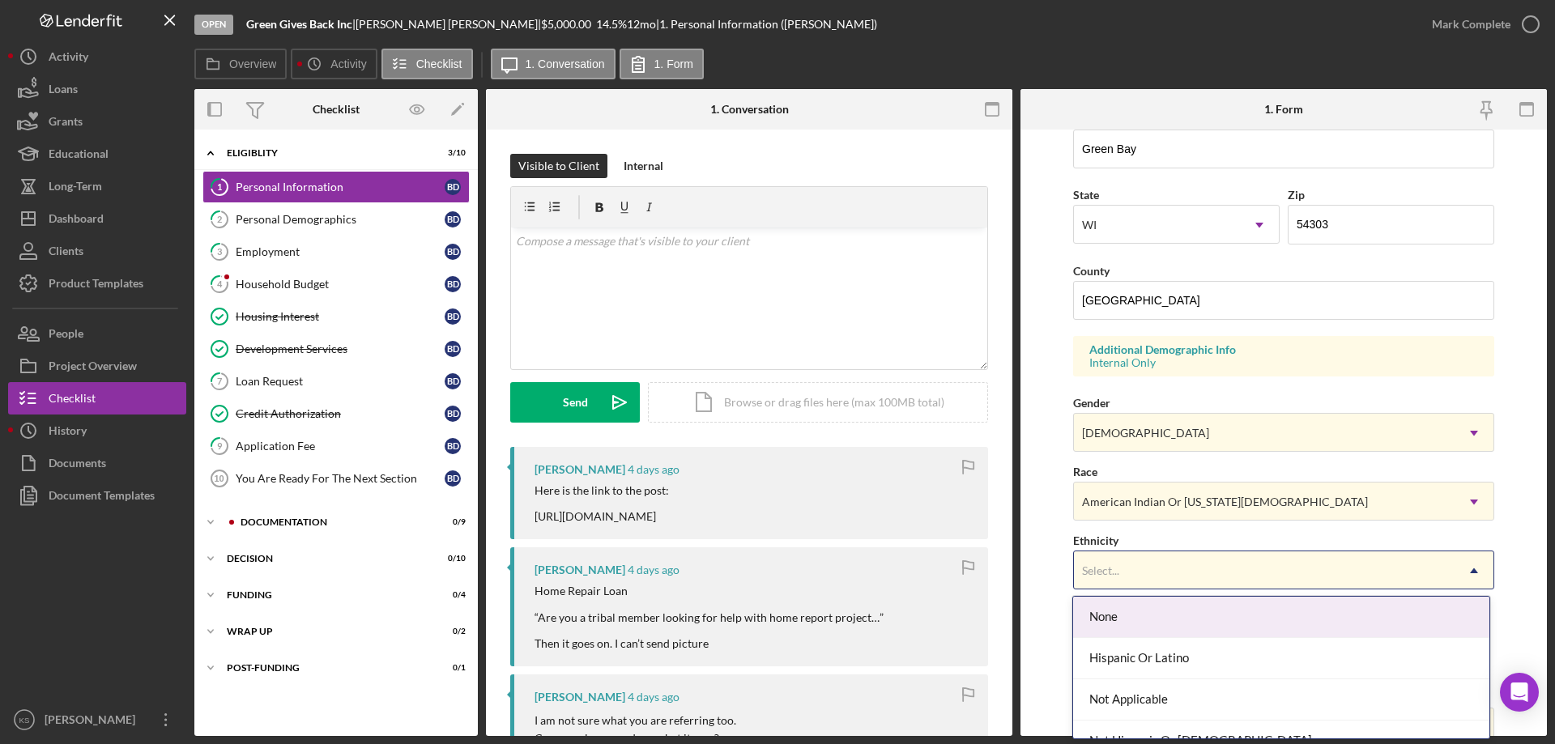
click at [1178, 579] on div "Select..." at bounding box center [1264, 570] width 381 height 37
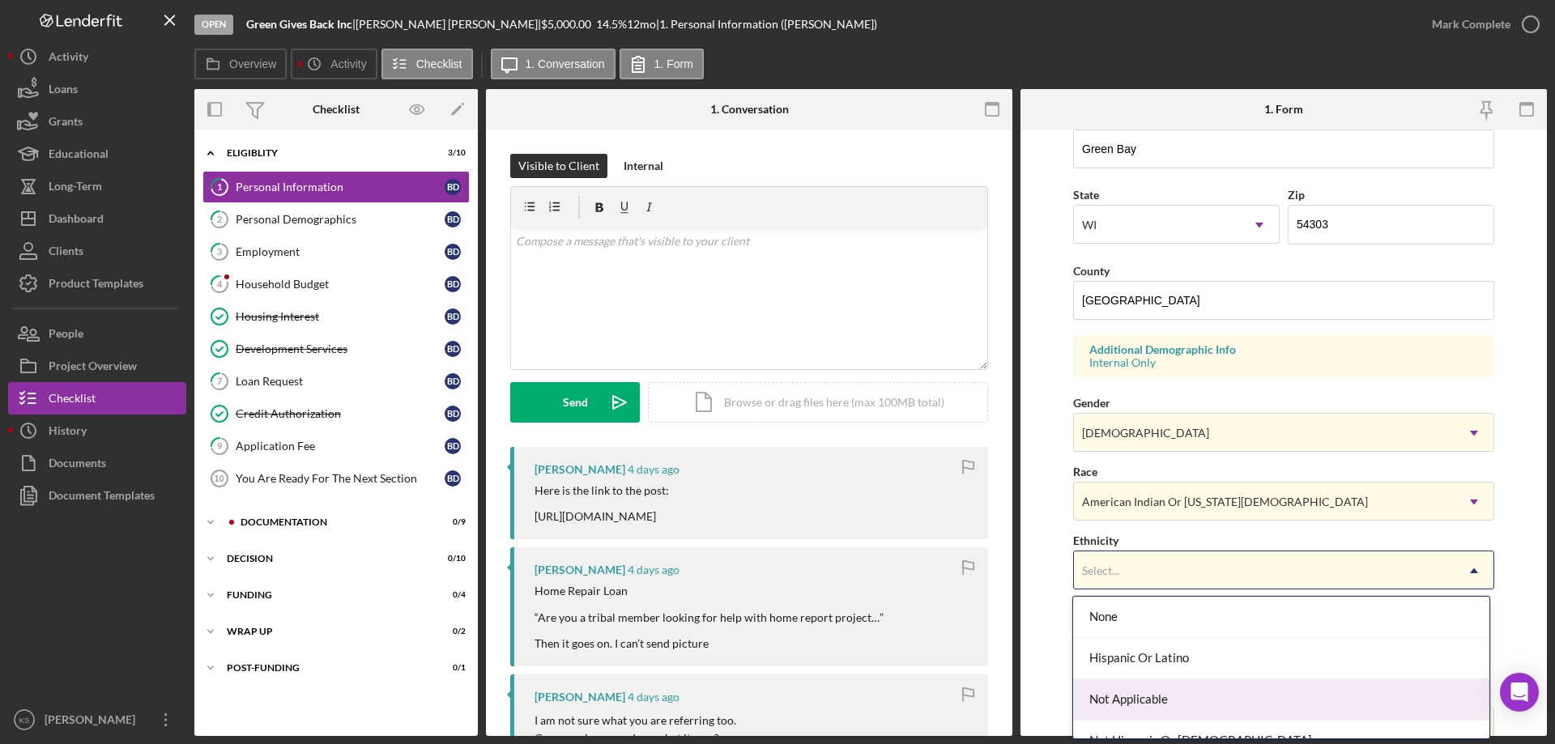
scroll to position [65, 0]
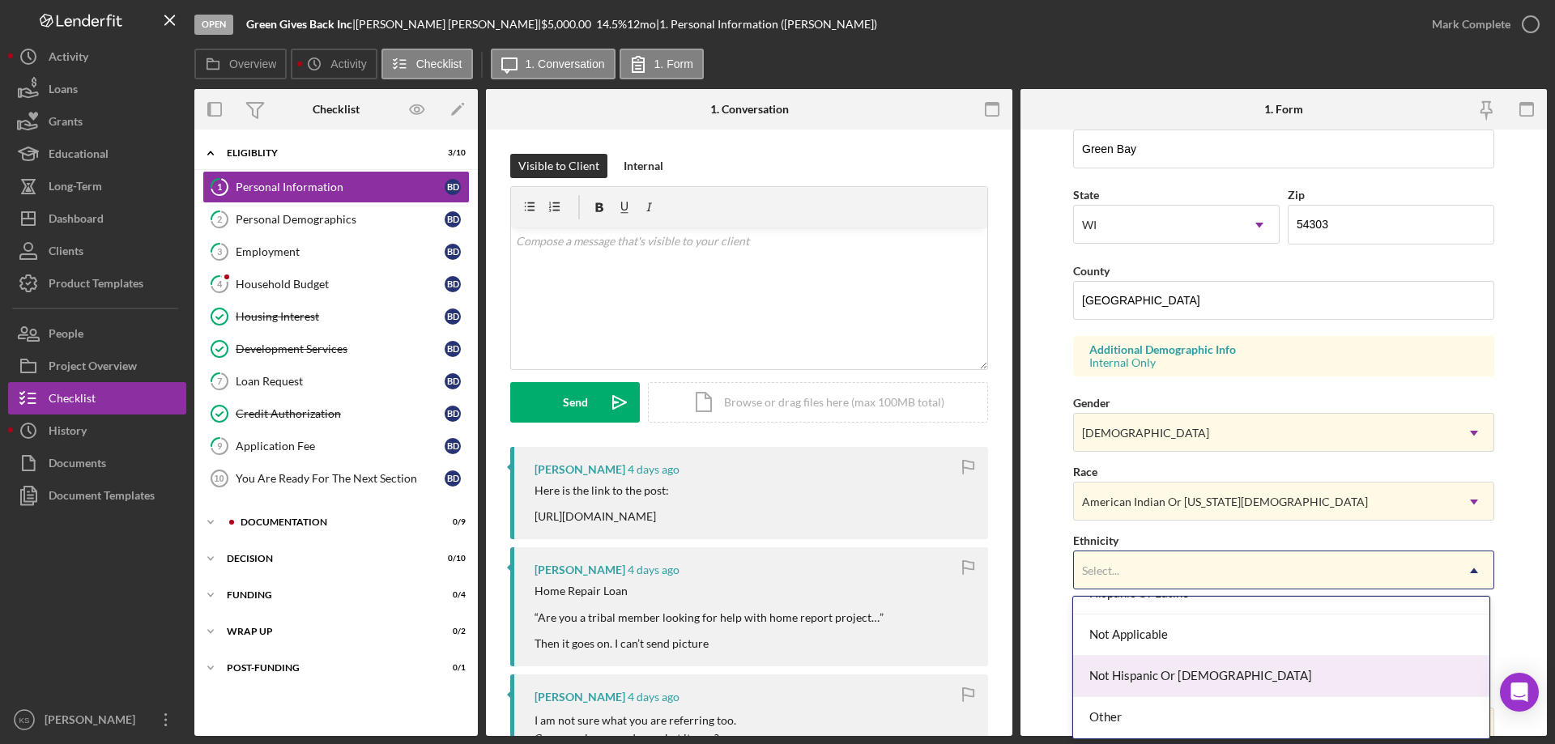
click at [1138, 684] on div "Not Hispanic Or [DEMOGRAPHIC_DATA]" at bounding box center [1280, 676] width 415 height 41
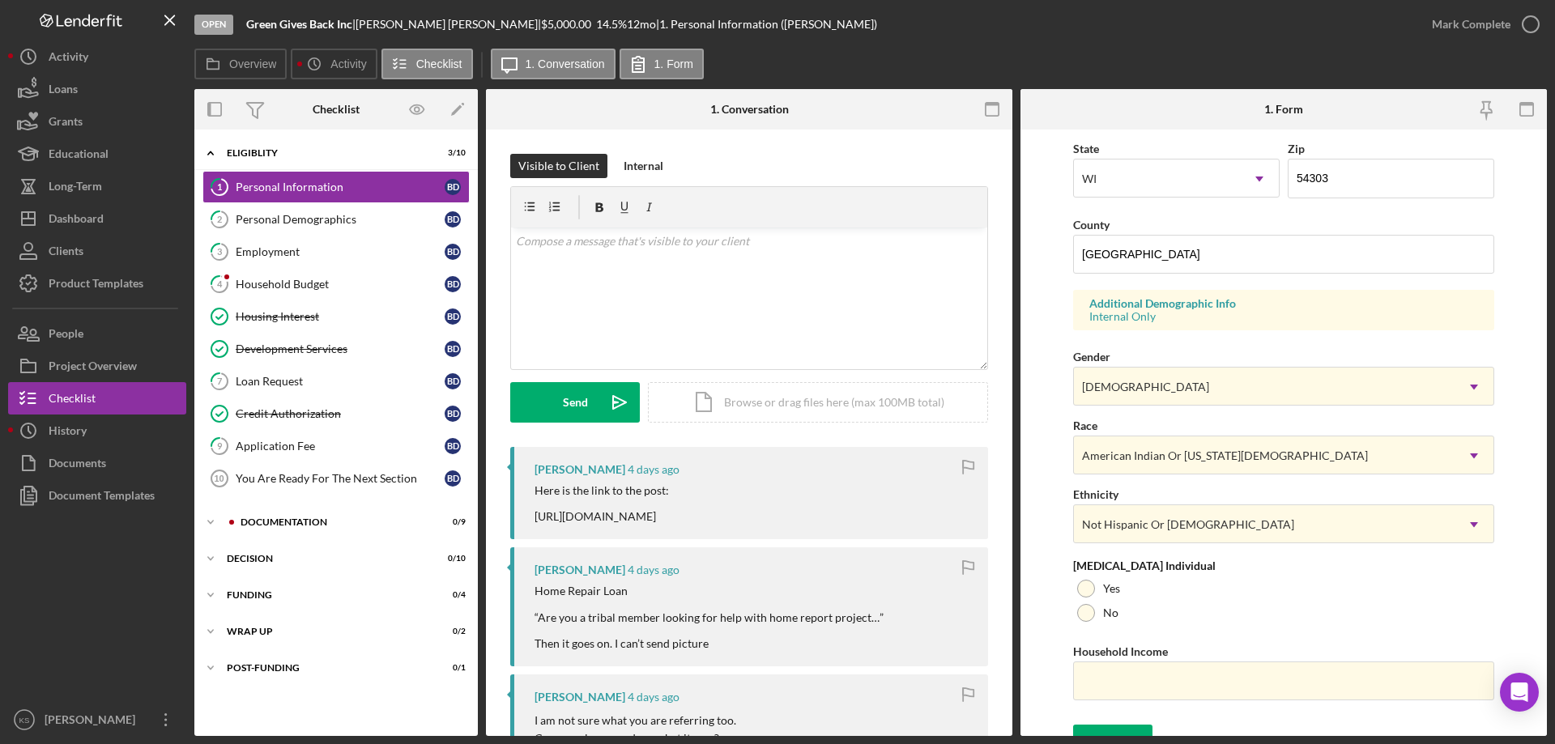
scroll to position [474, 0]
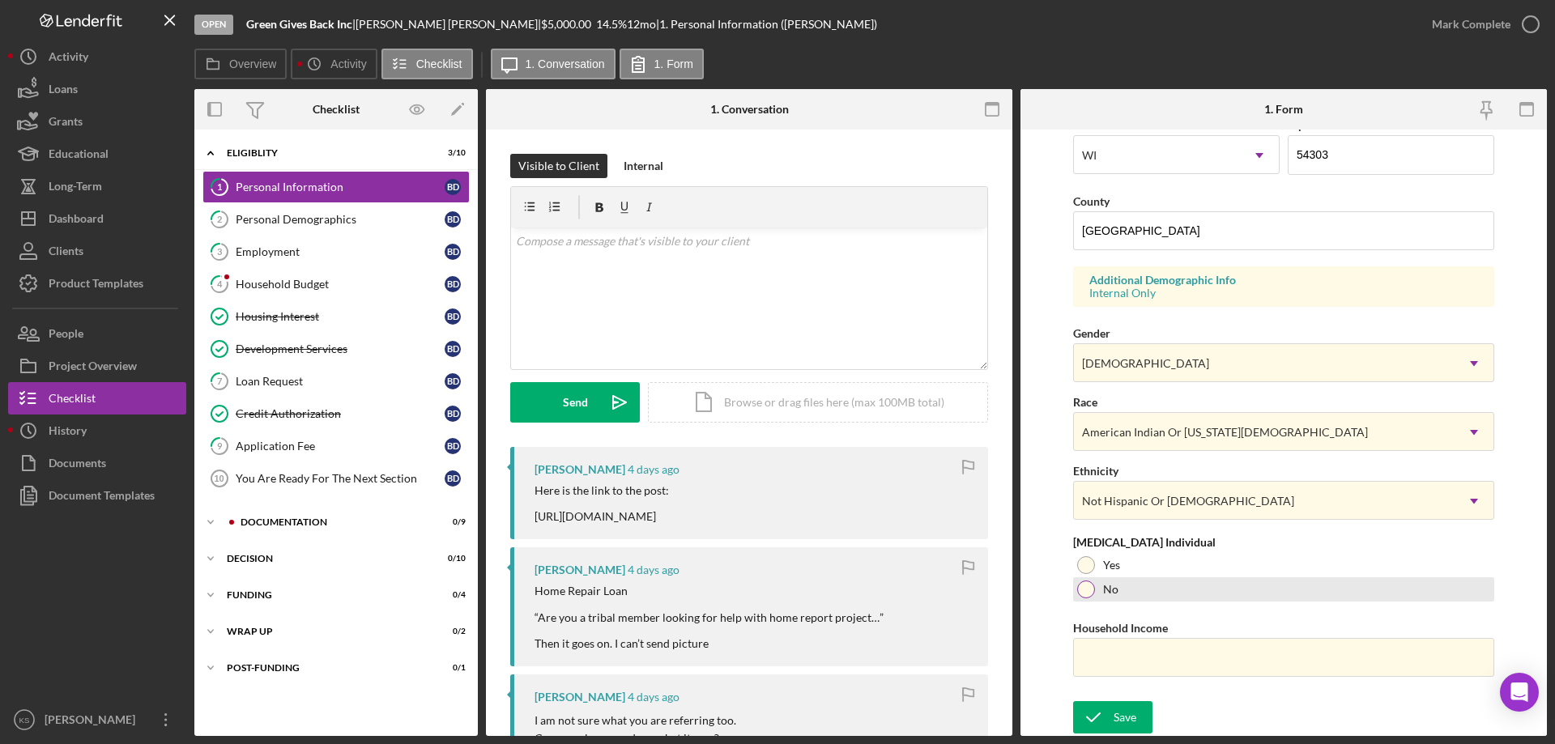
click at [1082, 586] on div at bounding box center [1086, 590] width 18 height 18
click at [1117, 655] on input "Household Income" at bounding box center [1283, 657] width 421 height 39
paste input "$140,000"
type input "$140,000"
click at [1108, 716] on icon "submit" at bounding box center [1093, 717] width 40 height 40
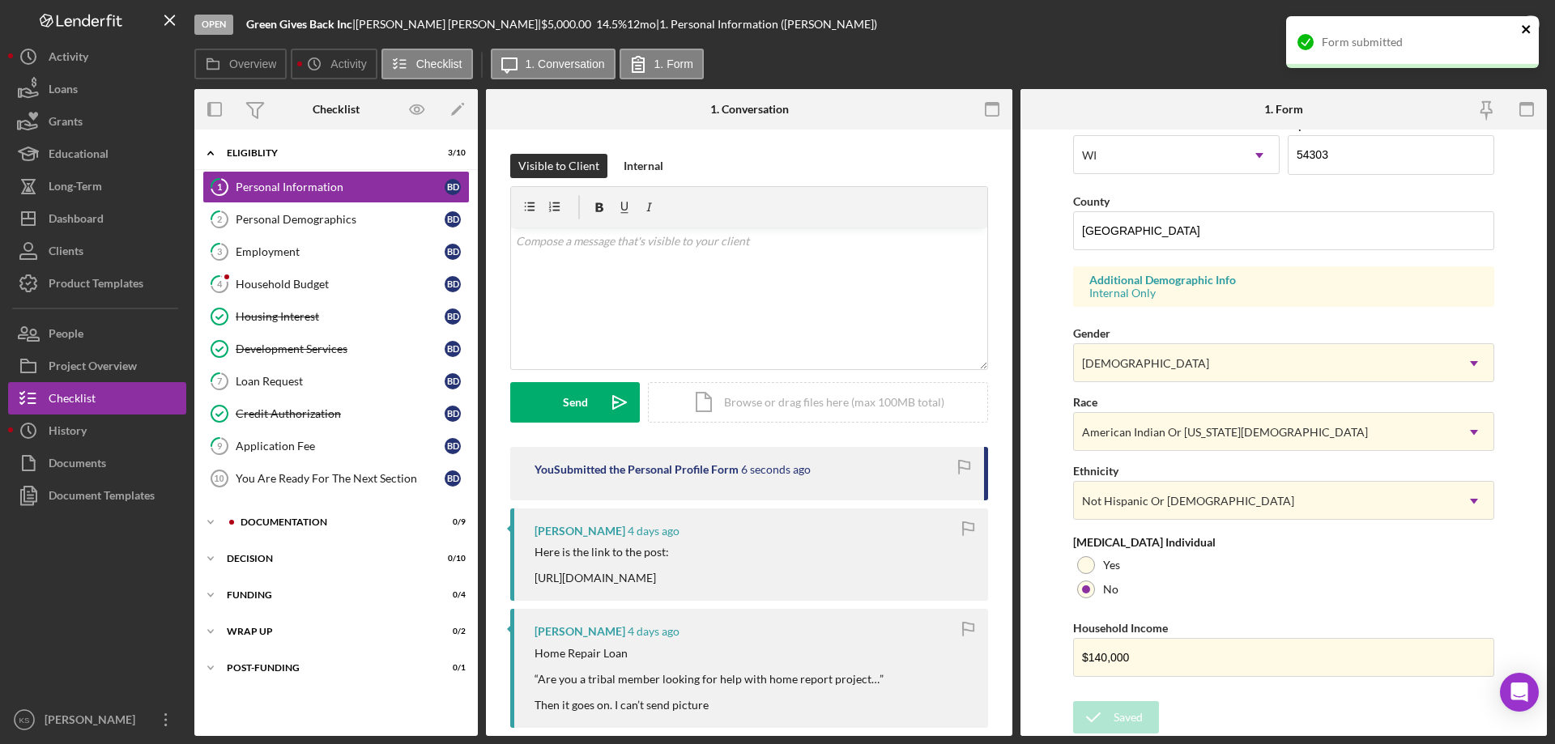
click at [1522, 26] on icon "close" at bounding box center [1525, 29] width 8 height 8
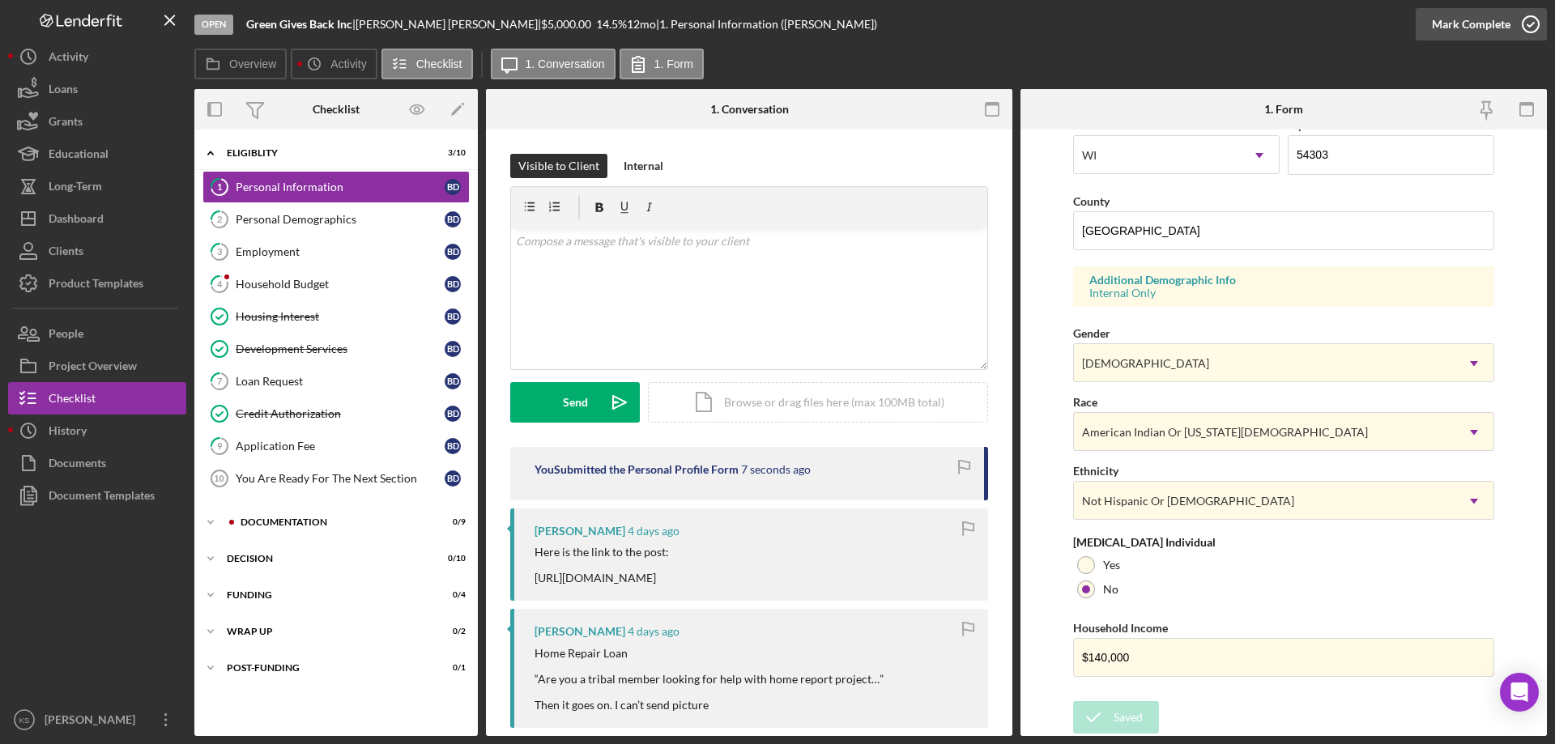
click at [1487, 25] on div "Mark Complete" at bounding box center [1471, 24] width 79 height 32
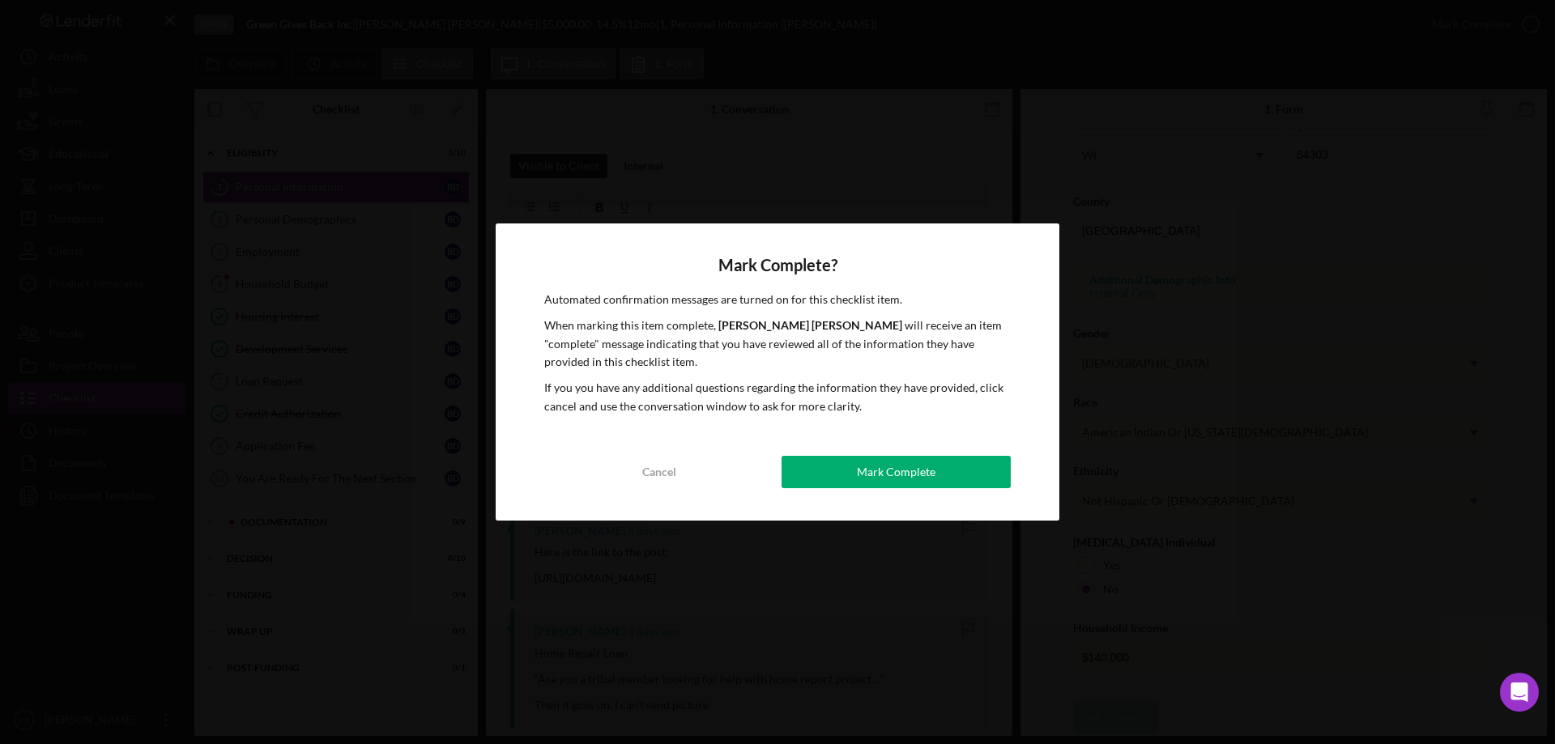
click at [919, 462] on div "Mark Complete" at bounding box center [896, 472] width 79 height 32
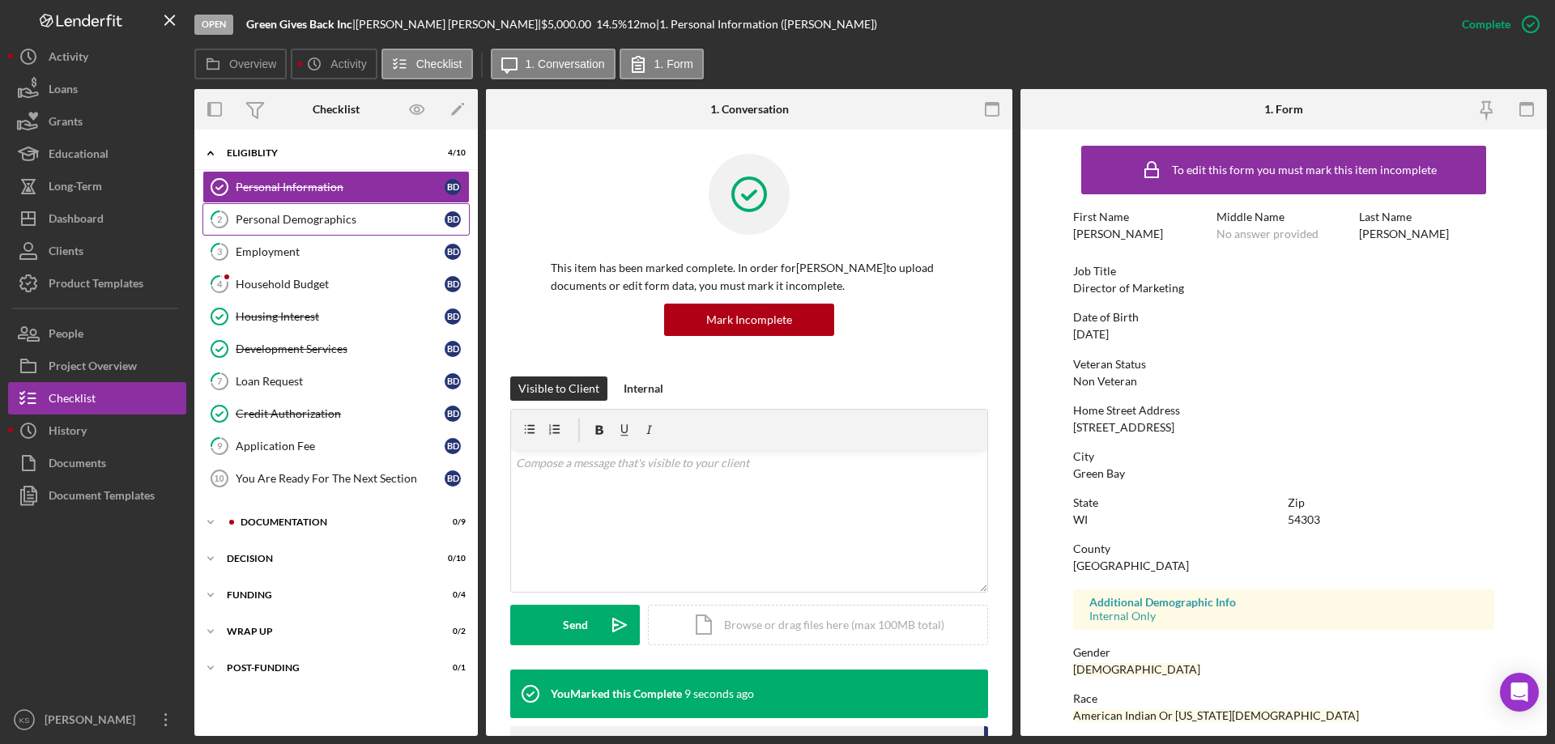
click at [310, 225] on div "Personal Demographics" at bounding box center [340, 219] width 209 height 13
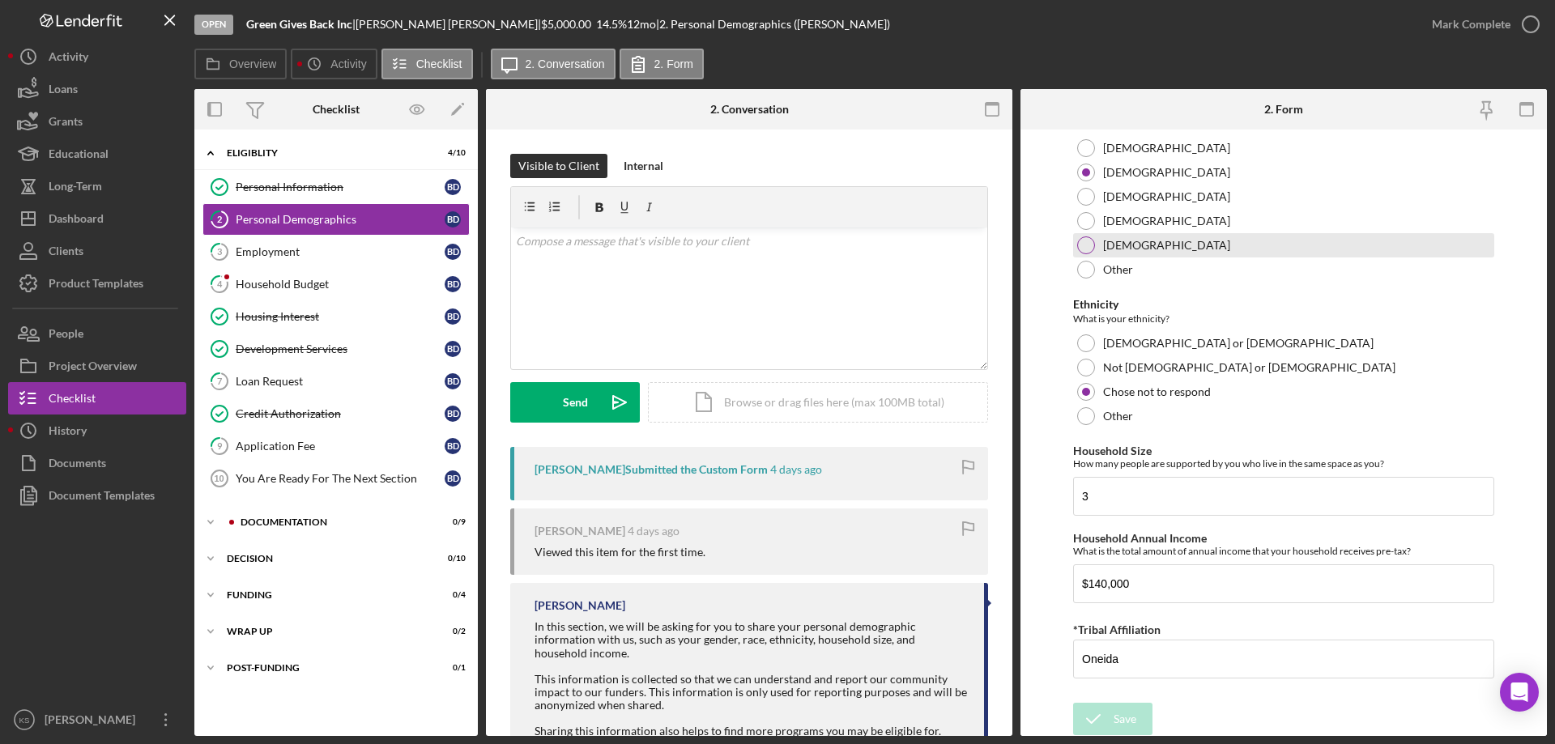
scroll to position [889, 0]
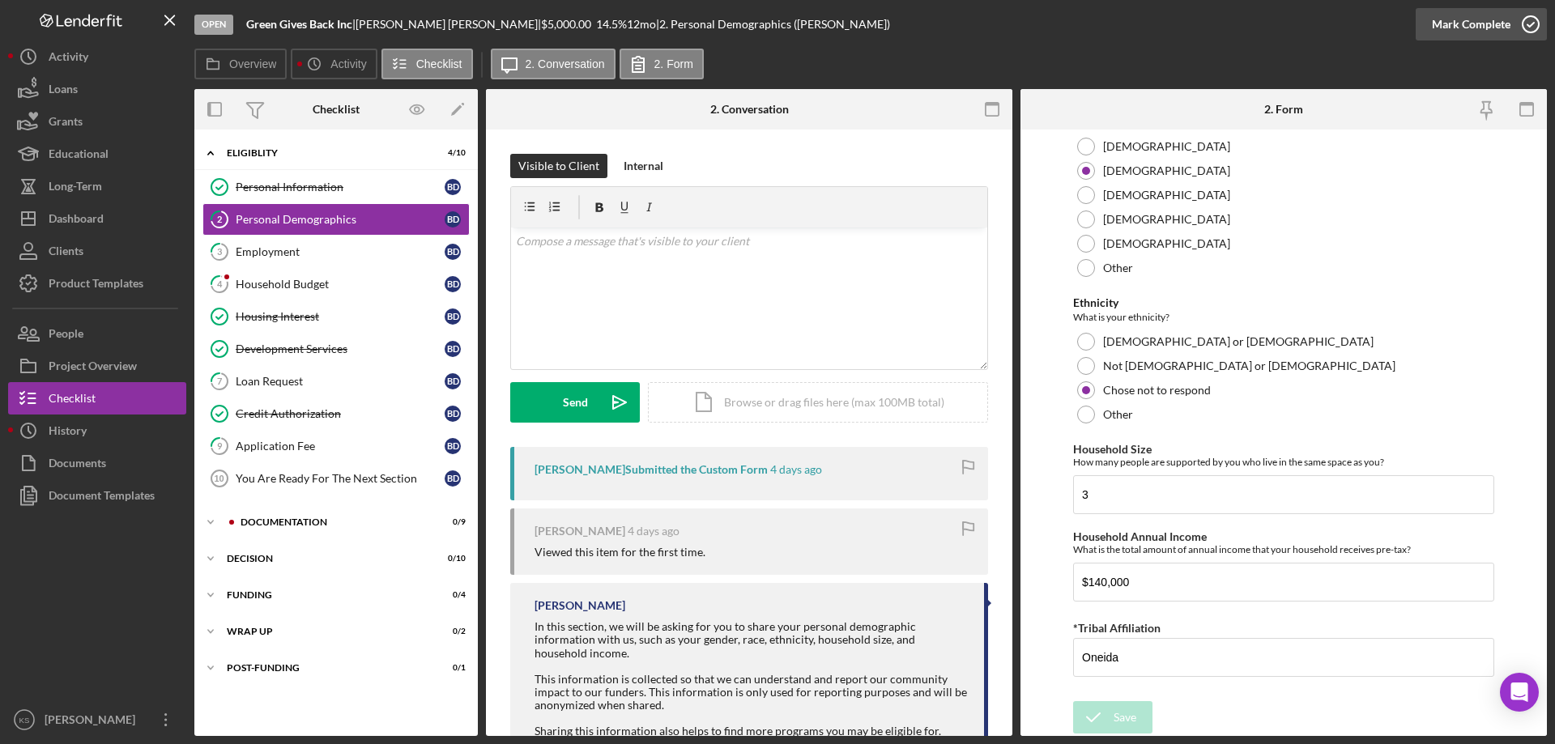
click at [1504, 29] on div "Mark Complete" at bounding box center [1471, 24] width 79 height 32
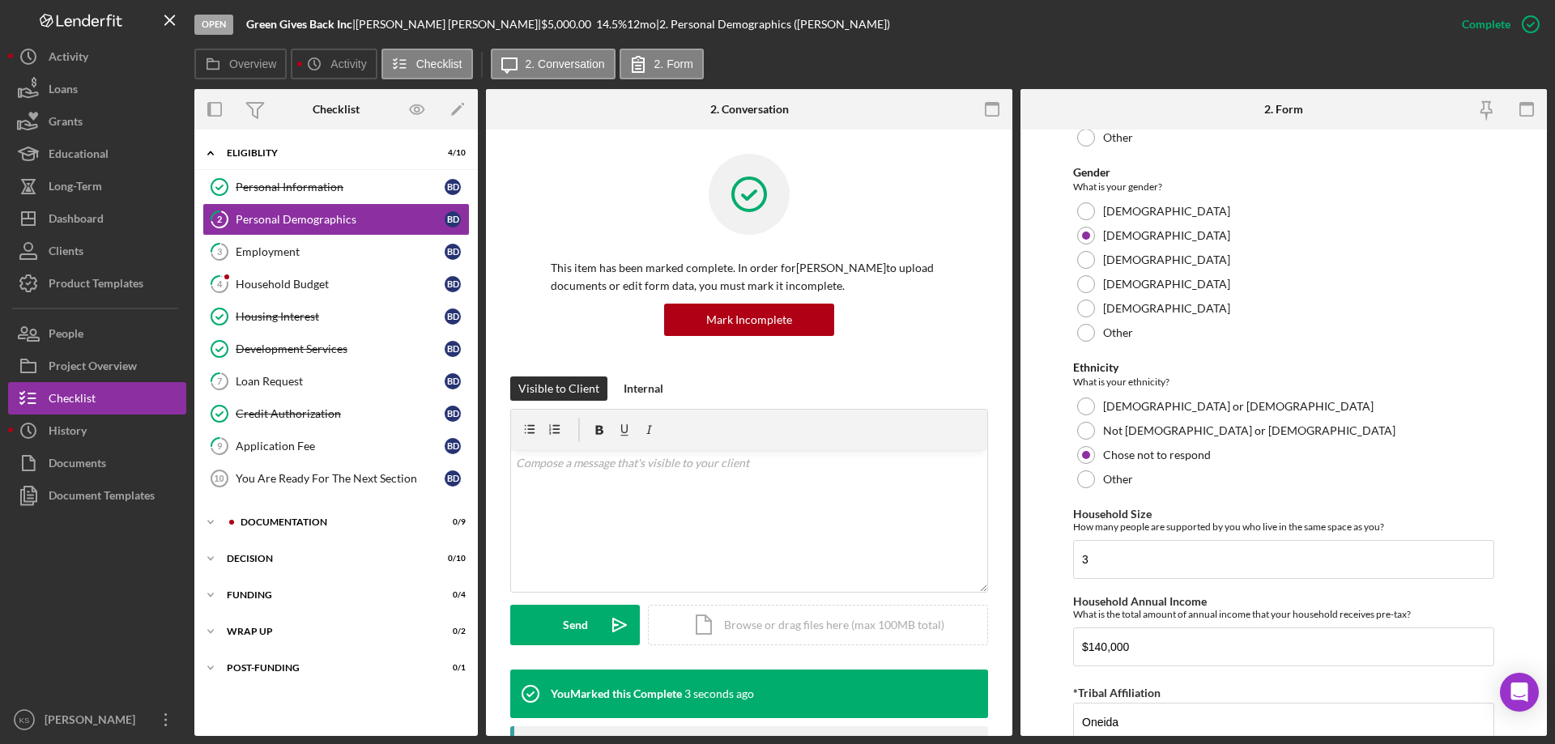
scroll to position [954, 0]
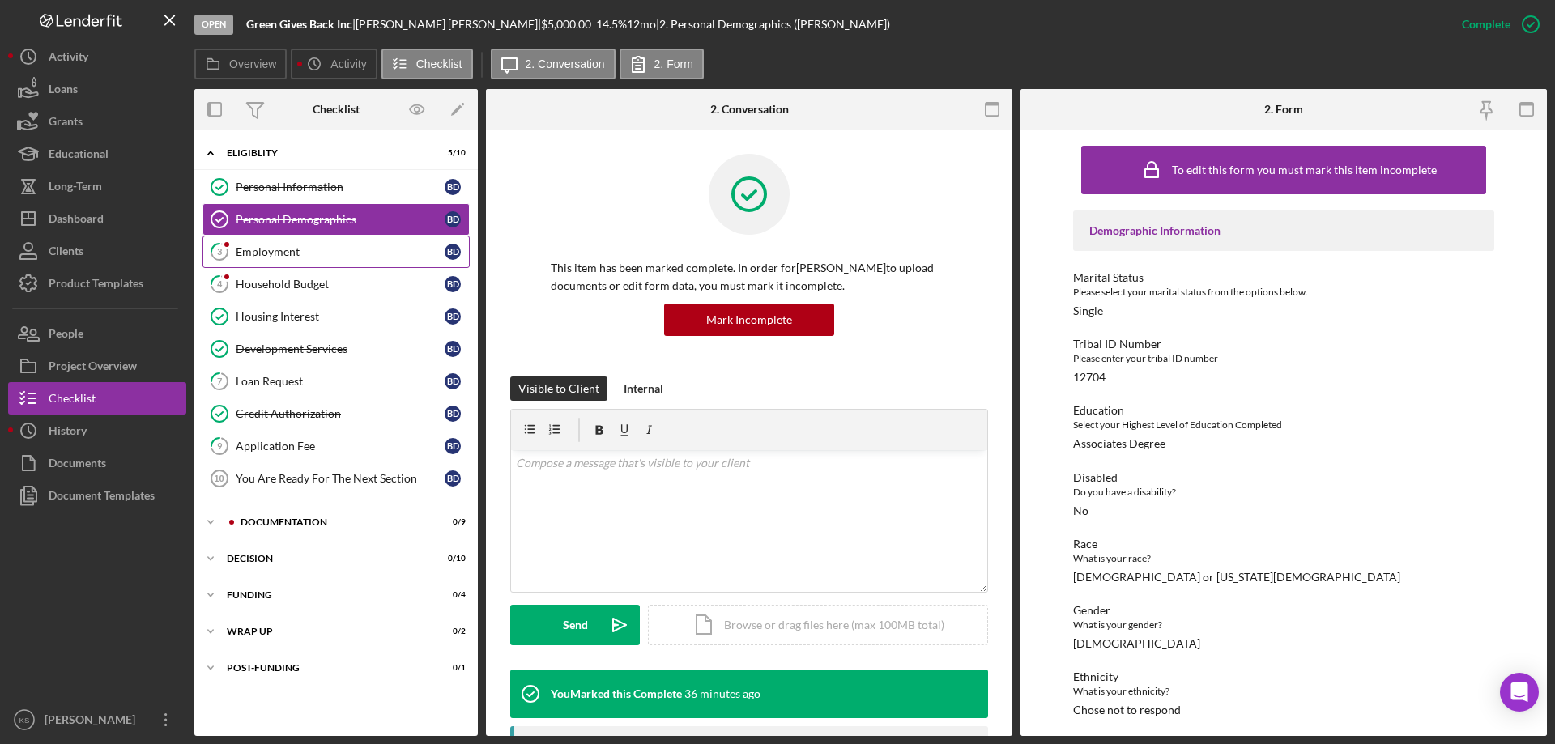
click at [292, 247] on div "Employment" at bounding box center [340, 251] width 209 height 13
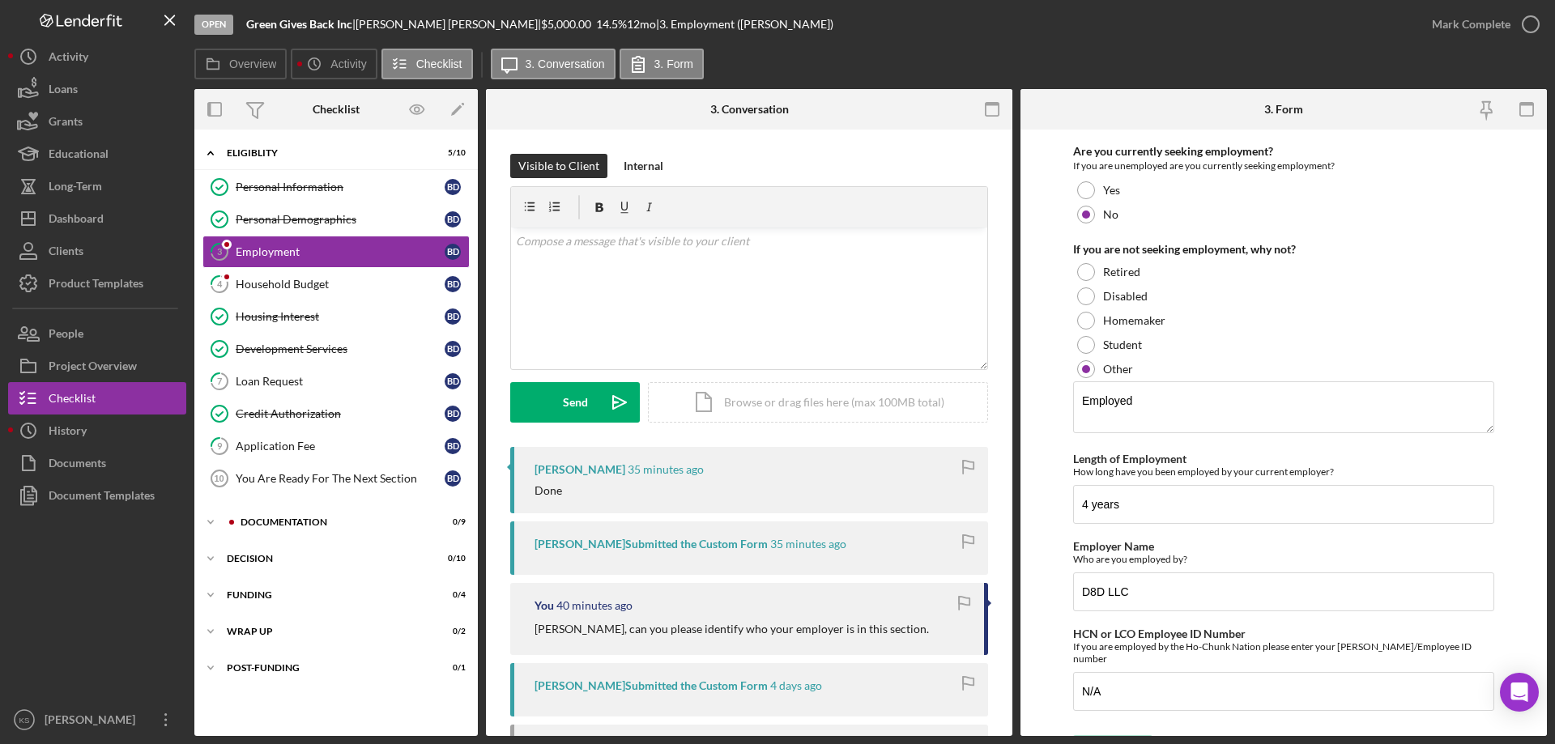
scroll to position [169, 0]
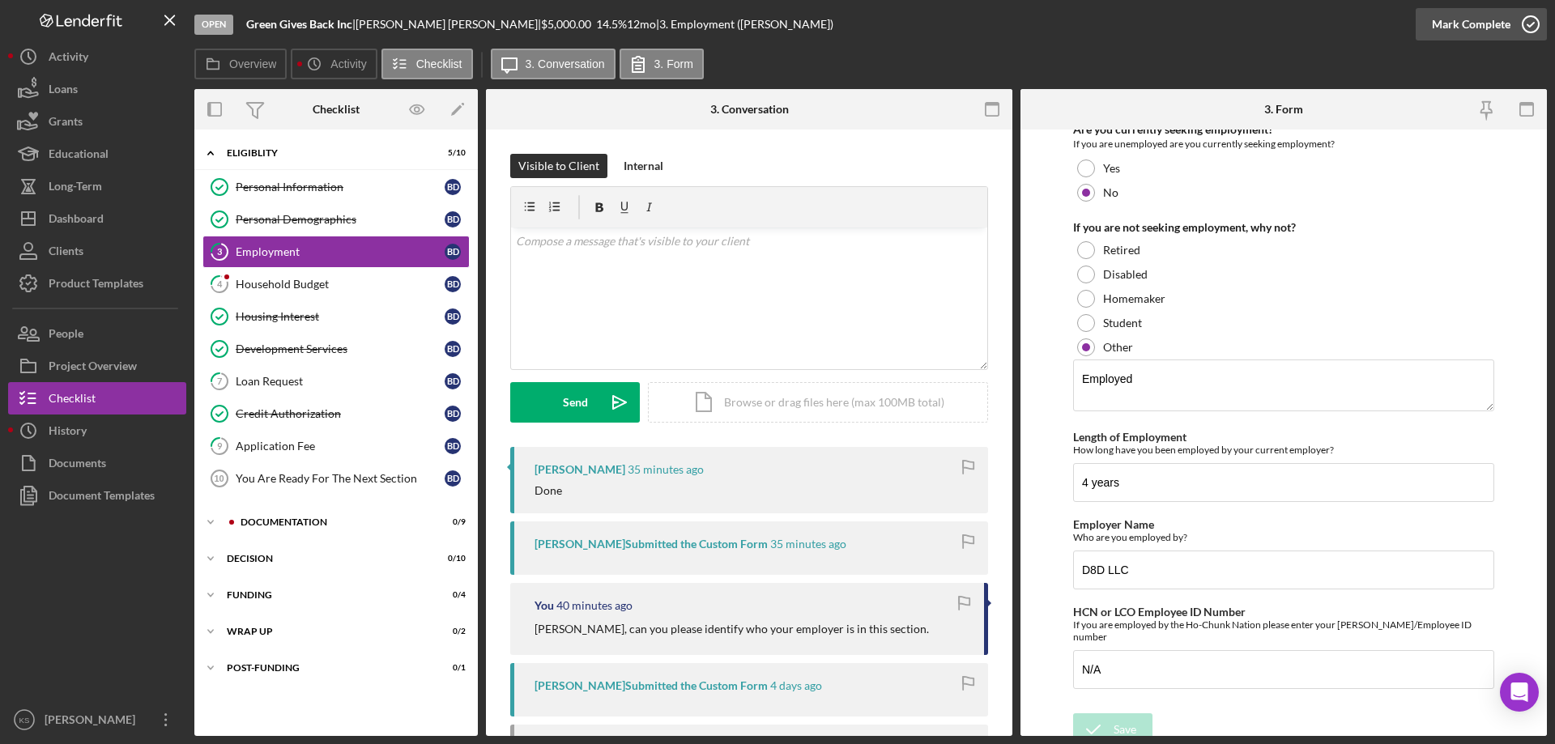
click at [1444, 31] on div "Mark Complete" at bounding box center [1471, 24] width 79 height 32
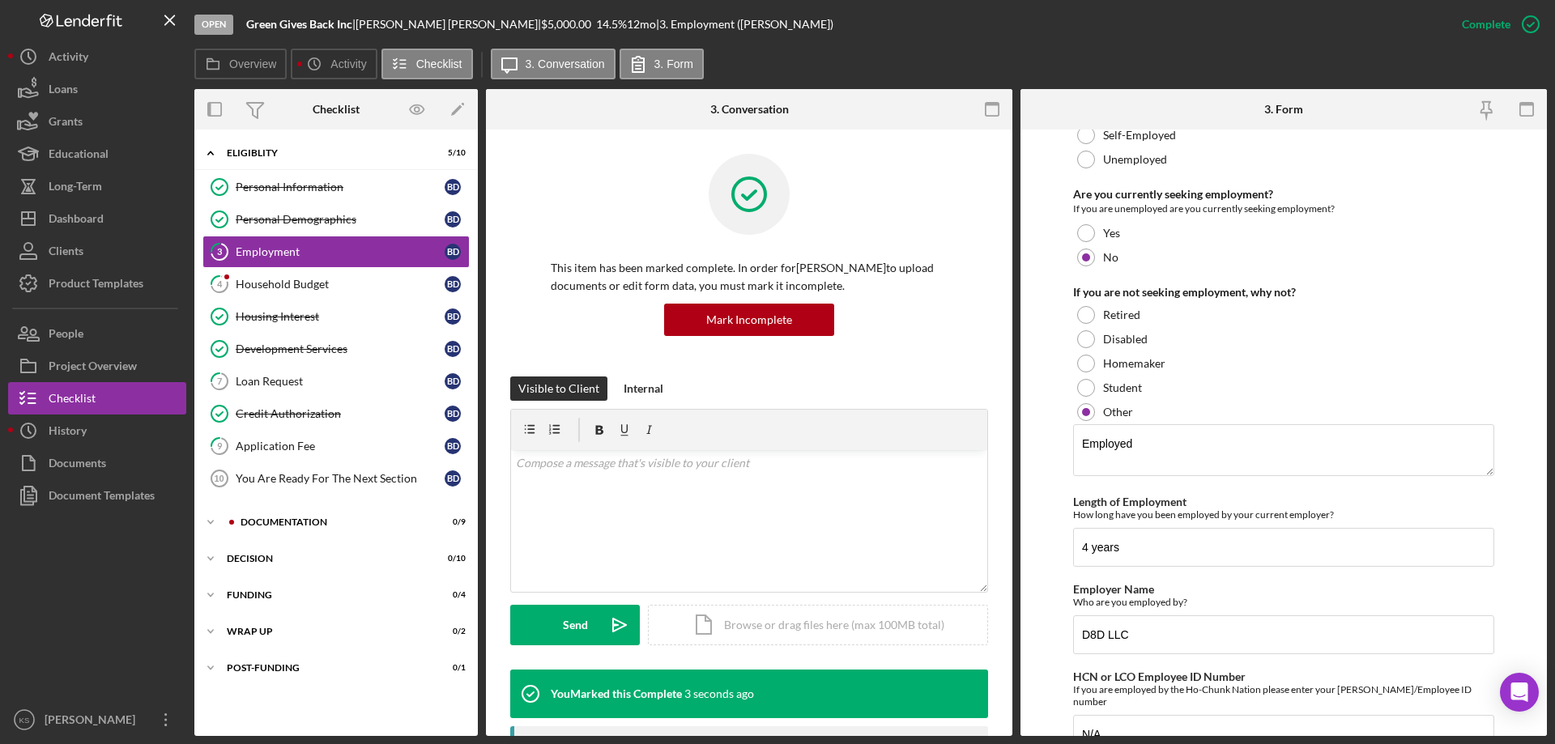
scroll to position [234, 0]
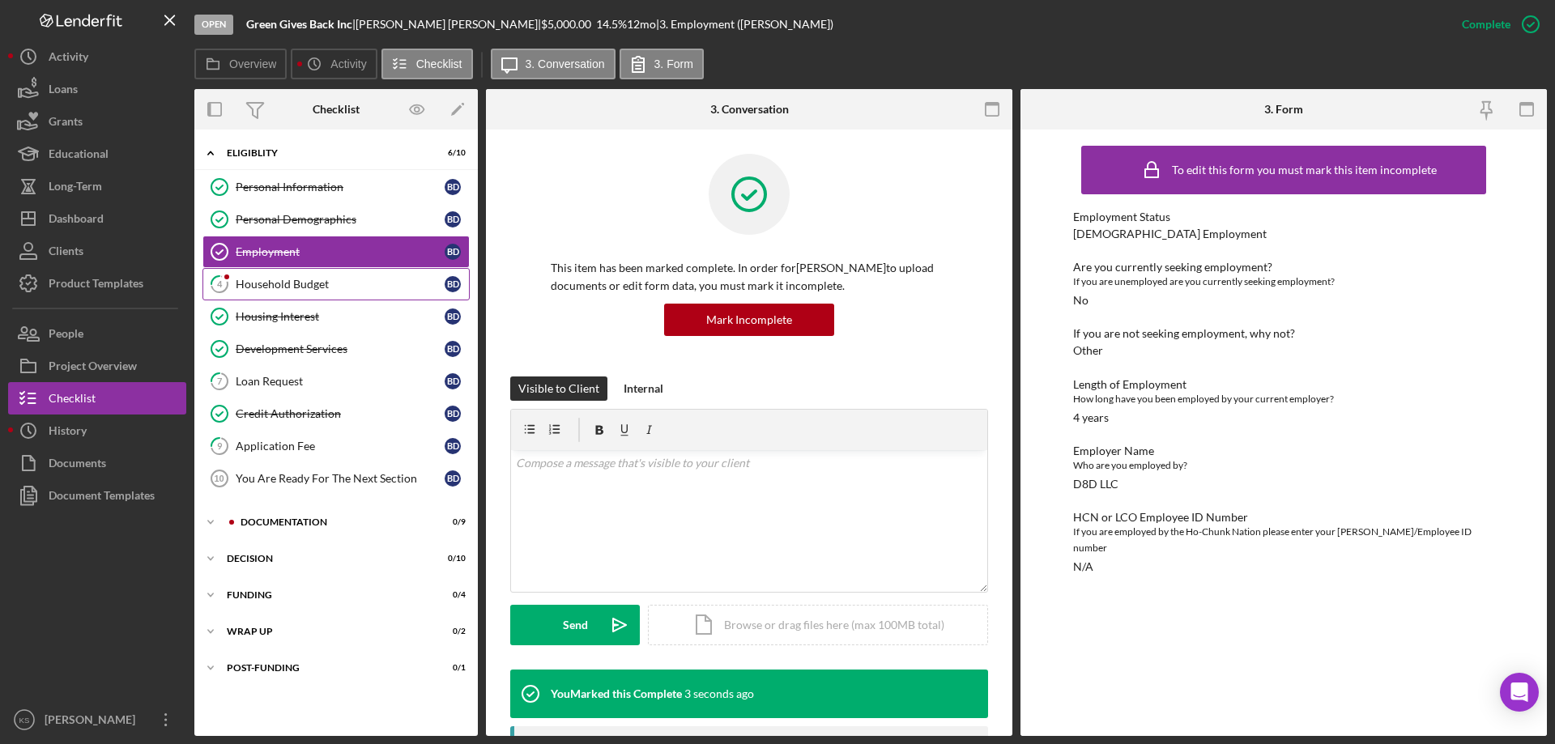
click at [298, 286] on div "Household Budget" at bounding box center [340, 284] width 209 height 13
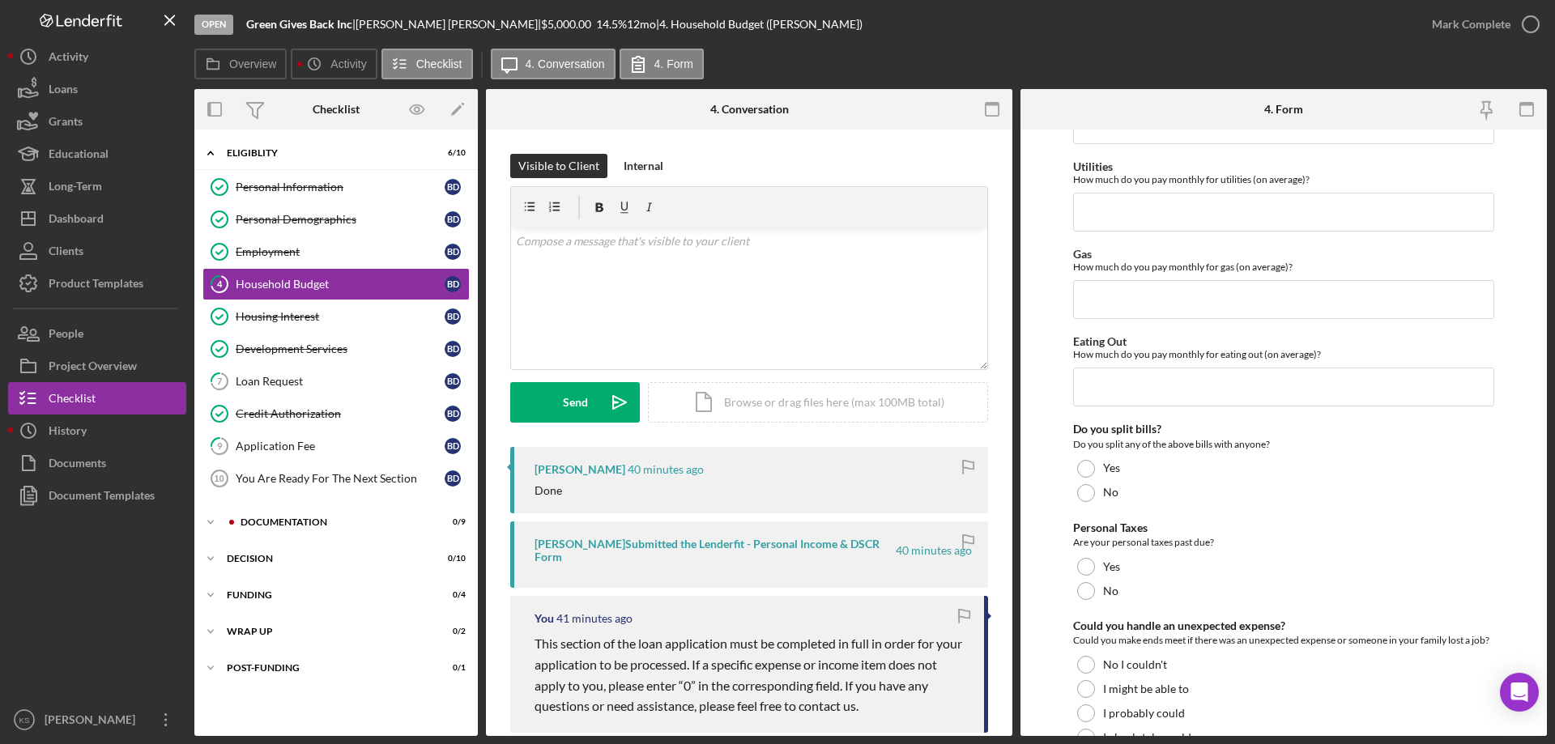
scroll to position [1050, 0]
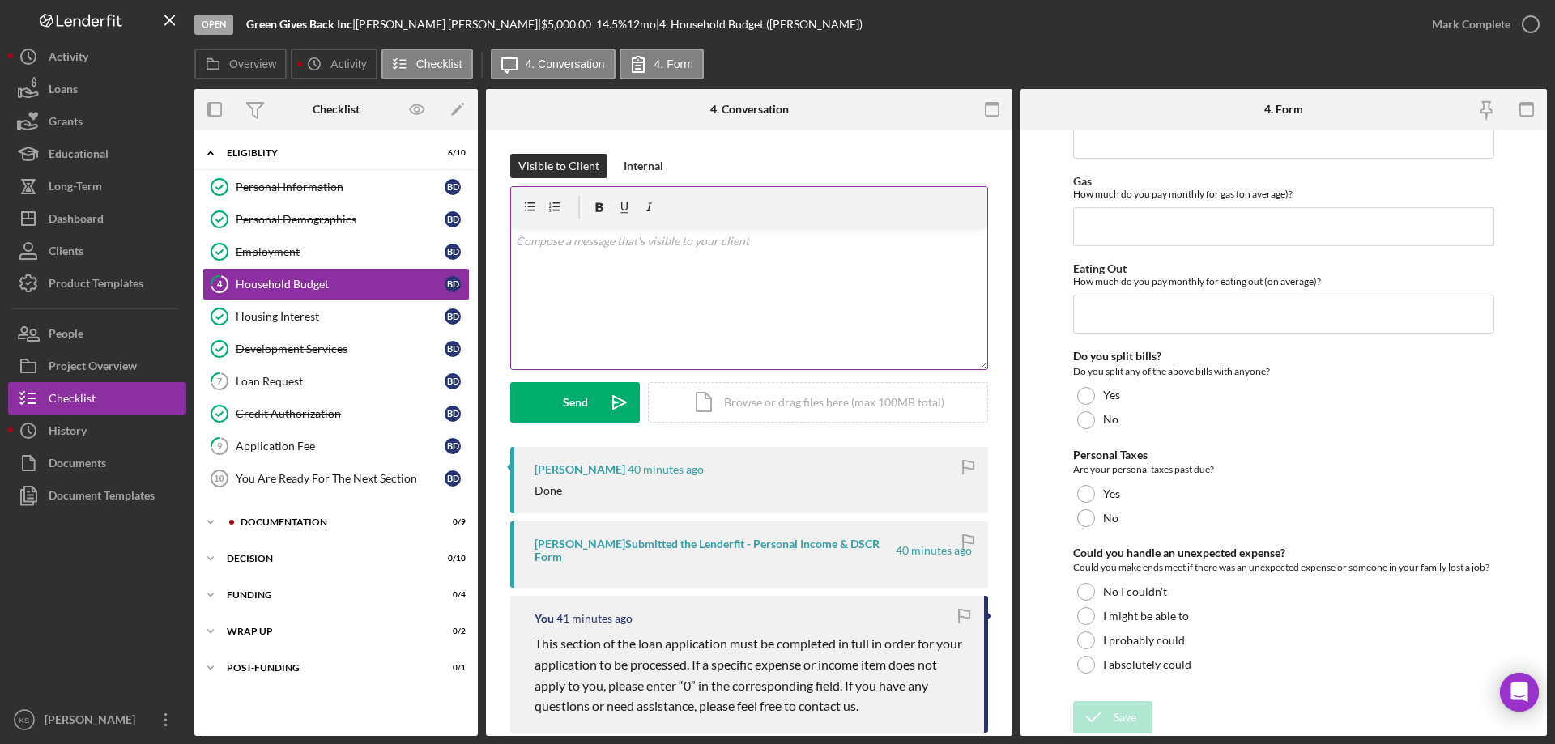
click at [728, 240] on p at bounding box center [749, 241] width 467 height 18
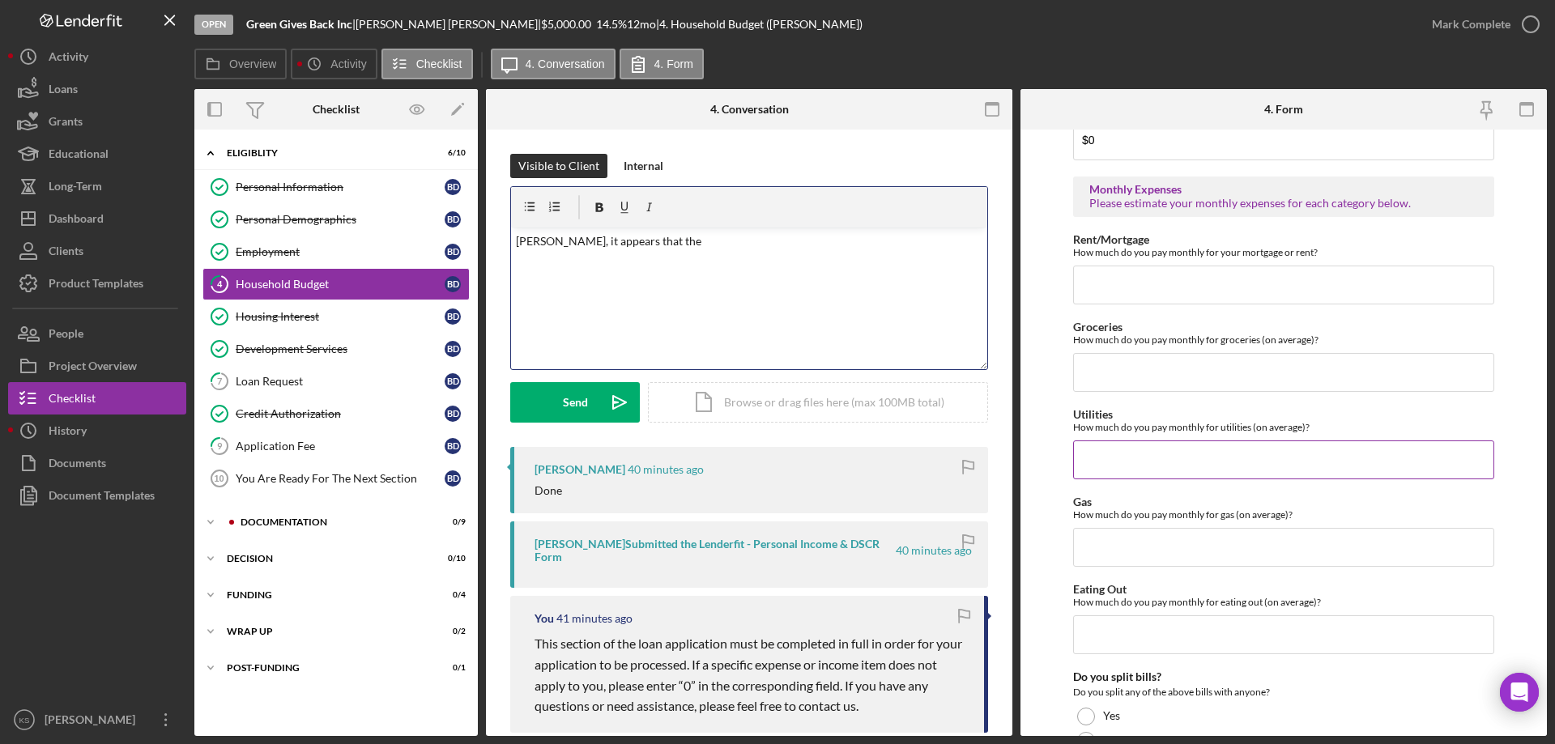
scroll to position [645, 0]
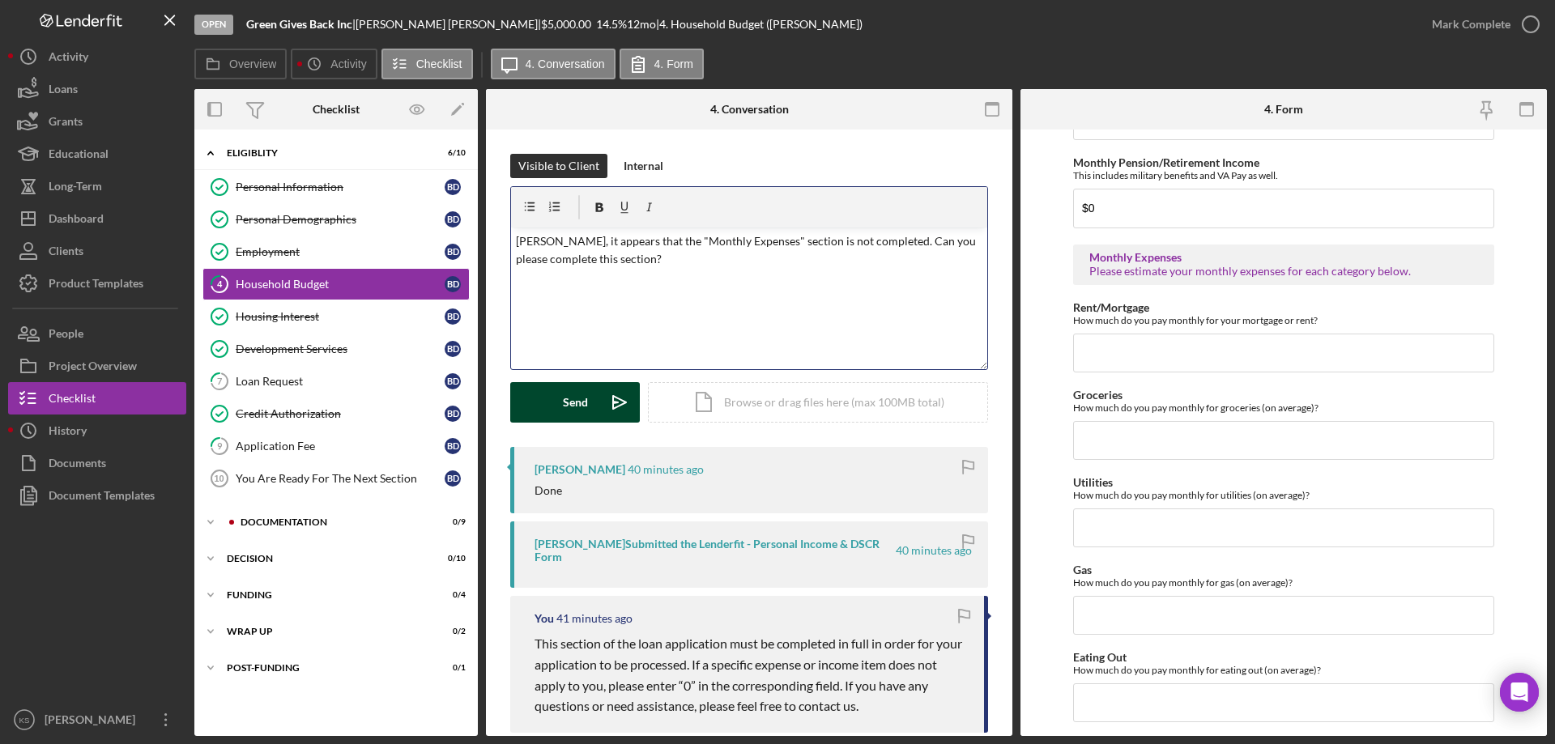
click at [582, 389] on div "Send" at bounding box center [575, 402] width 25 height 40
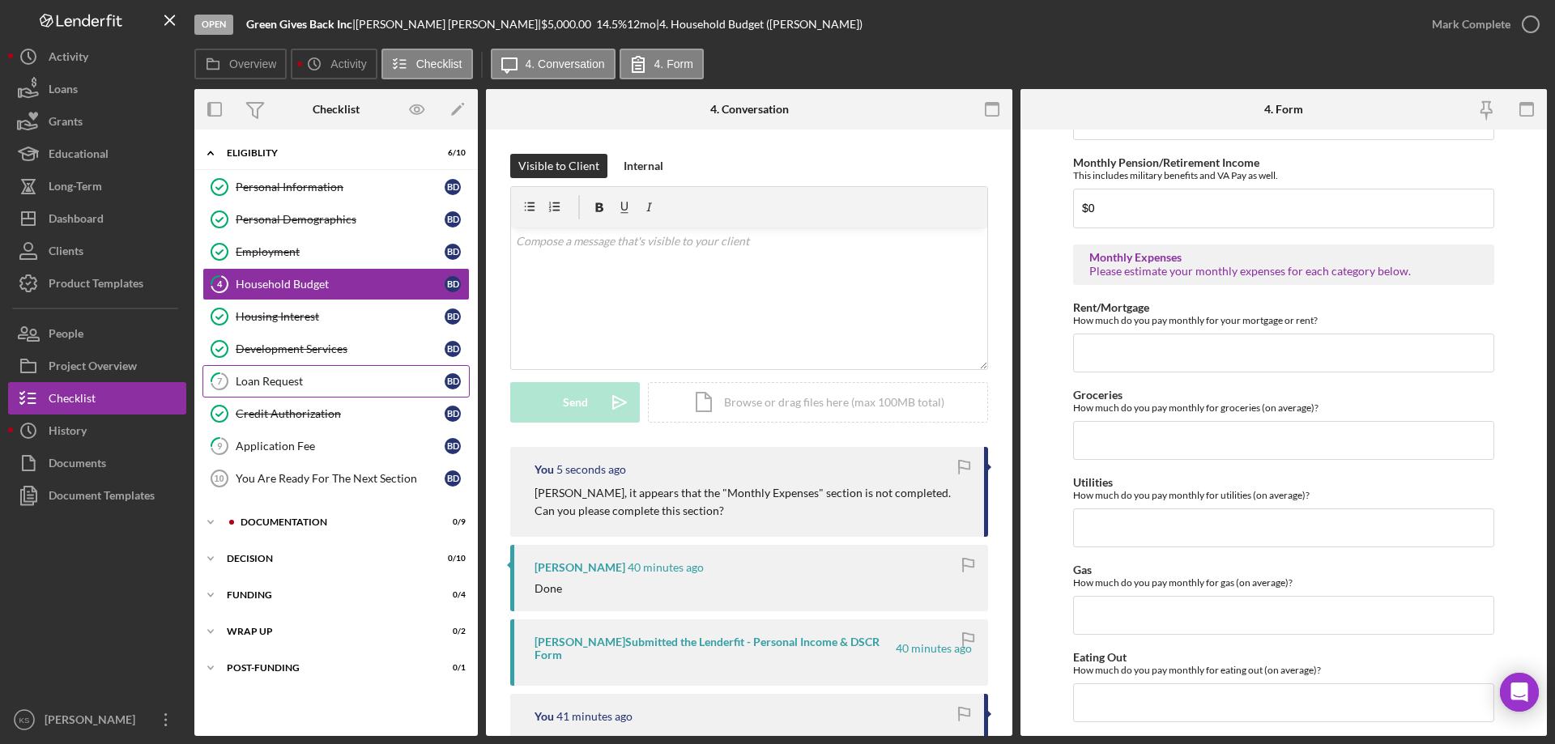
click at [300, 378] on div "Loan Request" at bounding box center [340, 381] width 209 height 13
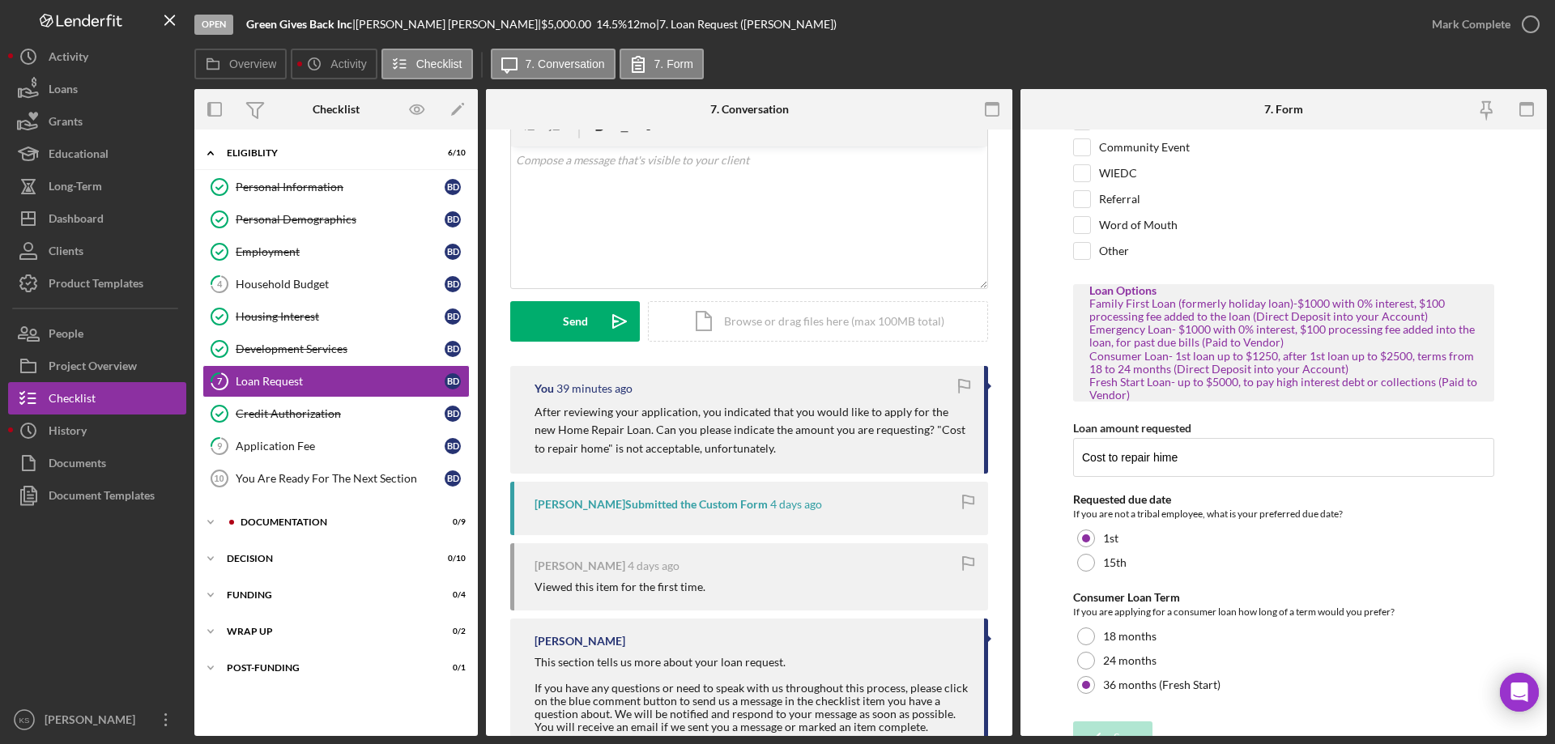
scroll to position [144, 0]
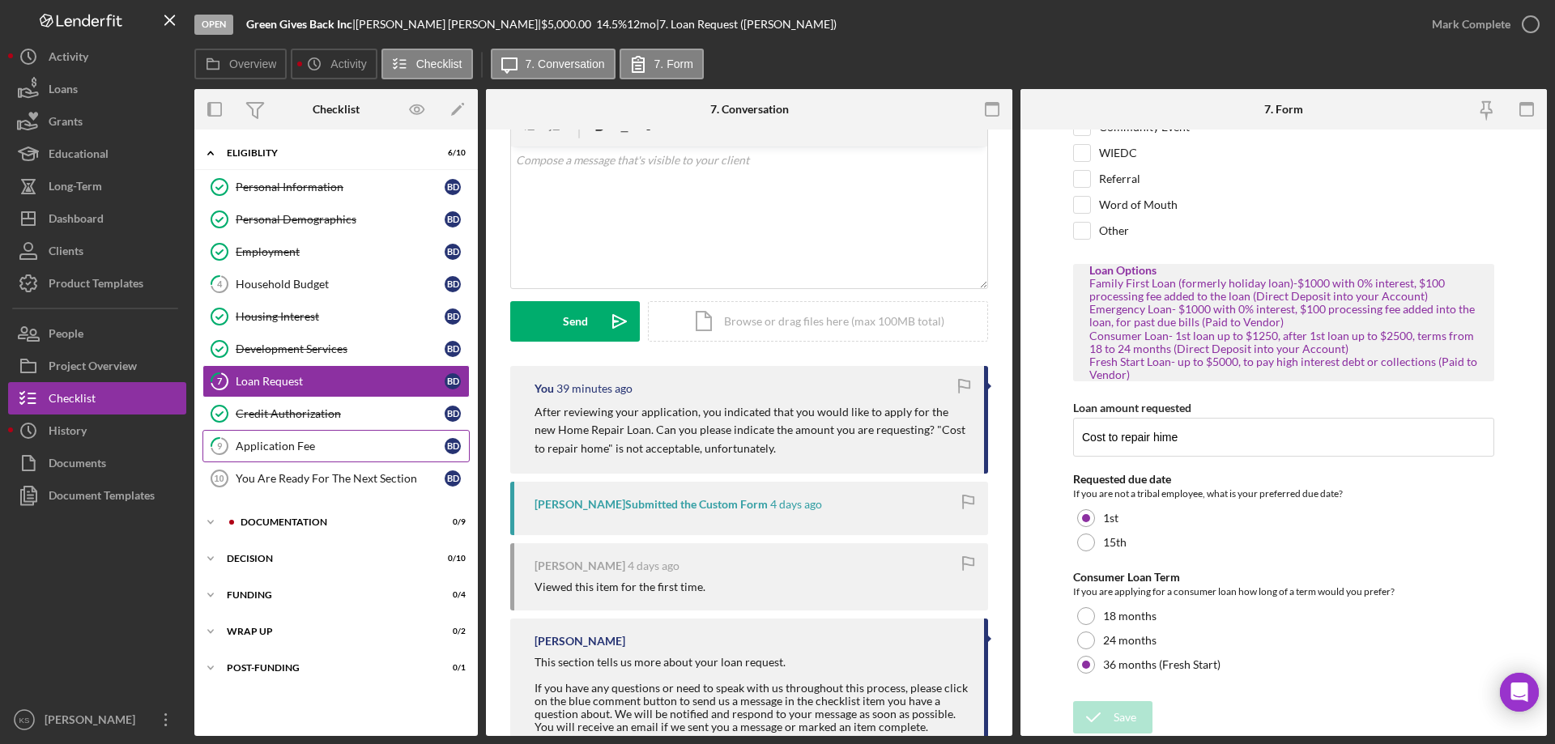
click at [334, 453] on div "Application Fee" at bounding box center [340, 446] width 209 height 13
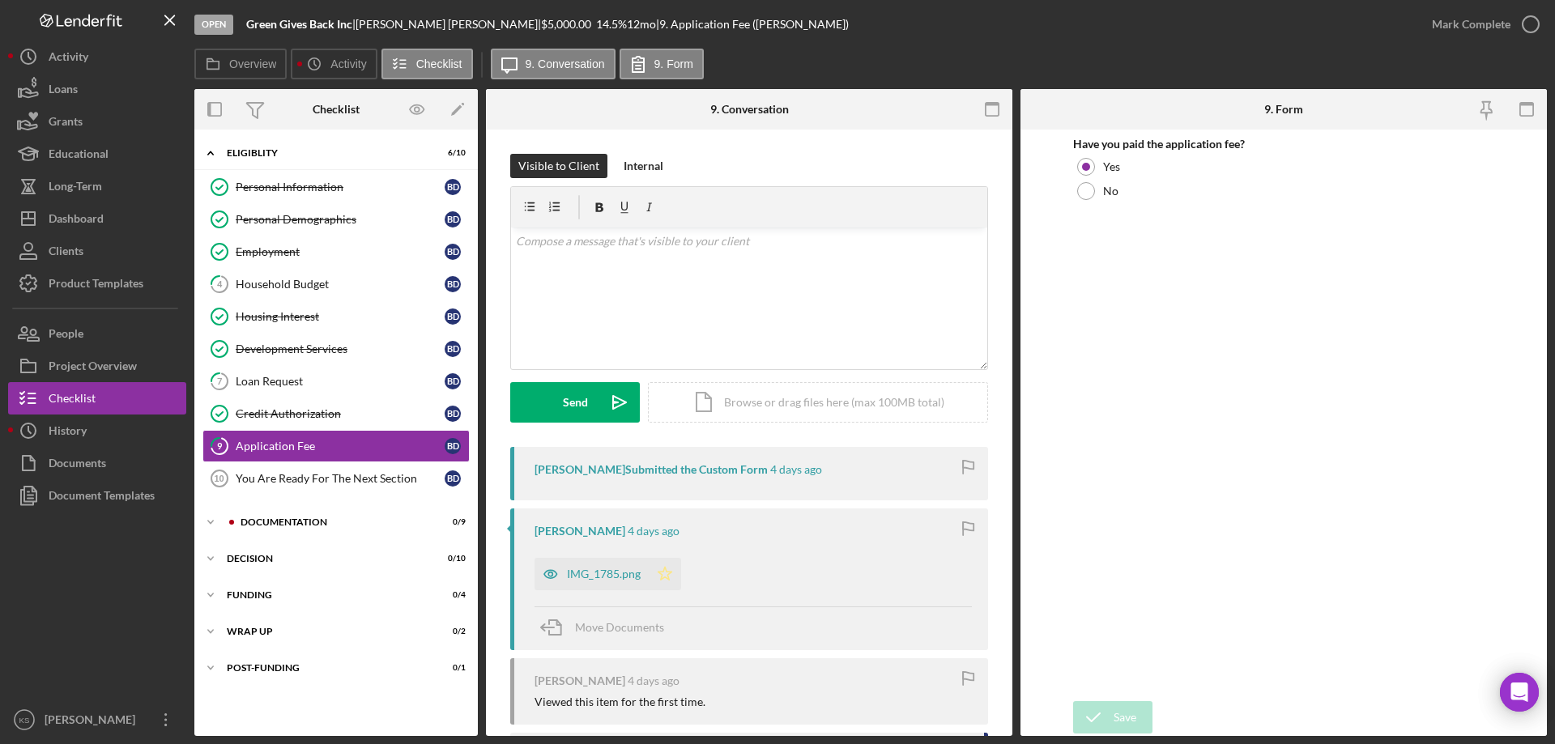
click at [673, 575] on icon "Icon/Star" at bounding box center [665, 574] width 32 height 32
click at [1503, 23] on div "Mark Complete" at bounding box center [1471, 24] width 79 height 32
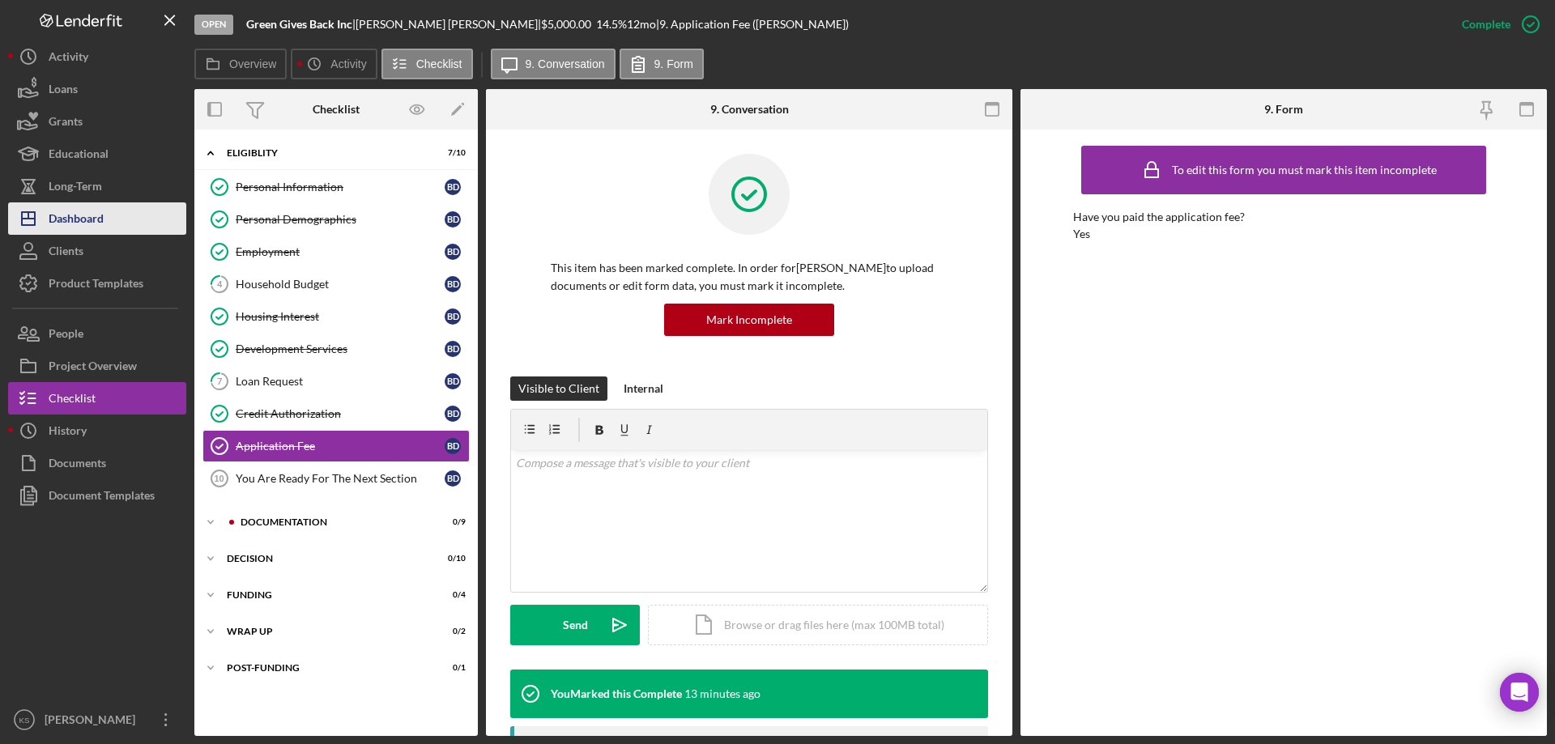
click at [74, 206] on div "Dashboard" at bounding box center [76, 220] width 55 height 36
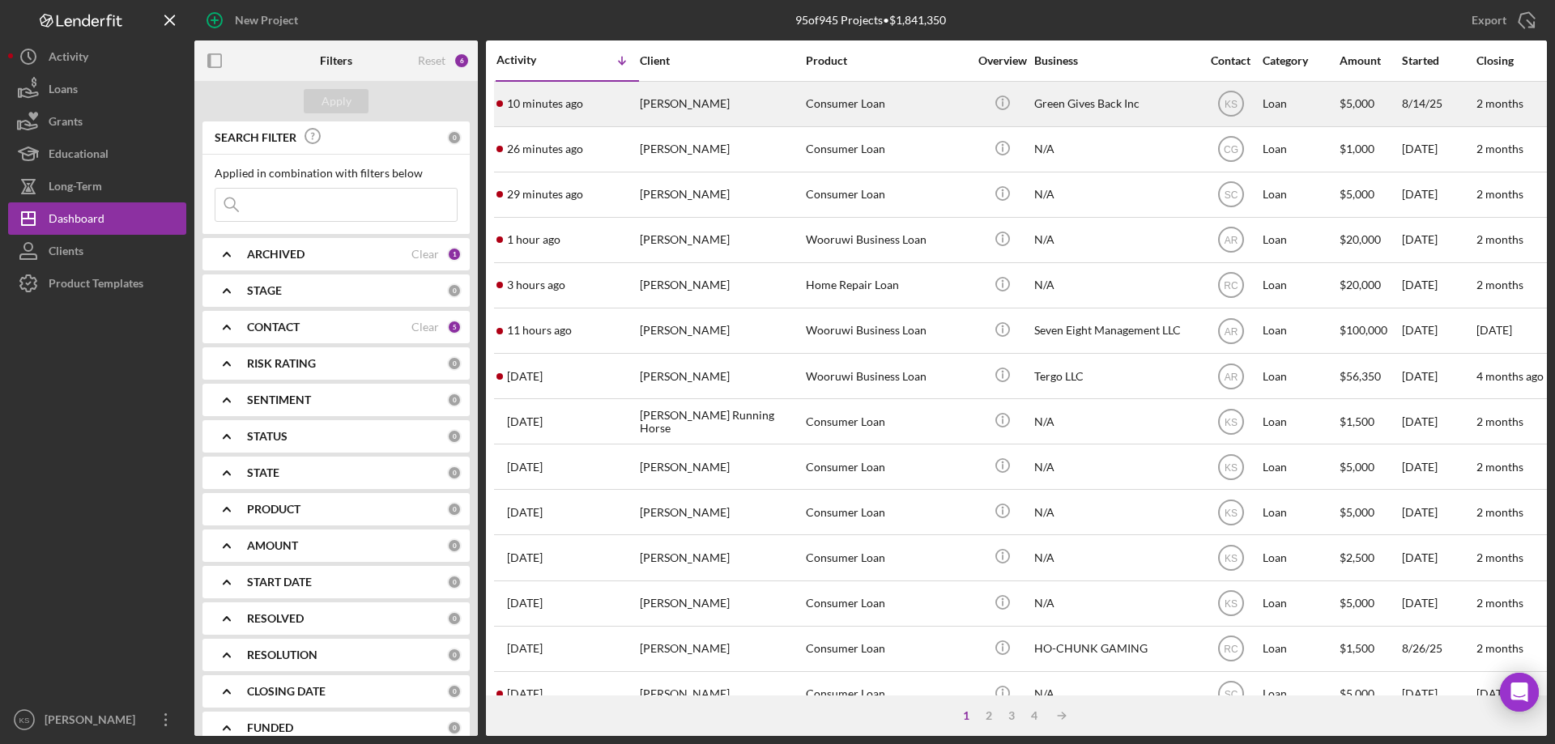
click at [810, 120] on div "Consumer Loan" at bounding box center [887, 104] width 162 height 43
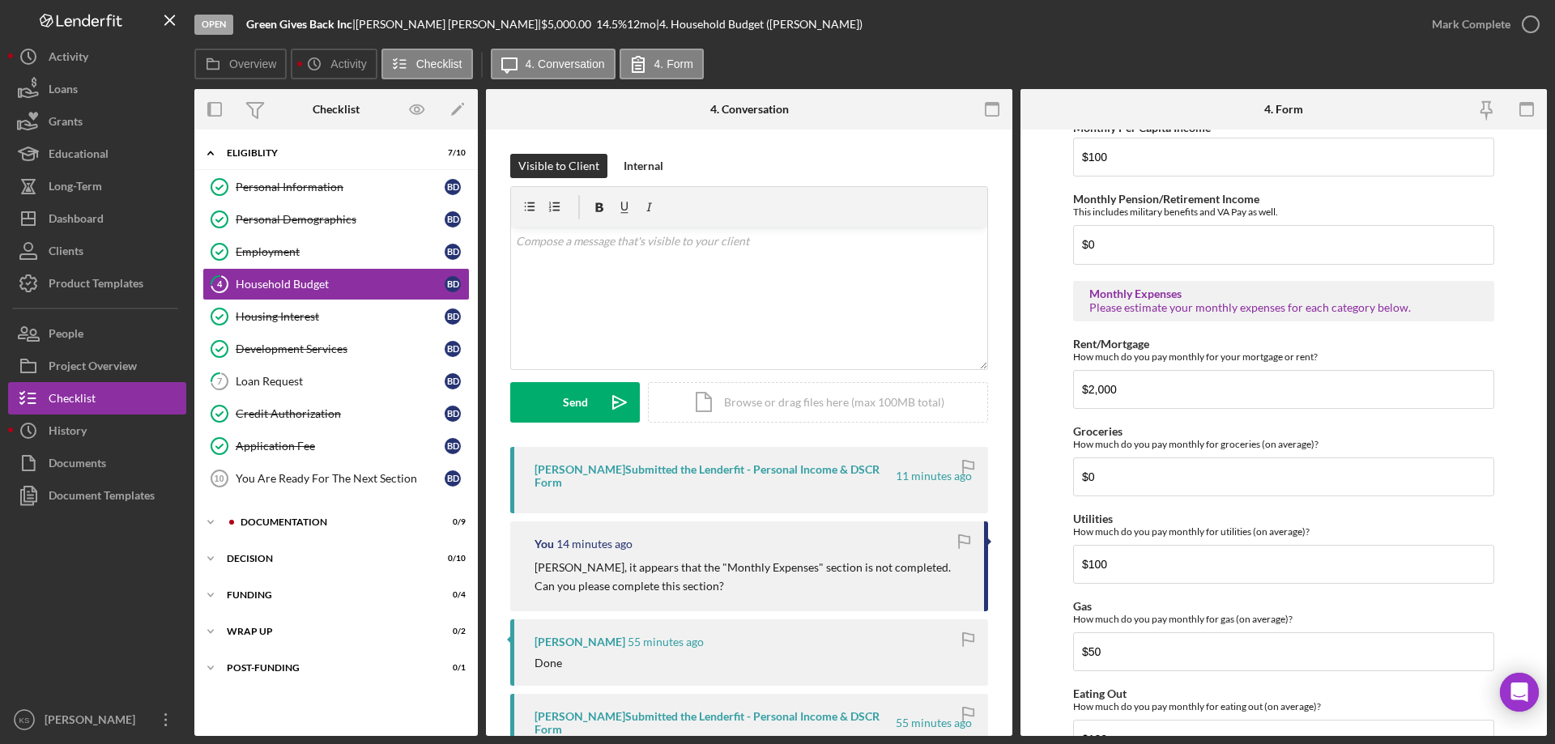
scroll to position [564, 0]
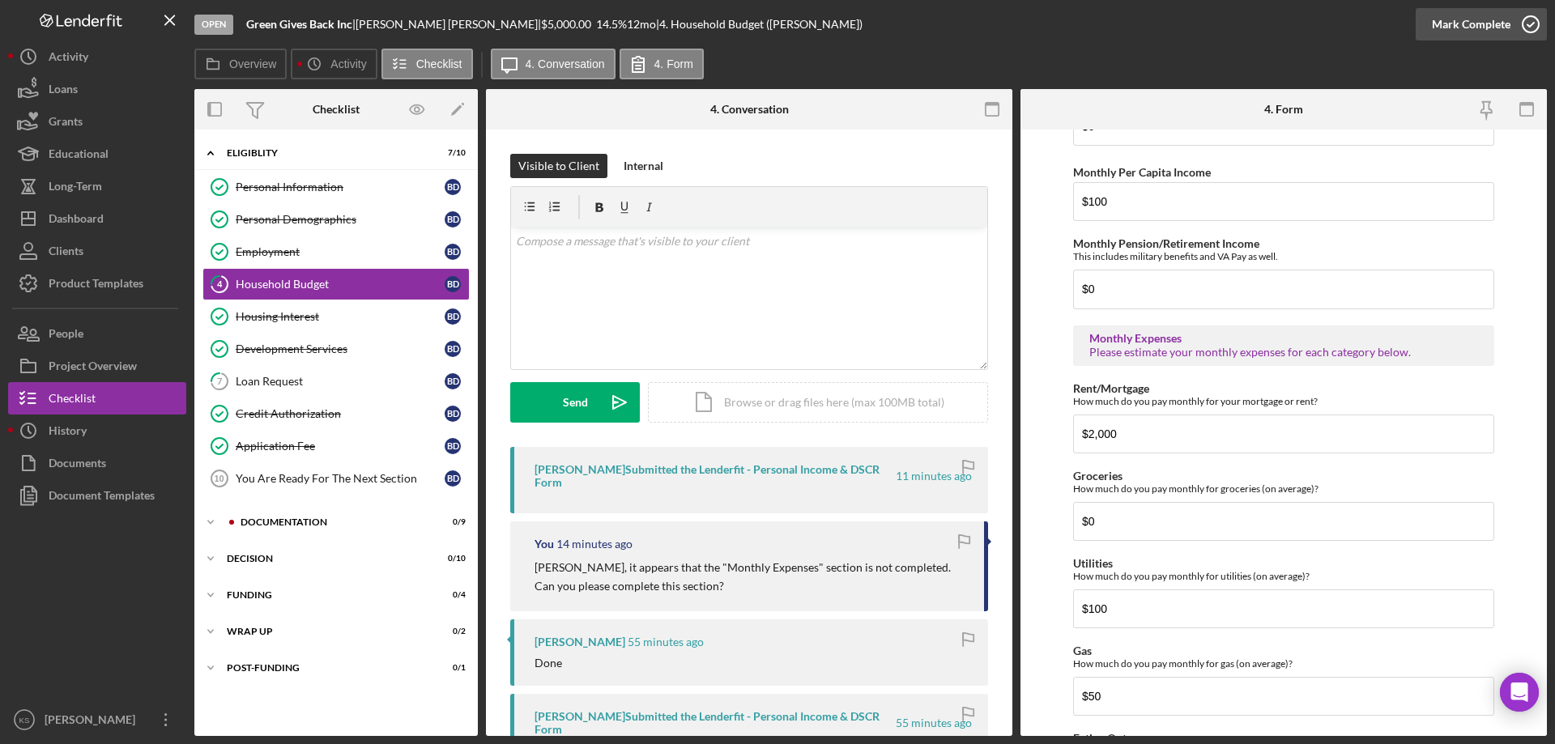
click at [1465, 19] on div "Mark Complete" at bounding box center [1471, 24] width 79 height 32
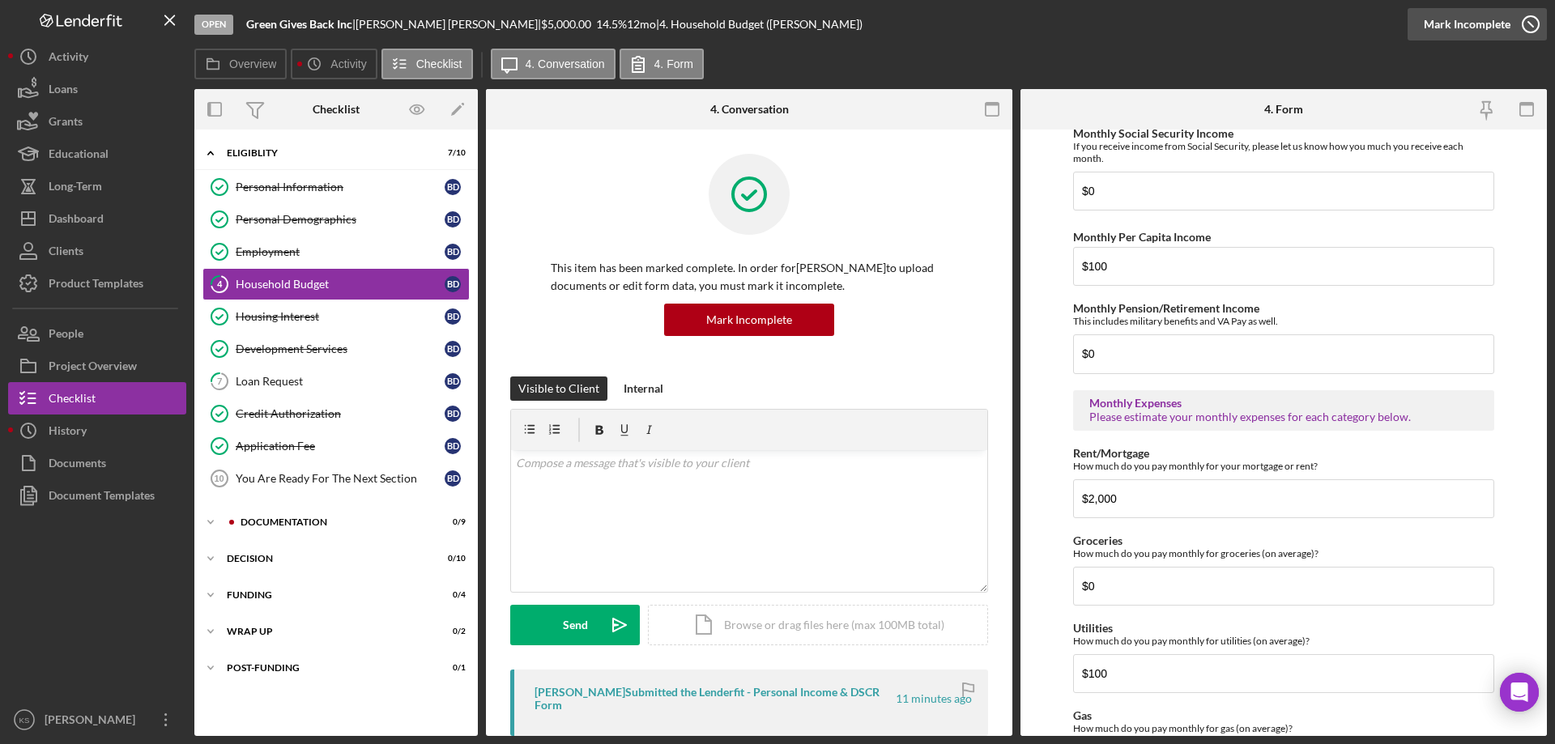
scroll to position [629, 0]
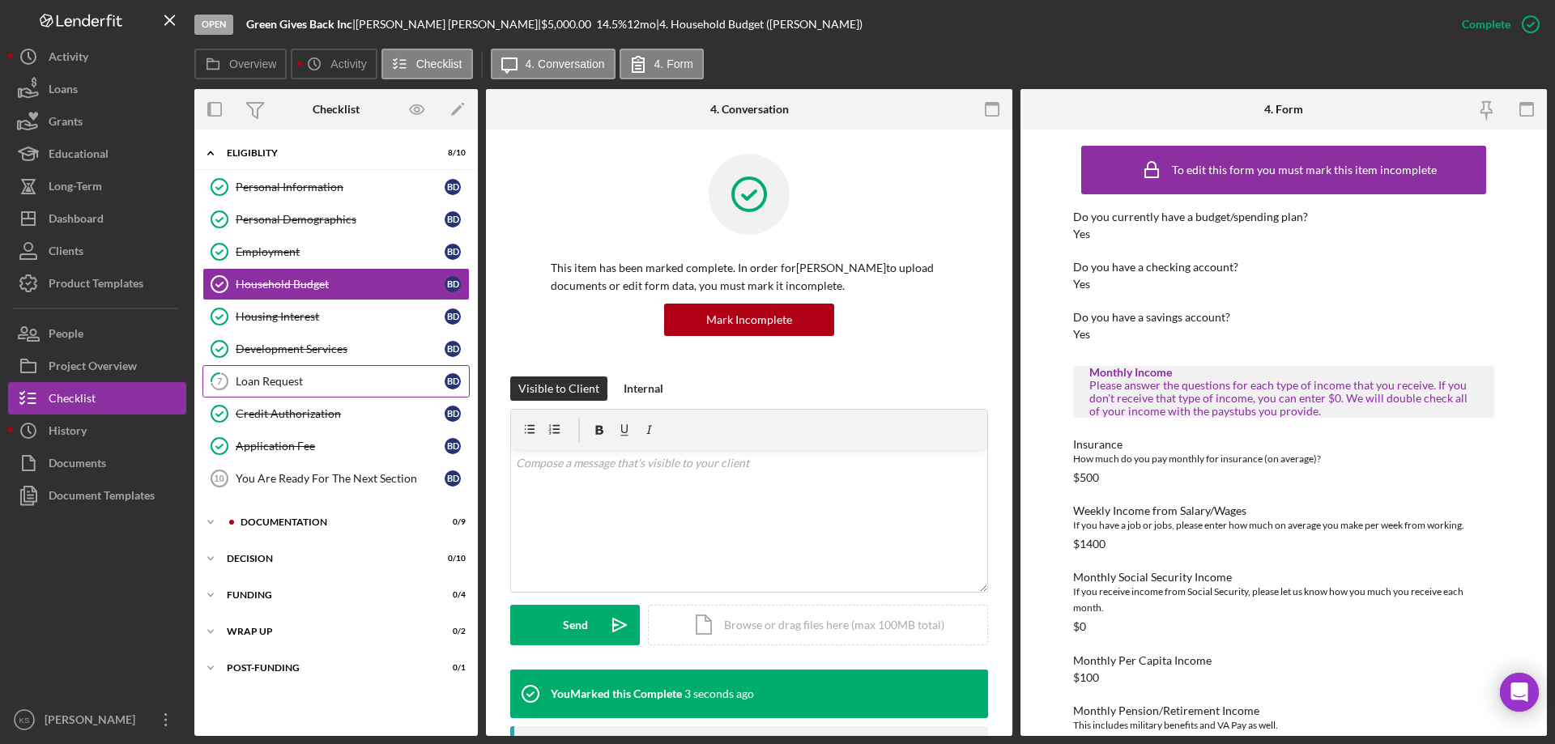
click at [317, 369] on link "7 Loan Request B D" at bounding box center [335, 381] width 267 height 32
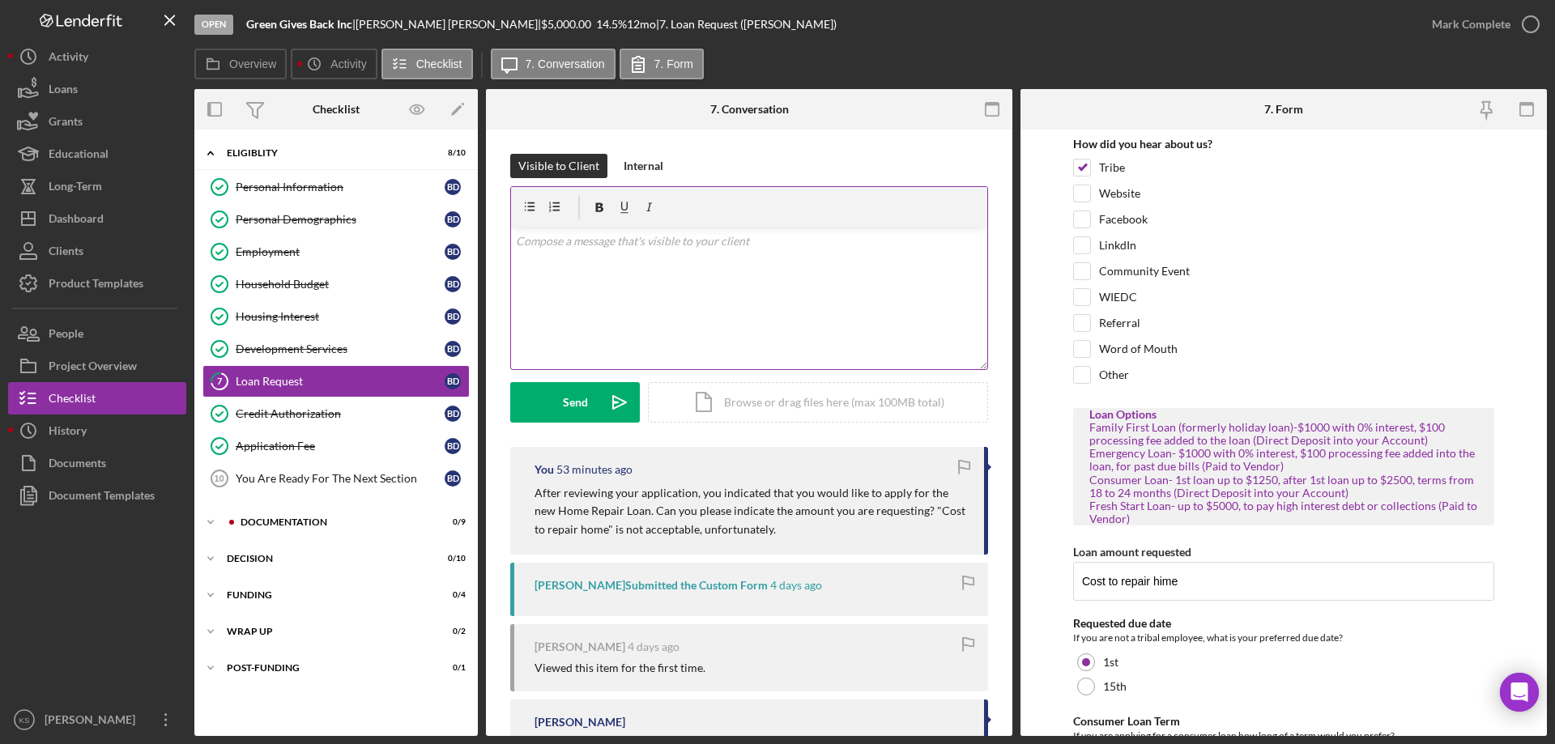
click at [670, 309] on div "v Color teal Color pink Remove color Add row above Add row below Add column bef…" at bounding box center [749, 299] width 476 height 142
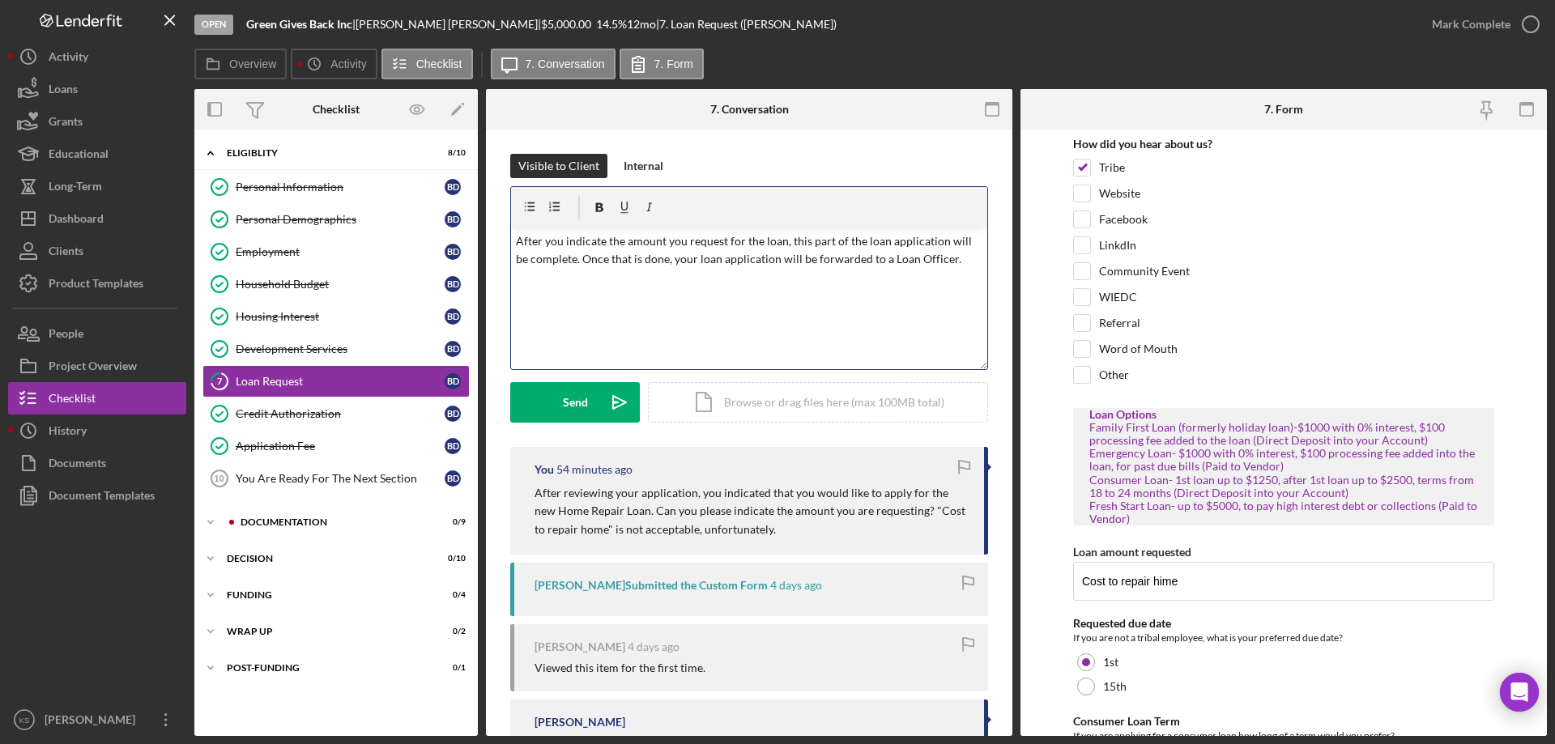
click at [0, 0] on div "1" at bounding box center [0, 0] width 0 height 0
click at [840, 308] on div "v Color teal Color pink Remove color Add row above Add row below Add column bef…" at bounding box center [749, 299] width 476 height 142
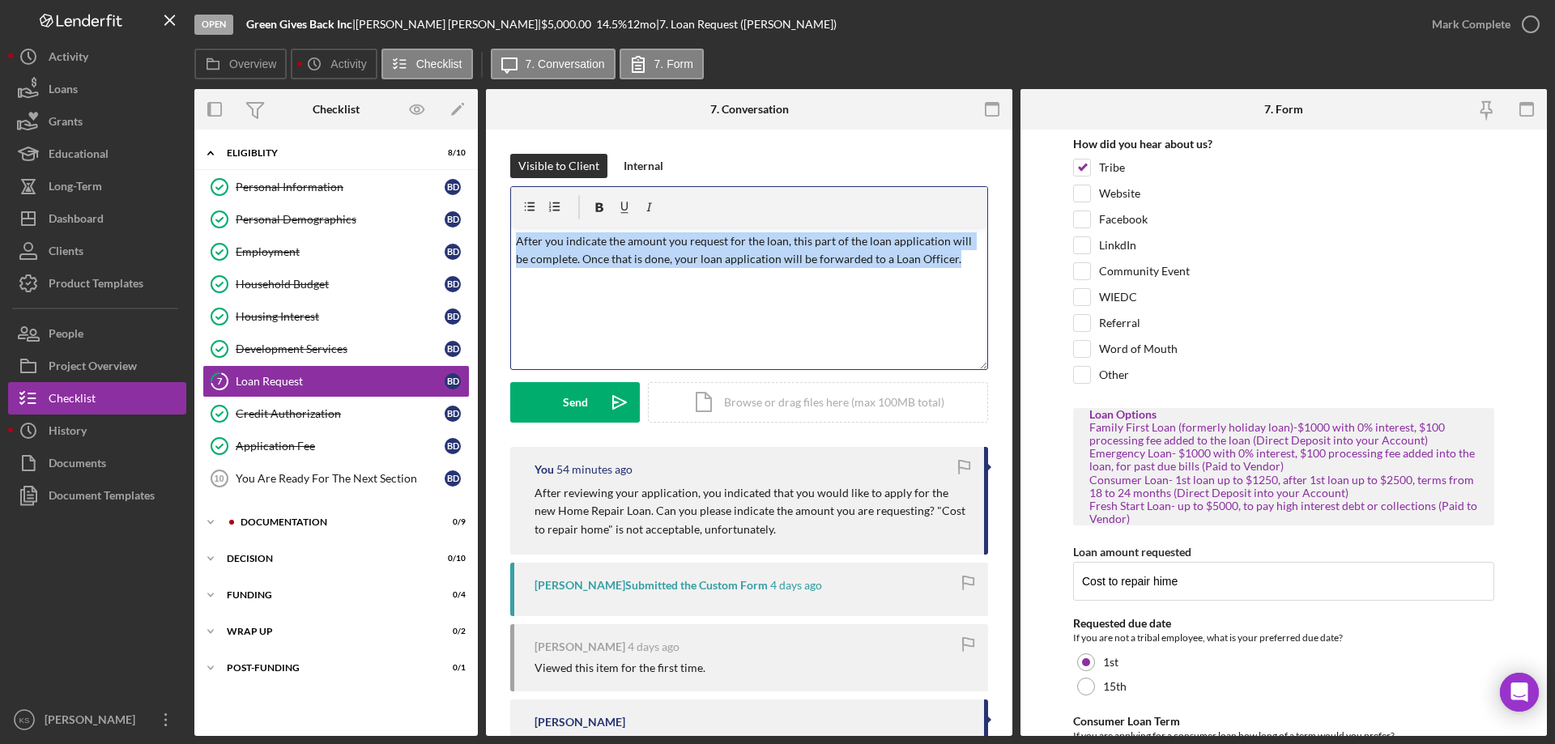
drag, startPoint x: 953, startPoint y: 259, endPoint x: 510, endPoint y: 240, distance: 443.3
click at [510, 240] on div "v Color teal Color pink Remove color Add row above Add row below Add column bef…" at bounding box center [749, 278] width 478 height 184
copy p "After you indicate the amount you request for the loan, this part of the loan a…"
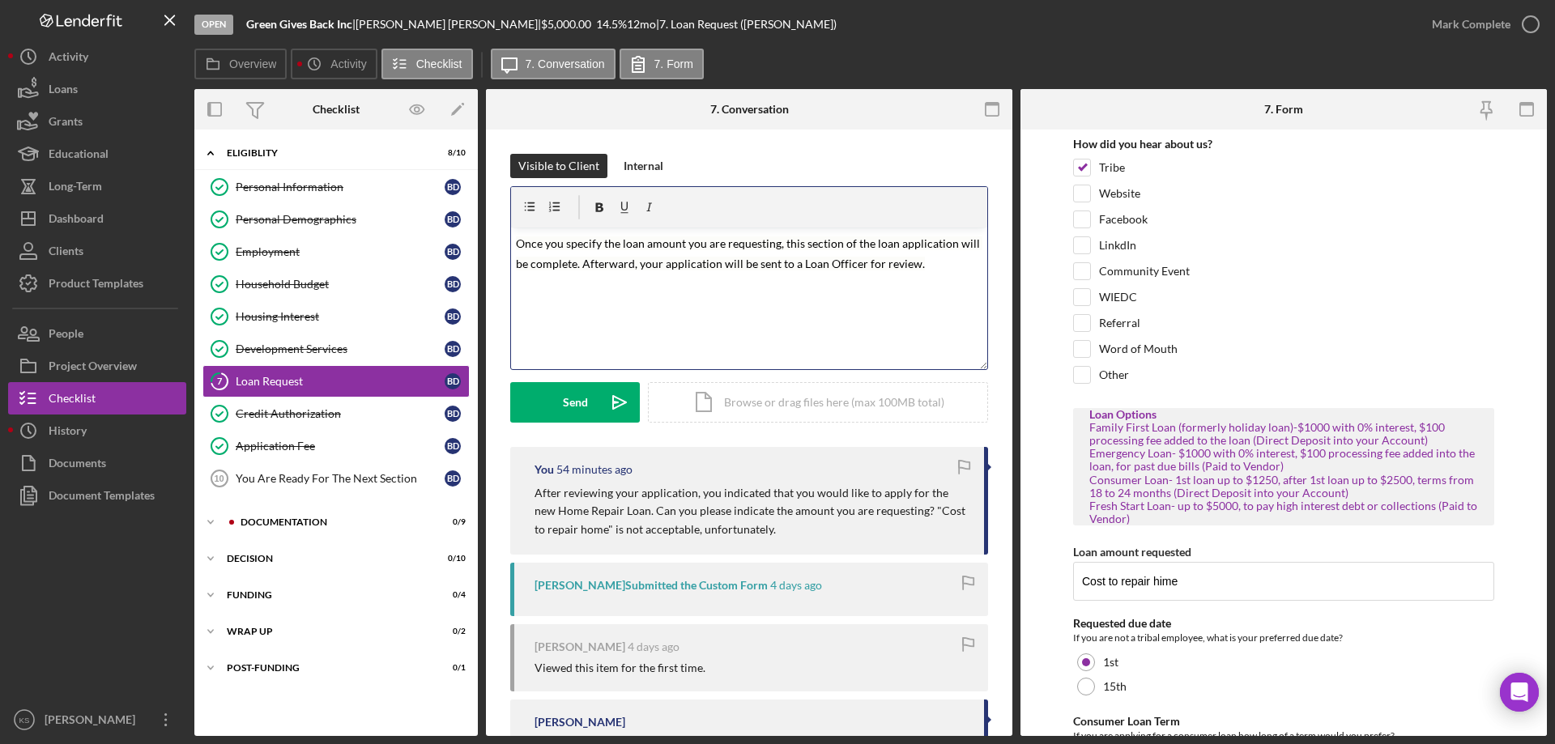
click at [824, 274] on div "v Color teal Color pink Remove color Add row above Add row below Add column bef…" at bounding box center [749, 299] width 476 height 142
drag, startPoint x: 831, startPoint y: 266, endPoint x: 828, endPoint y: 276, distance: 10.0
click at [0, 0] on div "Correct the capitalization loan officer Ignore Turn off suggestions like this R…" at bounding box center [0, 0] width 0 height 0
click at [0, 0] on span "loan officer" at bounding box center [0, 0] width 0 height 0
click at [751, 305] on div "v Color teal Color pink Remove color Add row above Add row below Add column bef…" at bounding box center [749, 299] width 476 height 142
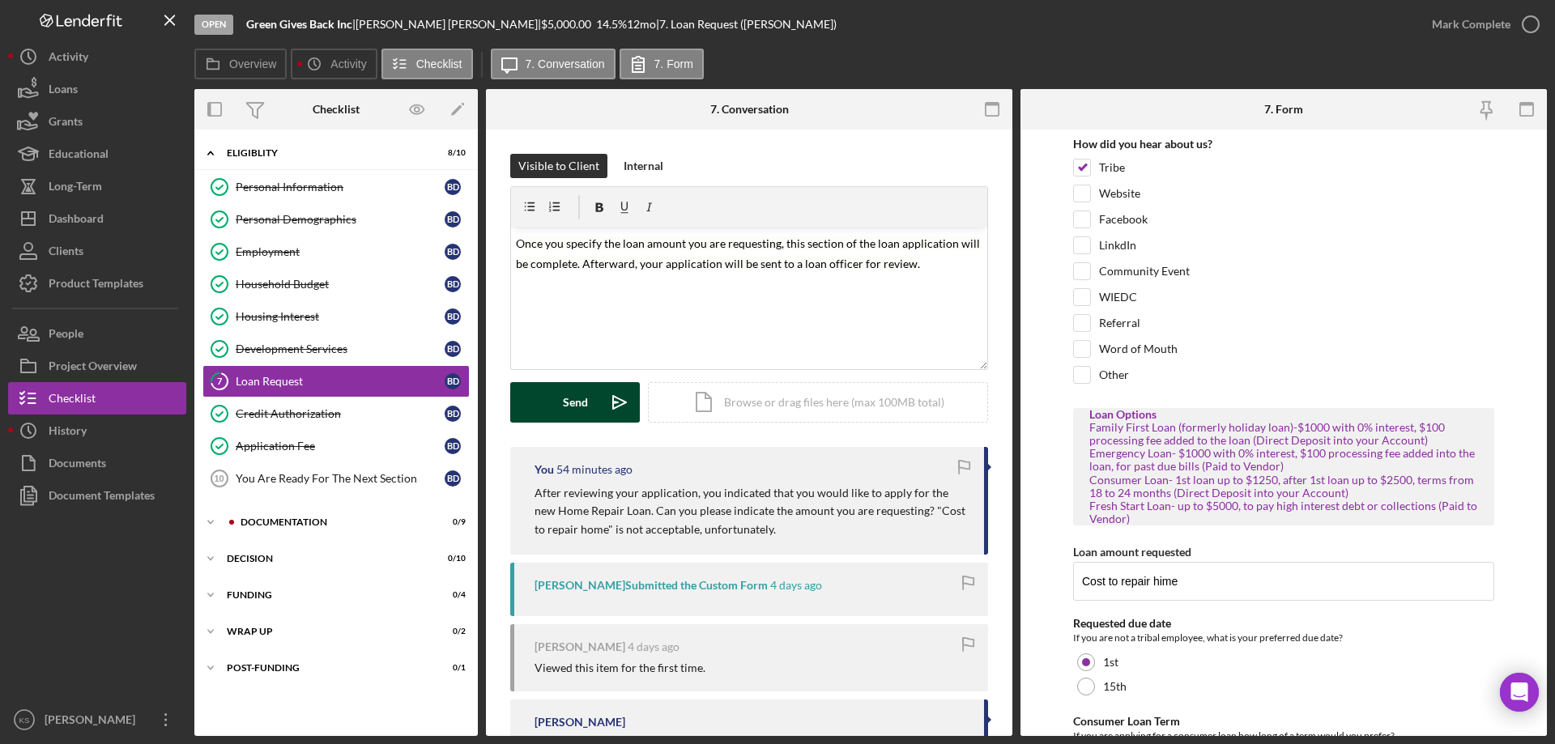
click at [533, 394] on button "Send Icon/icon-invite-send" at bounding box center [575, 402] width 130 height 40
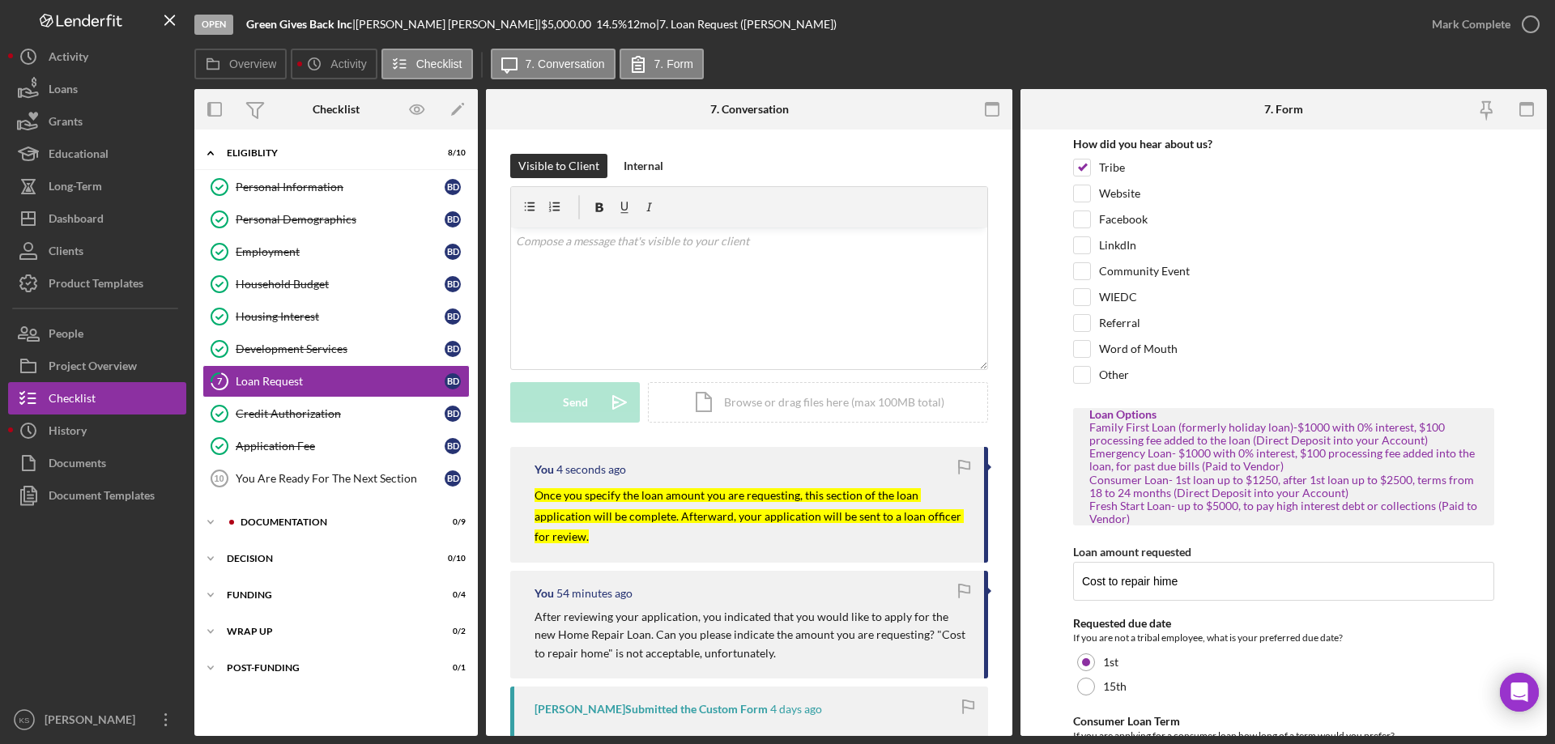
click at [739, 501] on mark "Once you specify the loan amount you are requesting, this section of the loan a…" at bounding box center [748, 515] width 429 height 55
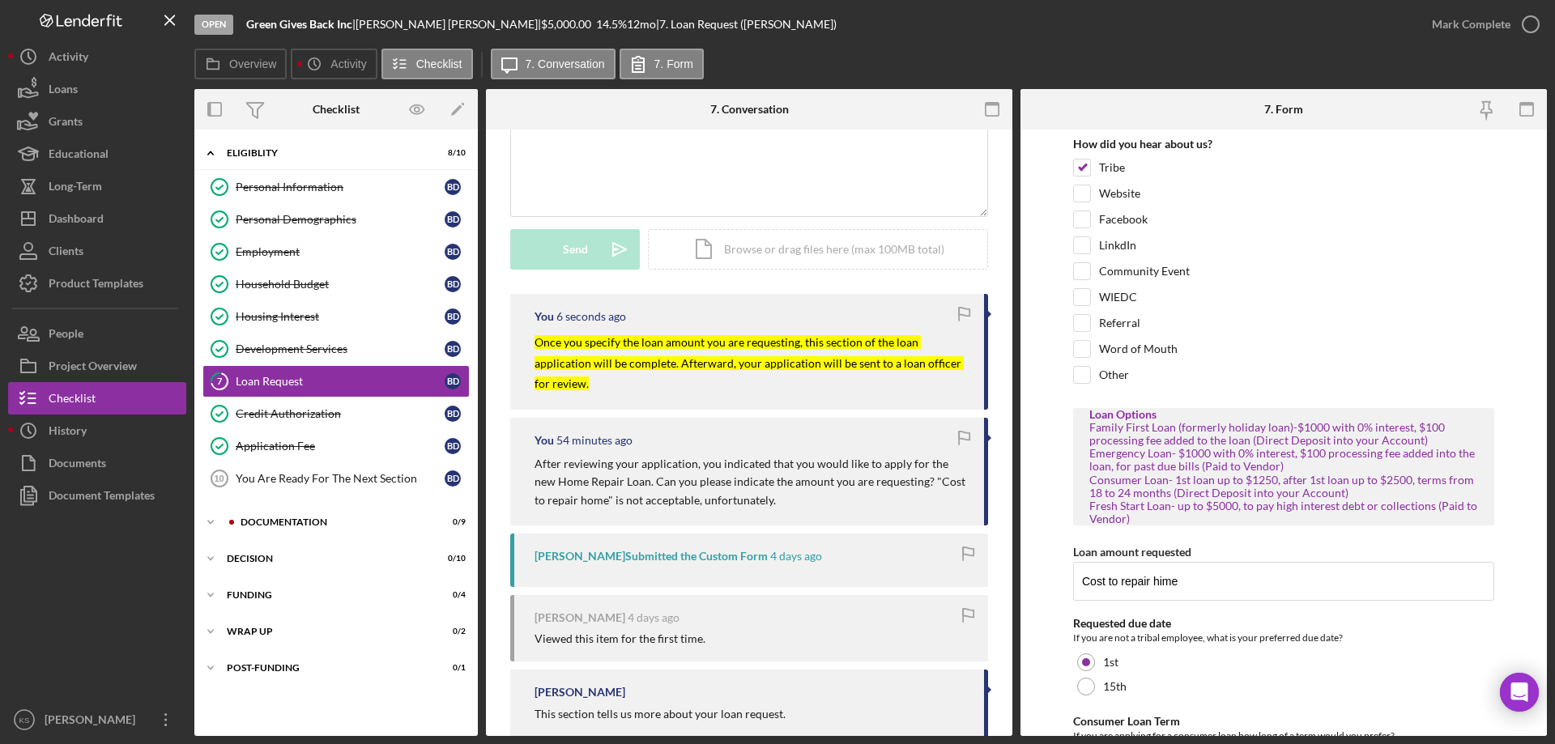
scroll to position [162, 0]
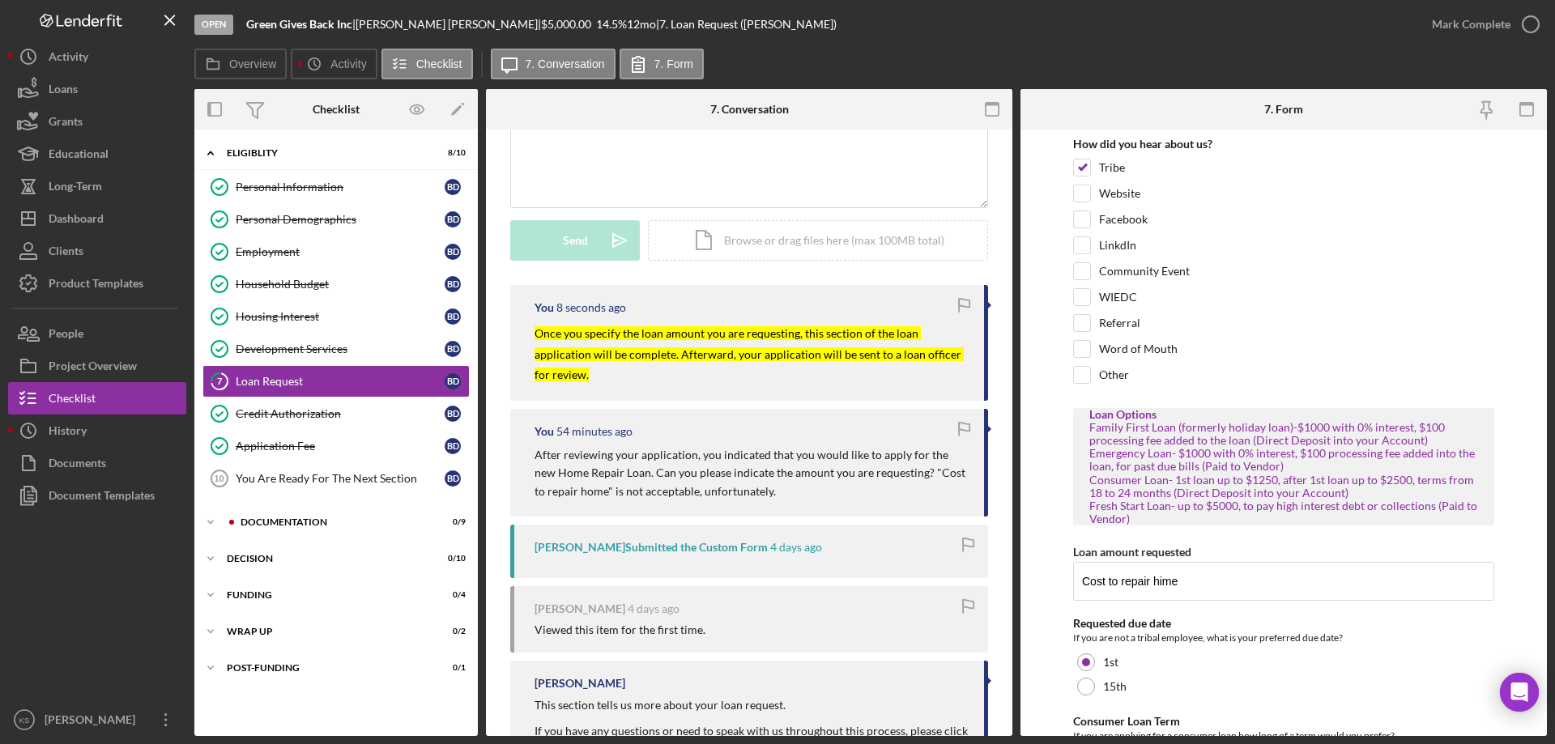
click at [798, 353] on mark "Once you specify the loan amount you are requesting, this section of the loan a…" at bounding box center [748, 353] width 429 height 55
click at [613, 375] on p "Once you specify the loan amount you are requesting, this section of the loan a…" at bounding box center [750, 353] width 433 height 62
